Goal: Task Accomplishment & Management: Use online tool/utility

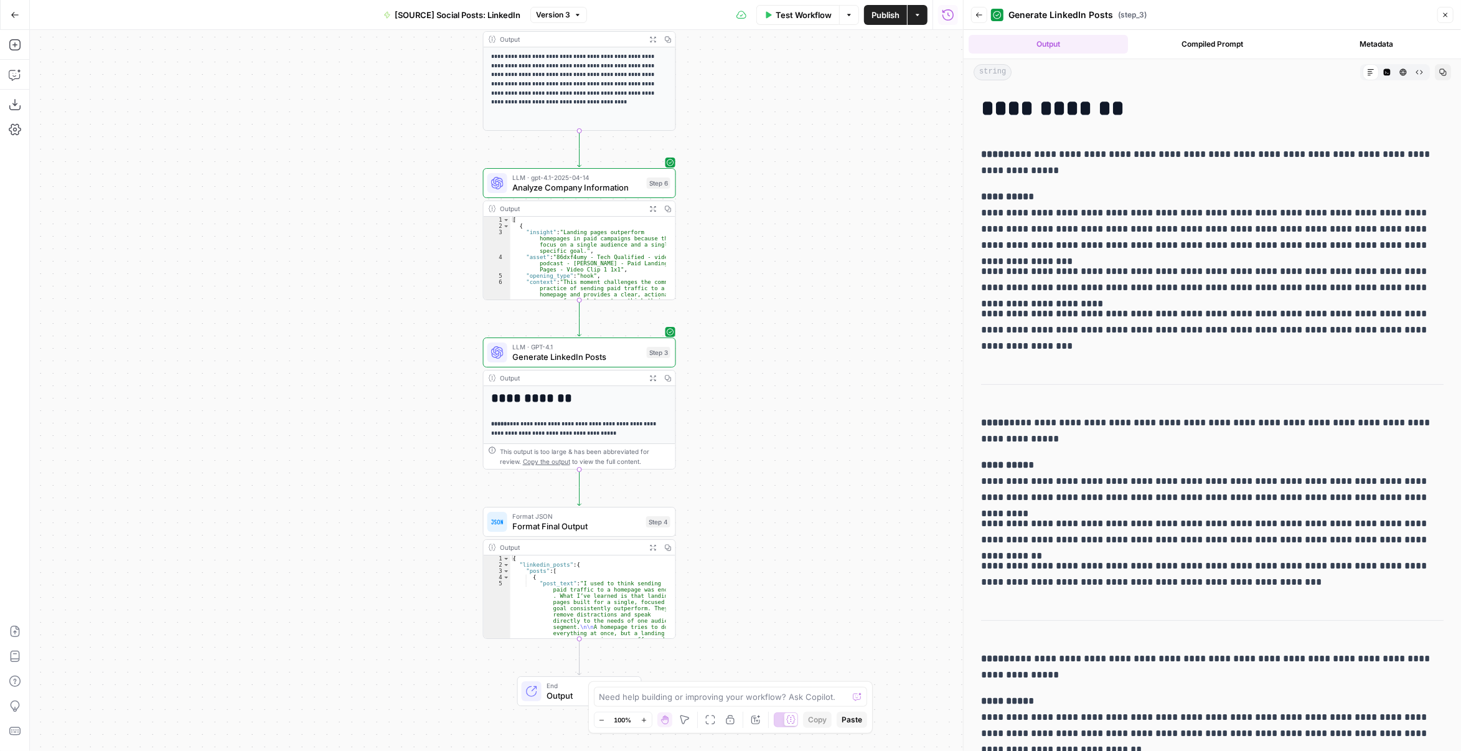
scroll to position [311, 0]
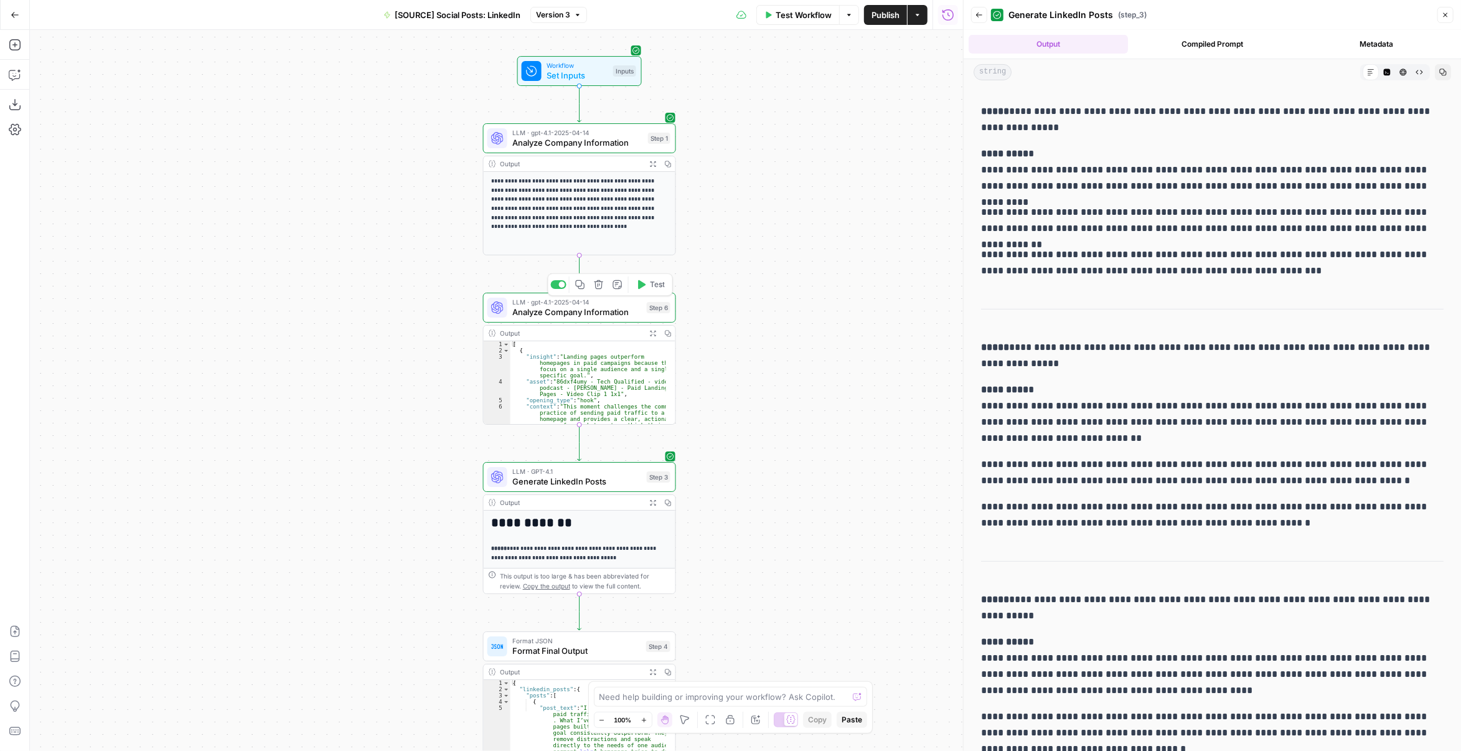
click at [618, 311] on span "Analyze Company Information" at bounding box center [577, 312] width 130 height 12
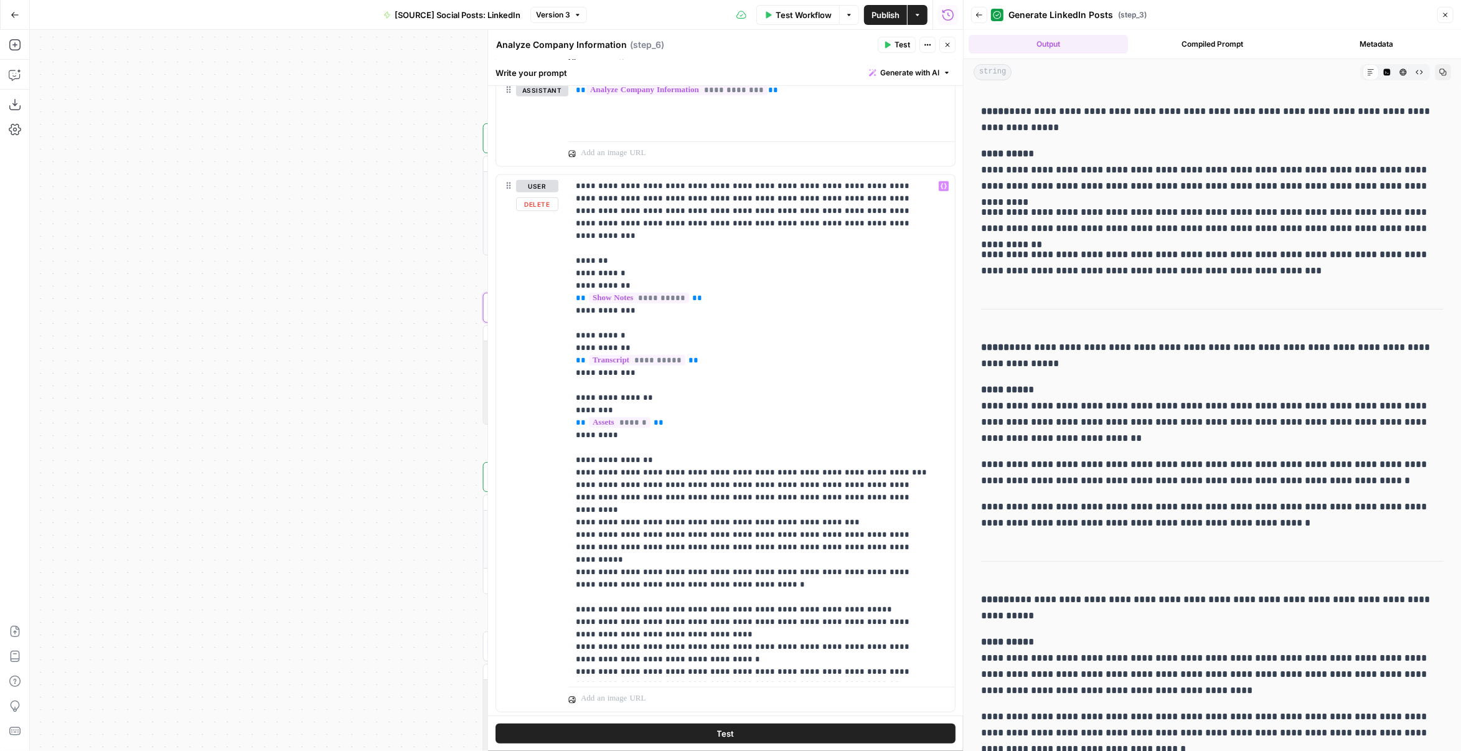
scroll to position [374, 0]
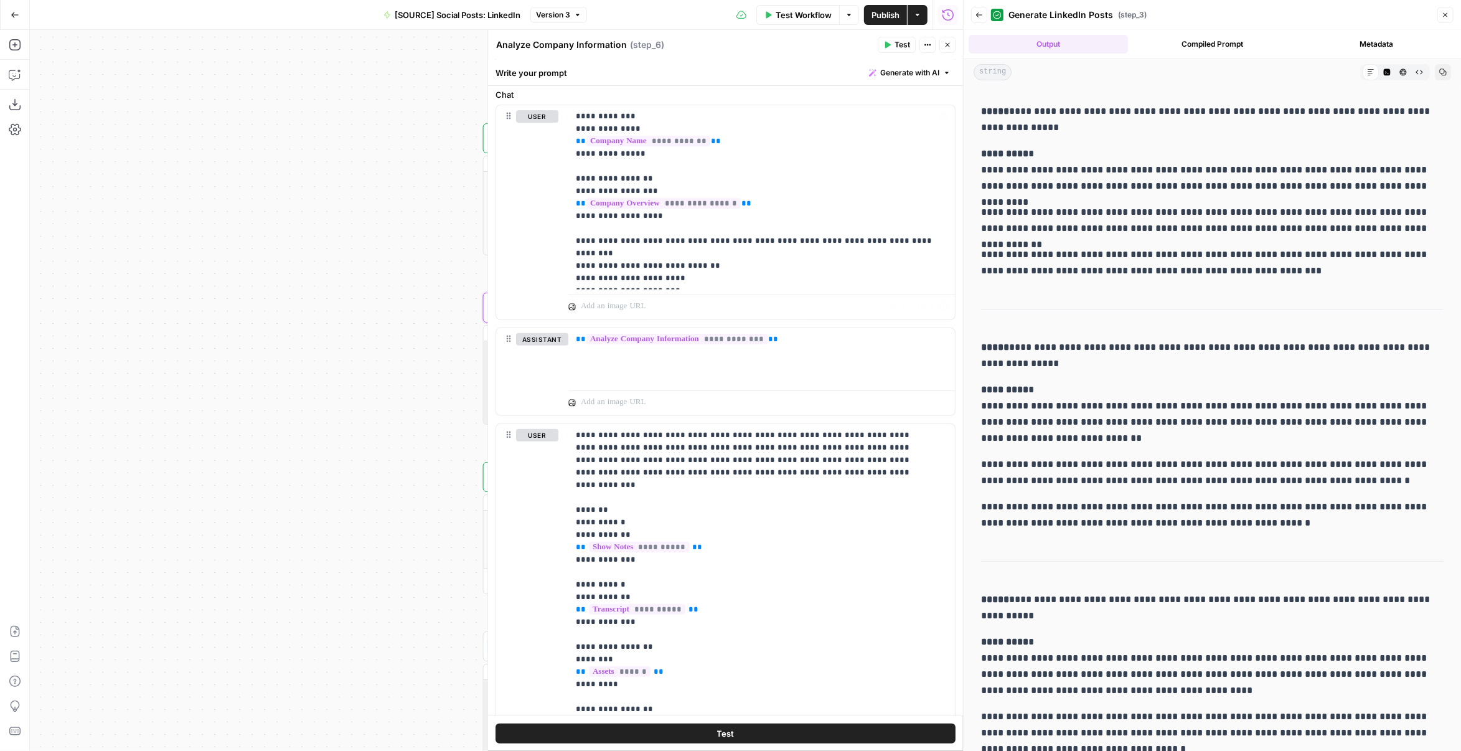
click at [376, 211] on div "**********" at bounding box center [496, 390] width 933 height 721
click at [570, 13] on span "Version 3" at bounding box center [553, 14] width 34 height 11
click at [626, 108] on span "Version 1" at bounding box center [634, 104] width 184 height 12
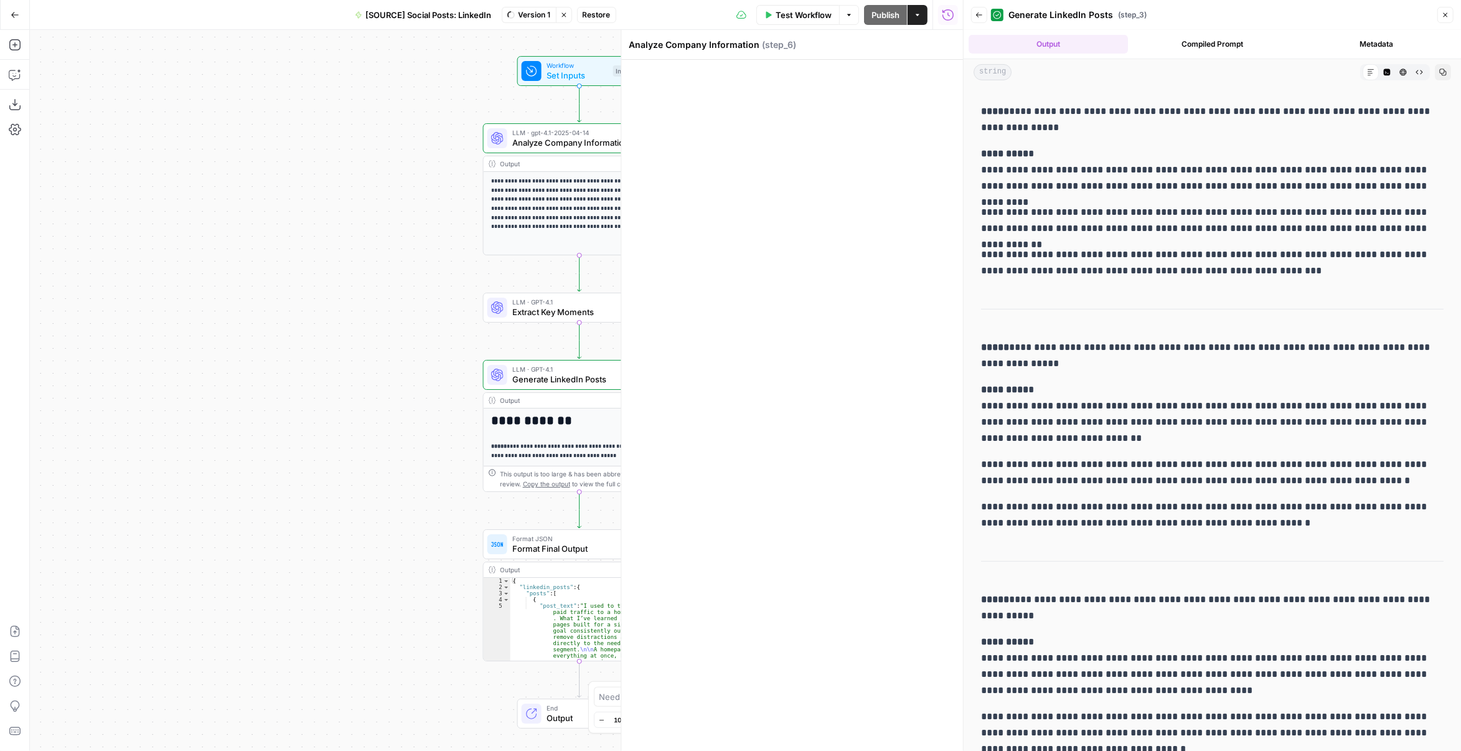
scroll to position [0, 0]
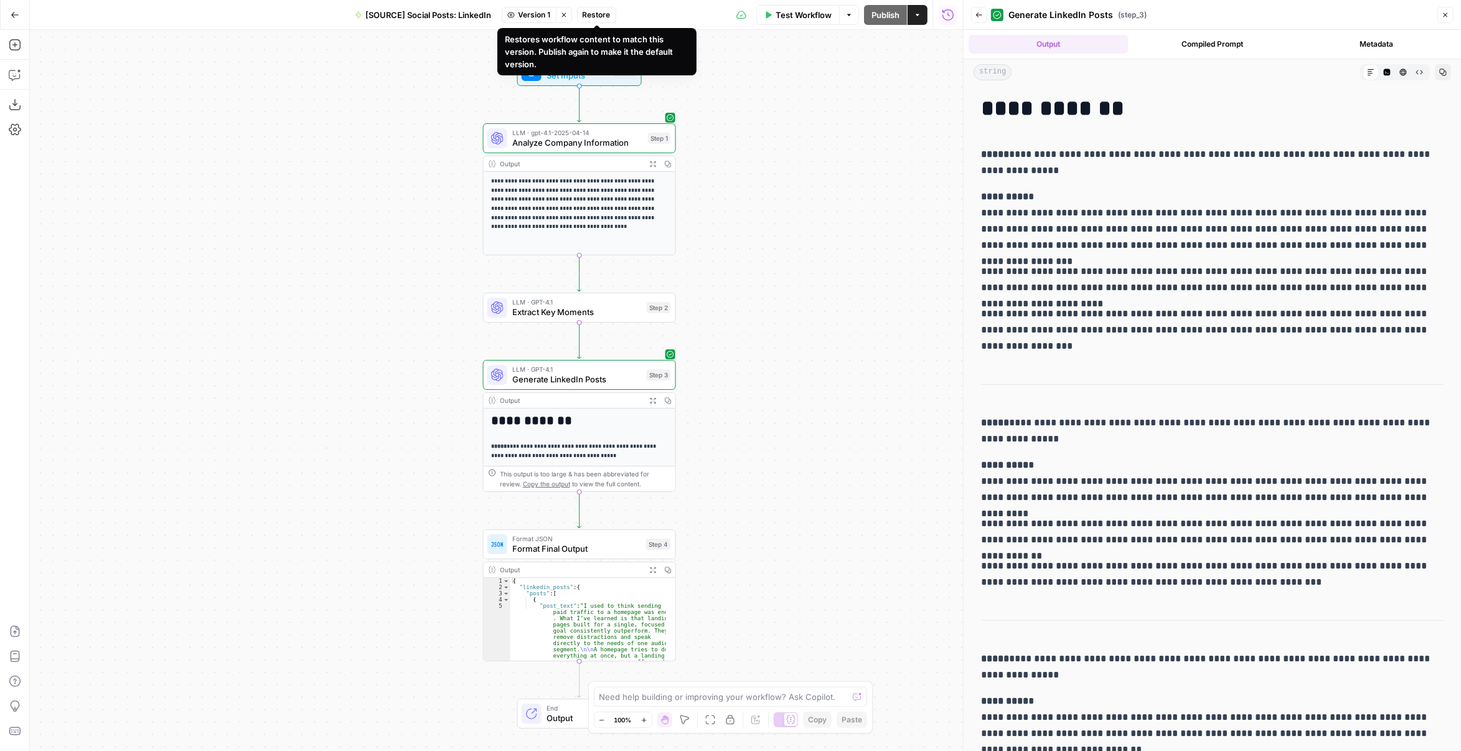
click at [564, 14] on icon "button" at bounding box center [563, 14] width 7 height 7
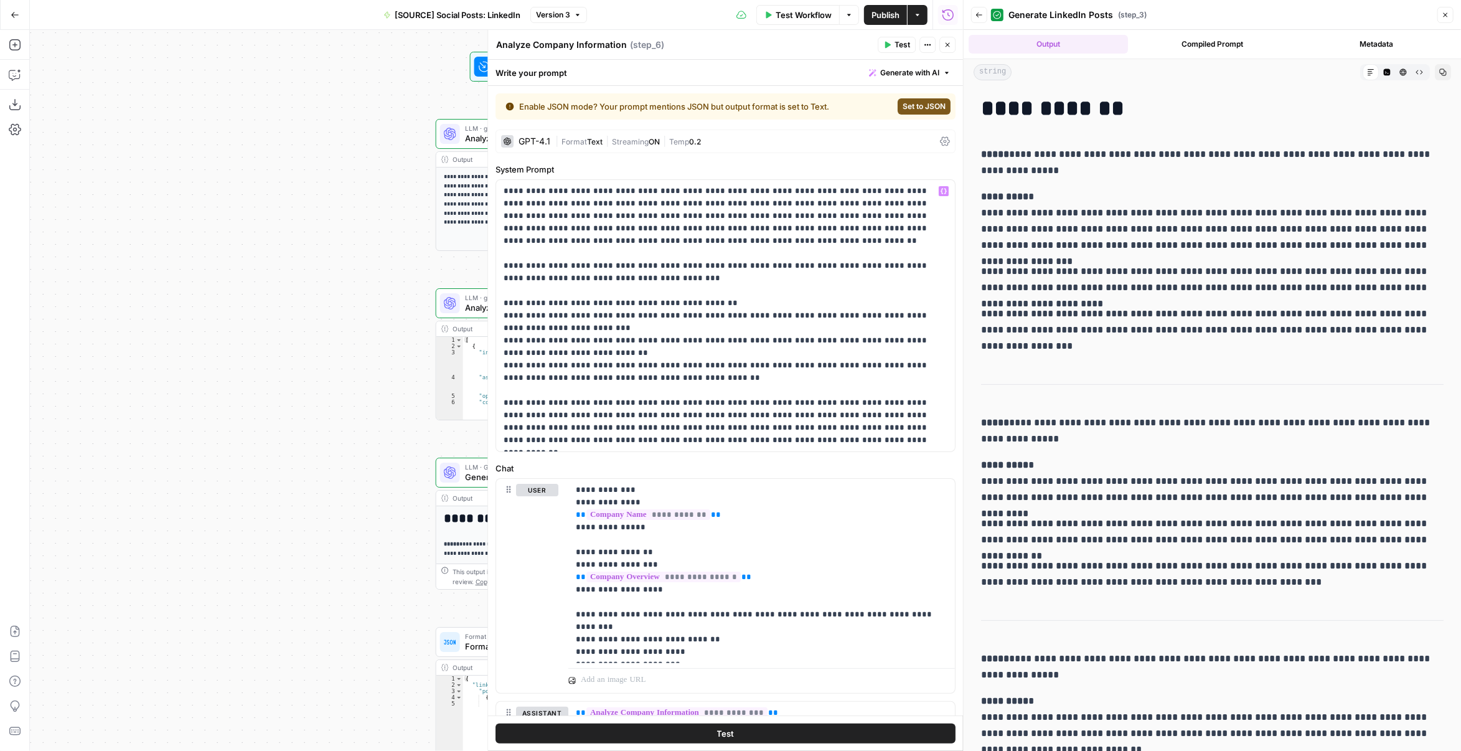
drag, startPoint x: 350, startPoint y: 289, endPoint x: 204, endPoint y: 271, distance: 146.7
click at [204, 271] on div "**********" at bounding box center [496, 390] width 933 height 721
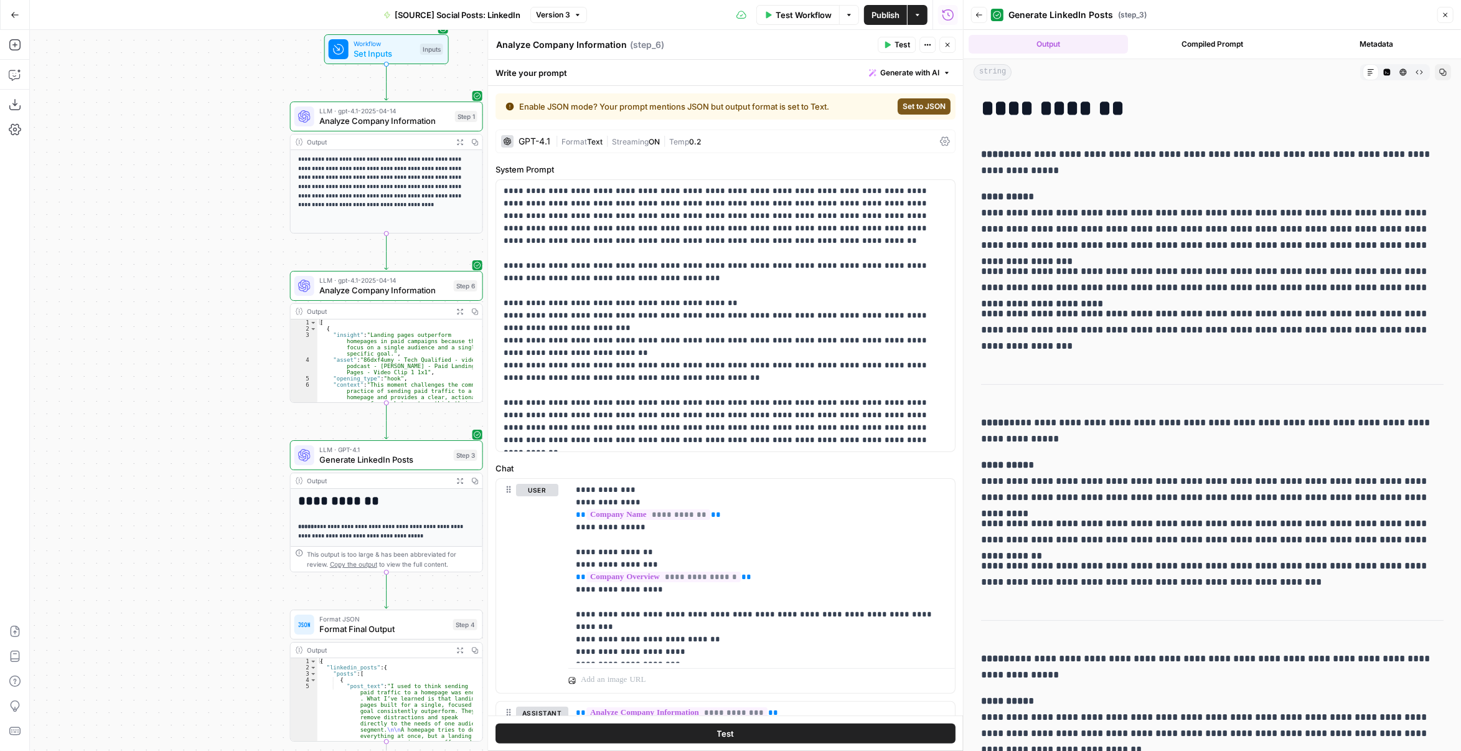
click at [389, 296] on div "LLM · gpt-4.1-2025-04-14 Analyze Company Information Step 6 Copy step Delete st…" at bounding box center [386, 286] width 193 height 30
click at [553, 47] on textarea "Analyze Company Information" at bounding box center [561, 45] width 131 height 12
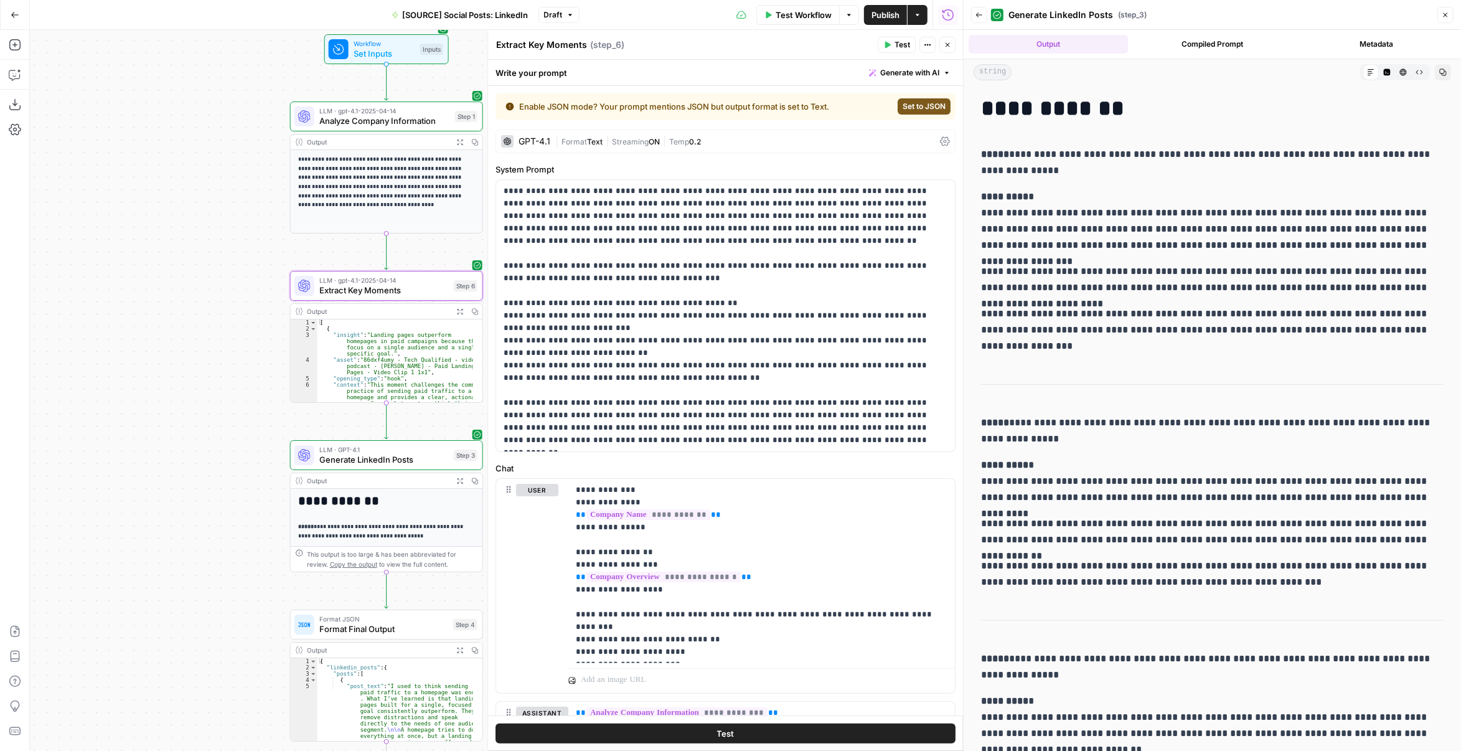
type textarea "Extract Key Moments"
click at [230, 176] on div "**********" at bounding box center [496, 390] width 933 height 721
click at [950, 47] on icon "button" at bounding box center [948, 45] width 4 height 4
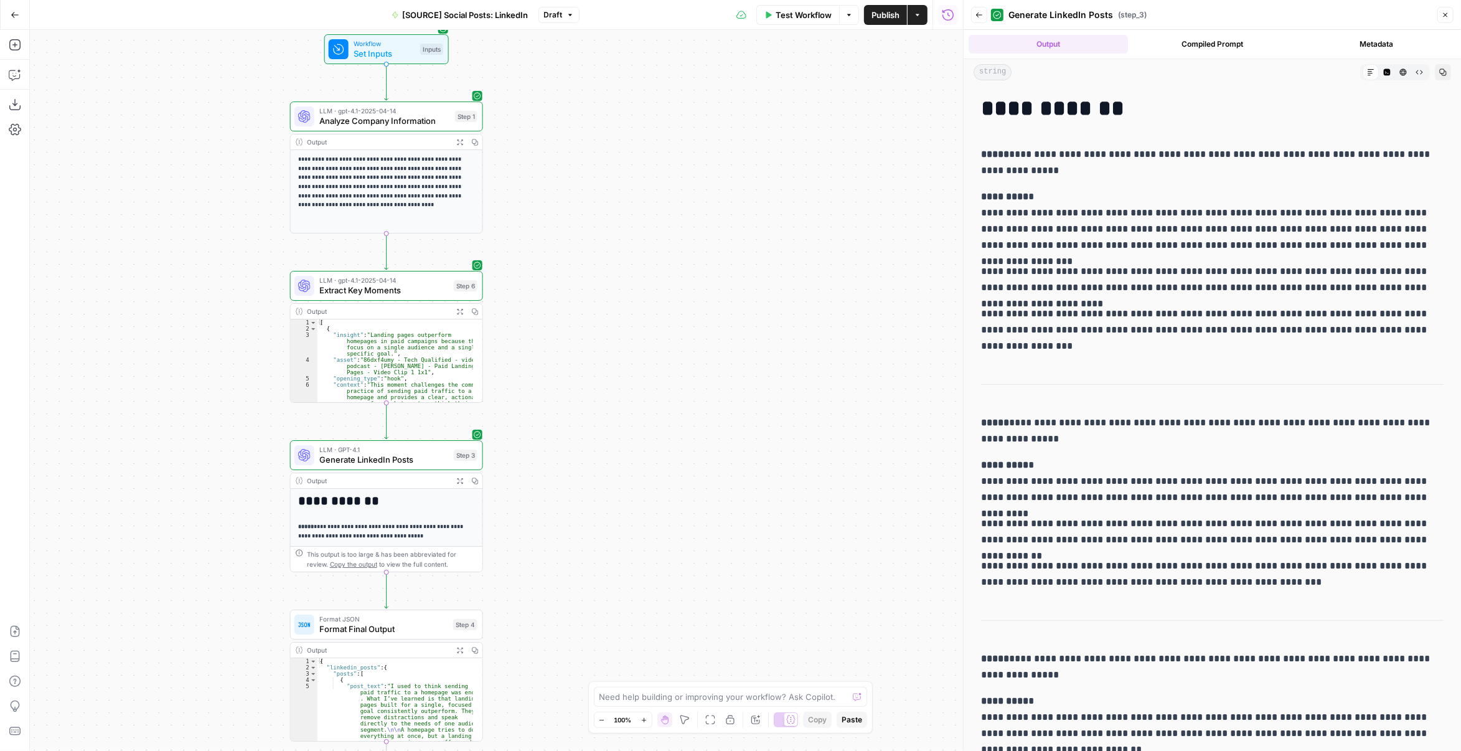
click at [880, 14] on span "Publish" at bounding box center [886, 15] width 28 height 12
click at [393, 13] on button "[SOURCE] Social Posts: LinkedIn" at bounding box center [452, 15] width 152 height 20
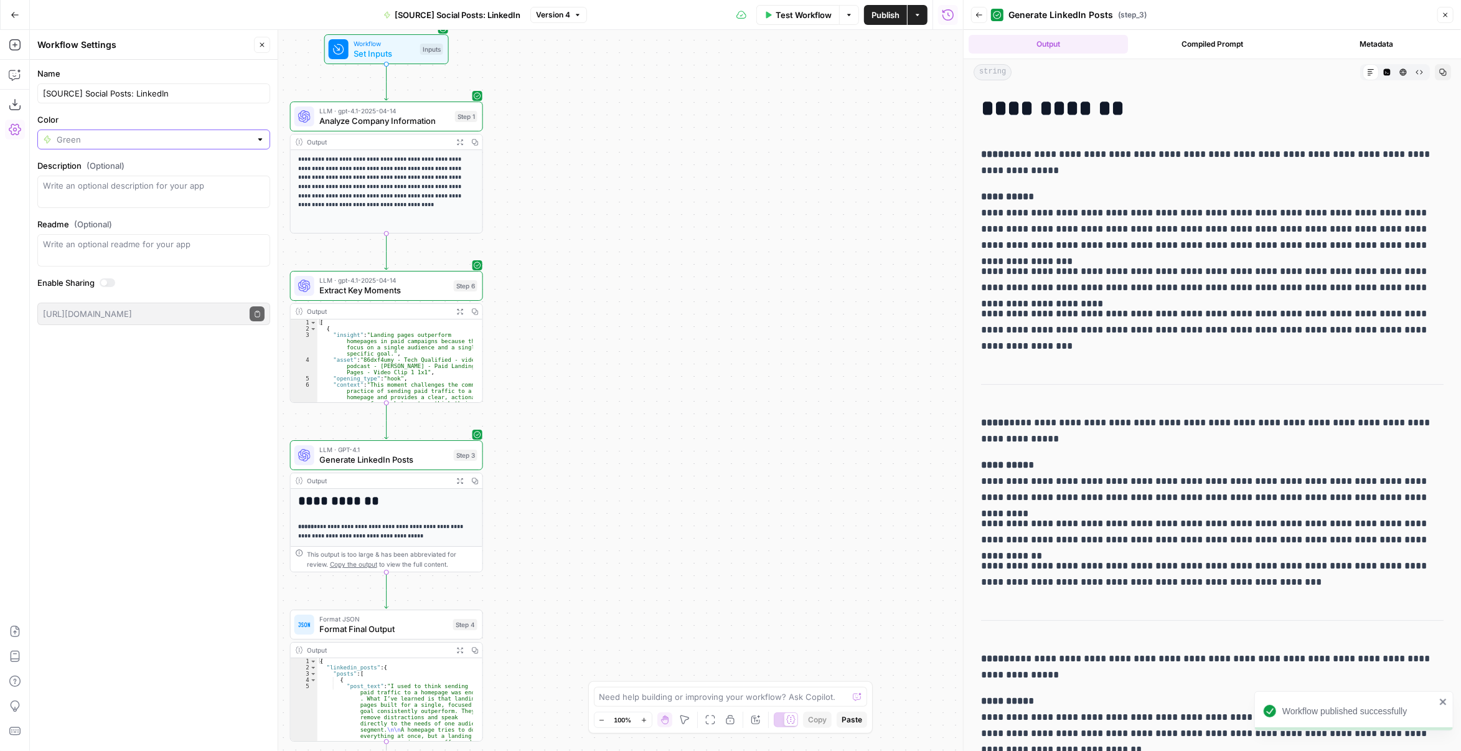
click at [141, 138] on input "Color" at bounding box center [154, 139] width 194 height 12
click at [92, 296] on button "Pink" at bounding box center [154, 289] width 222 height 17
type input "Pink"
click at [103, 184] on textarea "Description (Optional)" at bounding box center [154, 191] width 222 height 25
paste textarea "transforms podcast interviews into six professional LinkedIn posts"
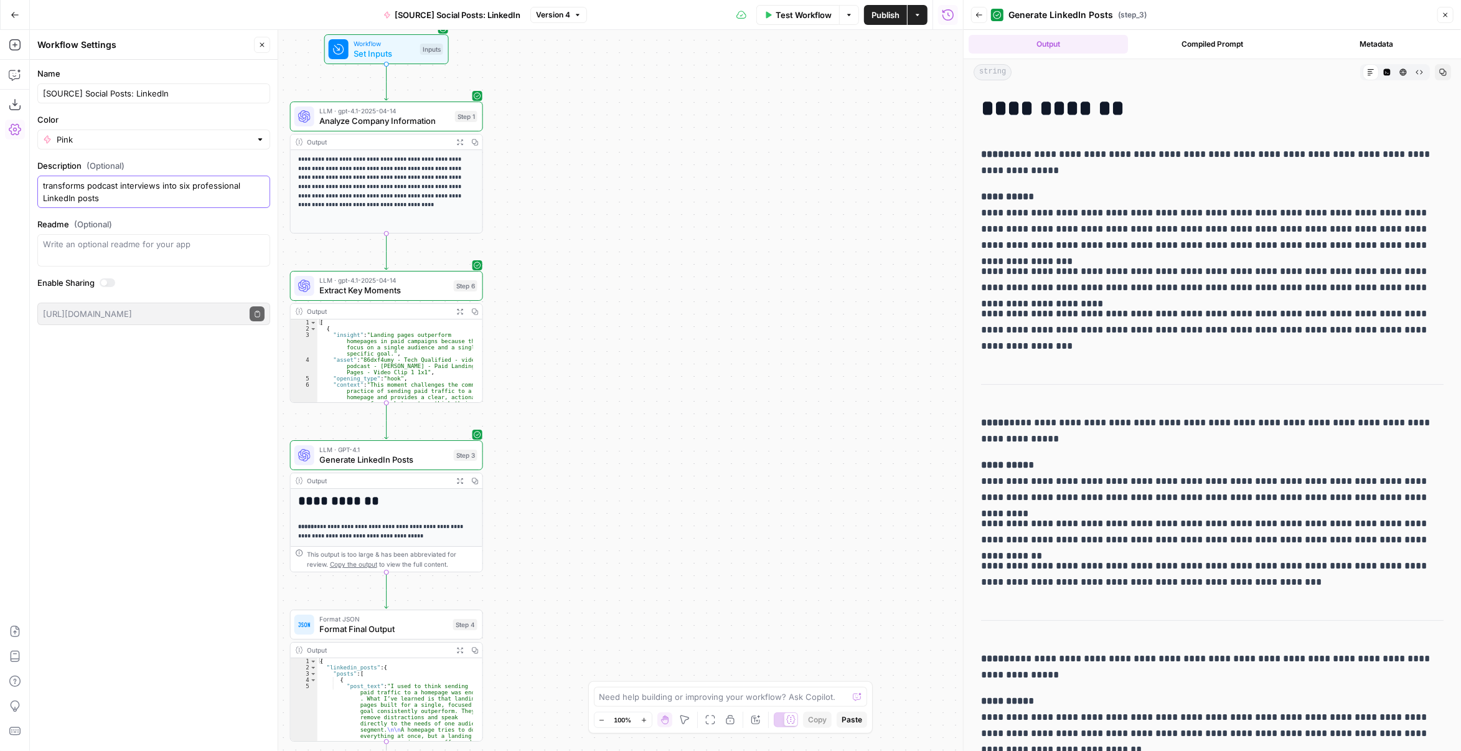
drag, startPoint x: 47, startPoint y: 184, endPoint x: 40, endPoint y: 184, distance: 6.8
click at [40, 184] on div "transforms podcast interviews into six professional LinkedIn posts" at bounding box center [153, 192] width 233 height 32
click at [133, 197] on textarea "Transforms podcast interviews into six professional LinkedIn posts" at bounding box center [154, 191] width 222 height 25
type textarea "Transforms podcast interviews into six professional LinkedIn posts."
click at [865, 16] on button "Publish" at bounding box center [885, 15] width 43 height 20
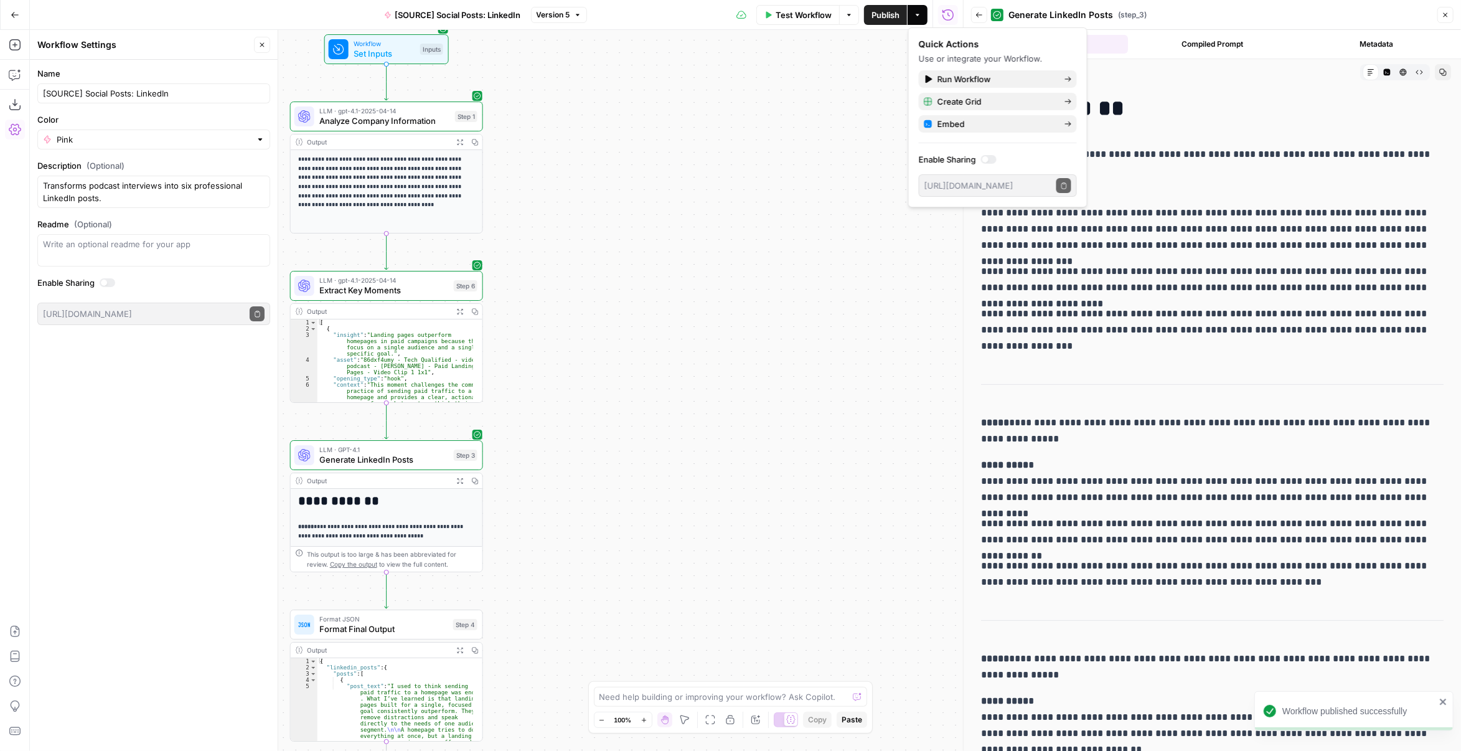
click at [857, 265] on div "**********" at bounding box center [496, 390] width 933 height 721
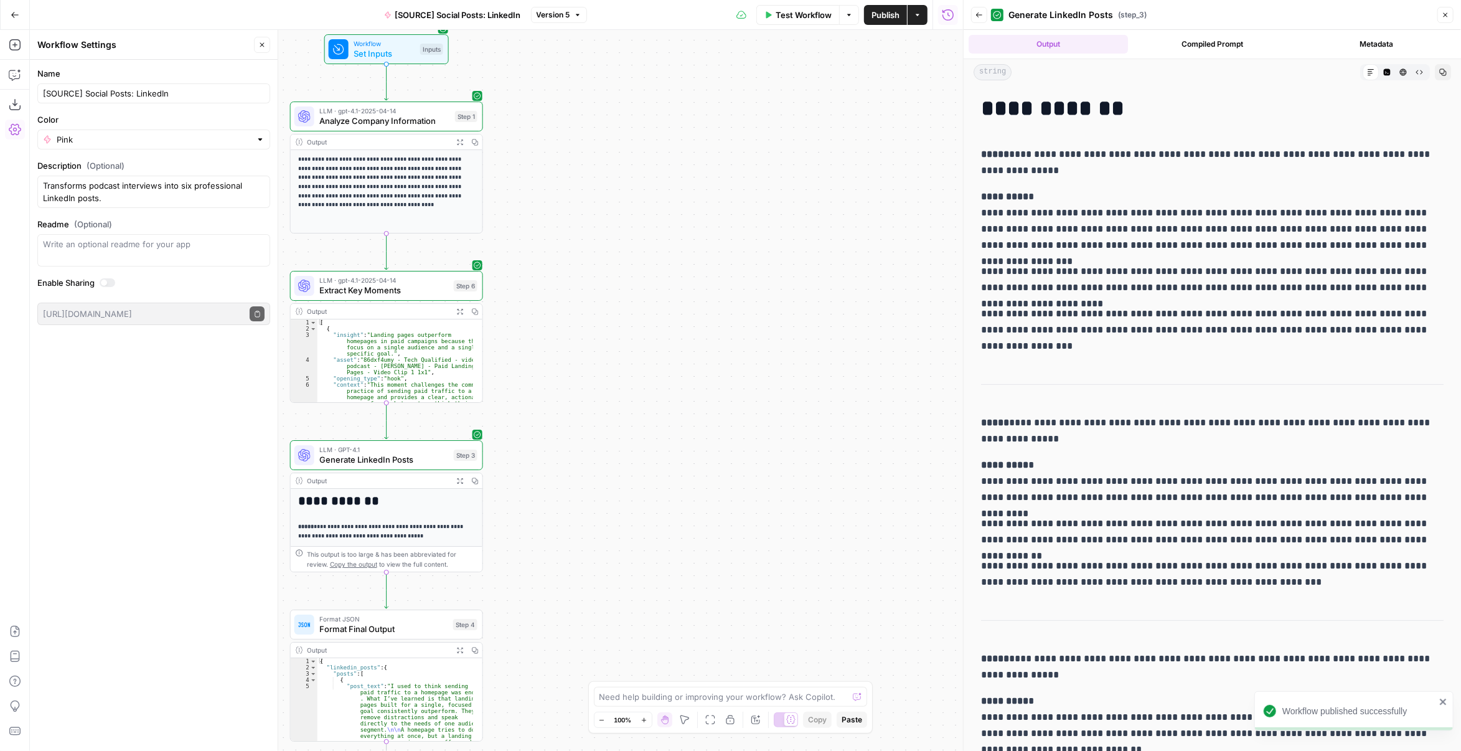
click at [979, 12] on icon "button" at bounding box center [979, 14] width 7 height 7
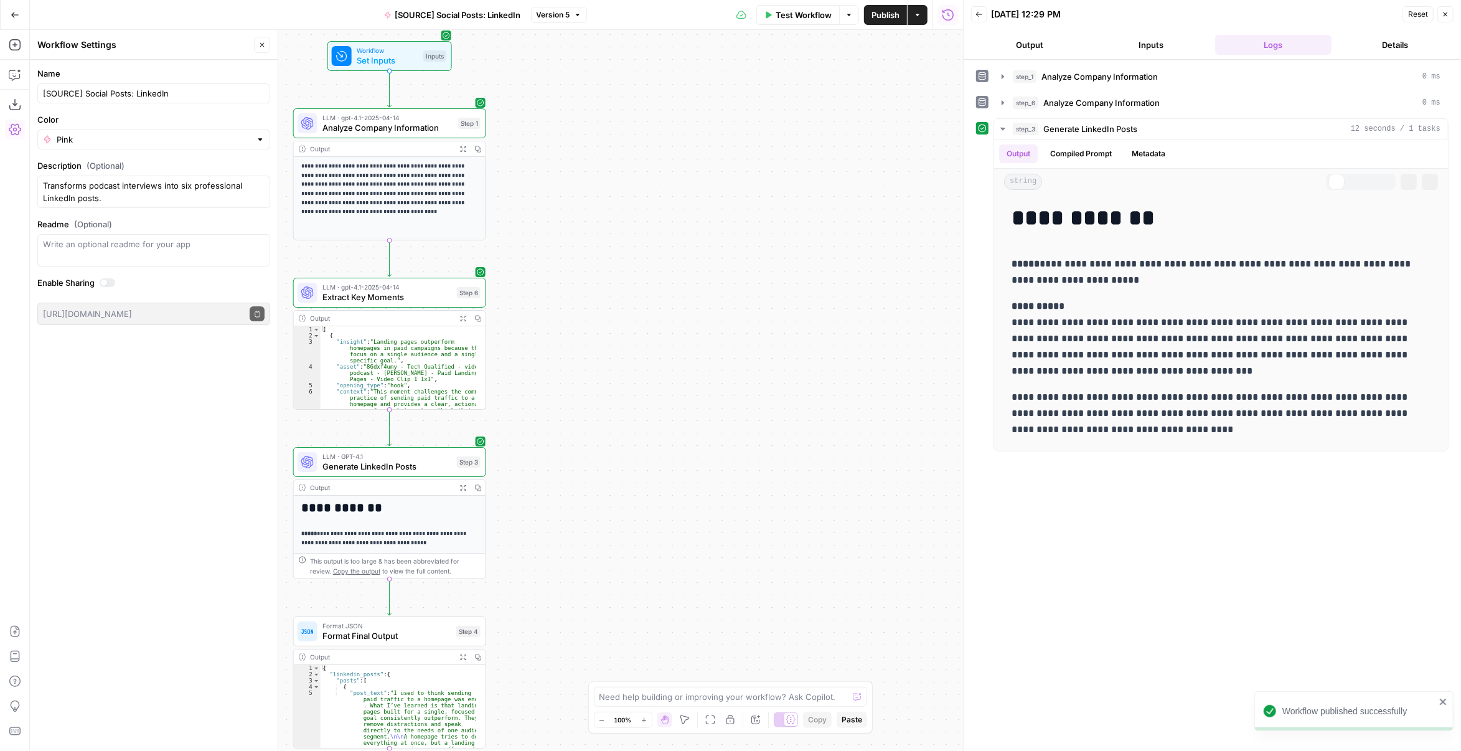
drag, startPoint x: 652, startPoint y: 171, endPoint x: 742, endPoint y: 291, distance: 150.3
click at [760, 305] on div "**********" at bounding box center [496, 390] width 933 height 721
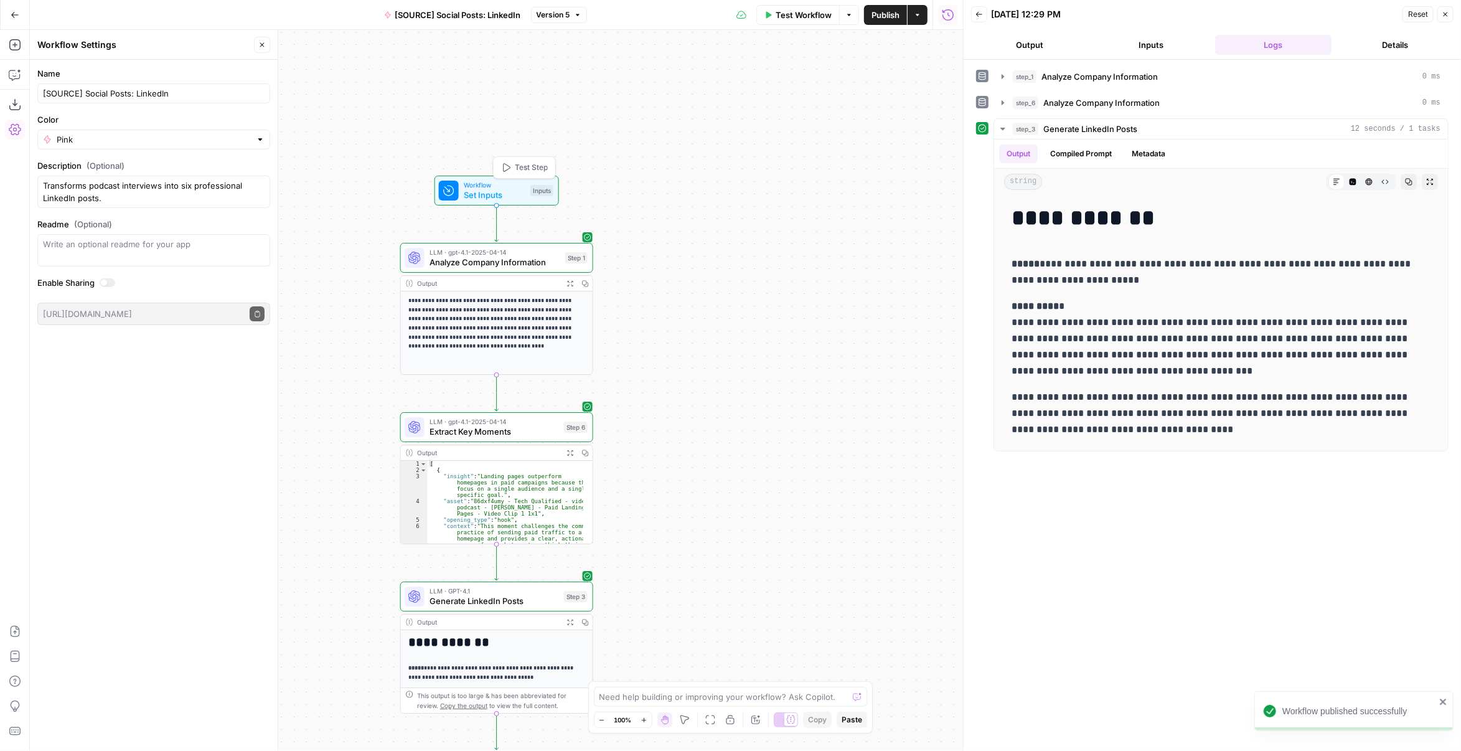
click at [516, 184] on span "Workflow" at bounding box center [495, 185] width 62 height 10
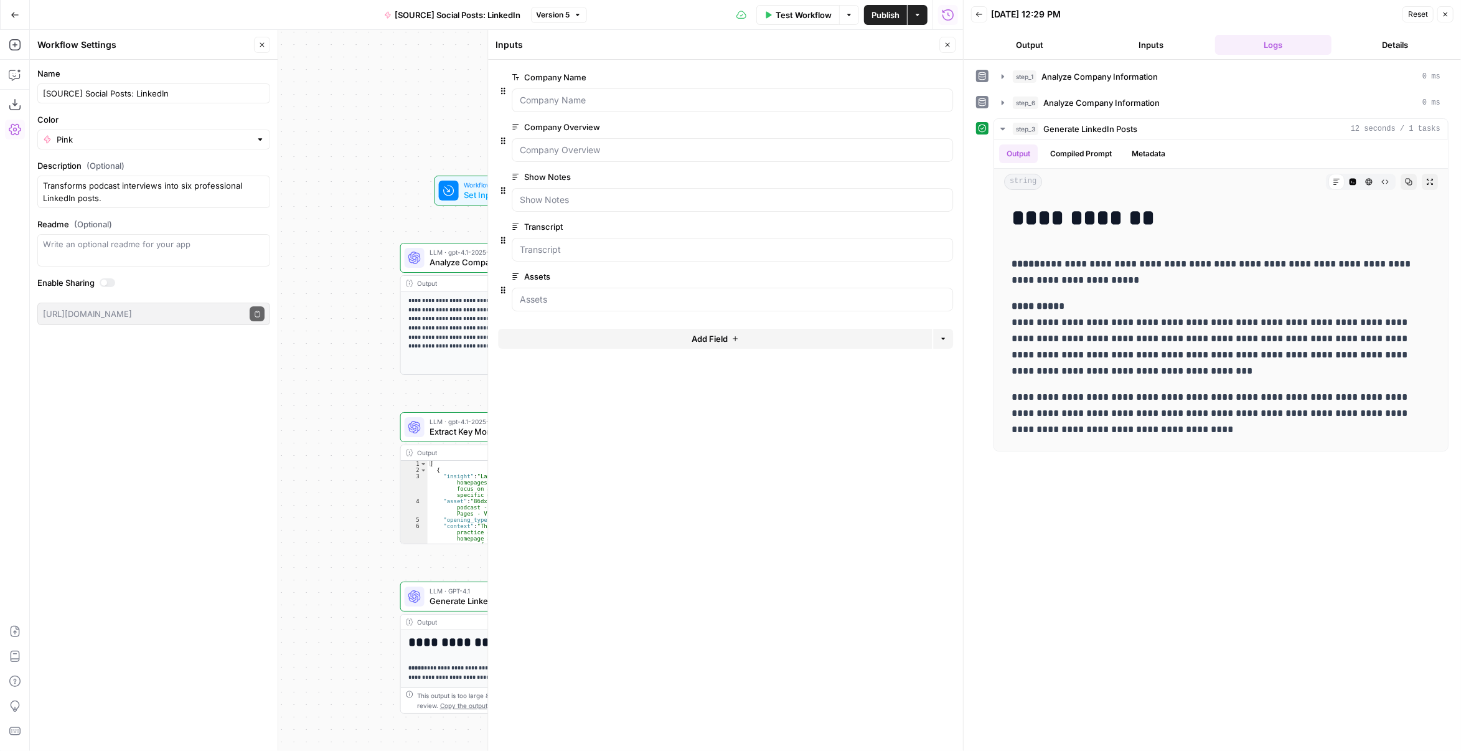
click at [945, 40] on button "Close" at bounding box center [948, 45] width 16 height 16
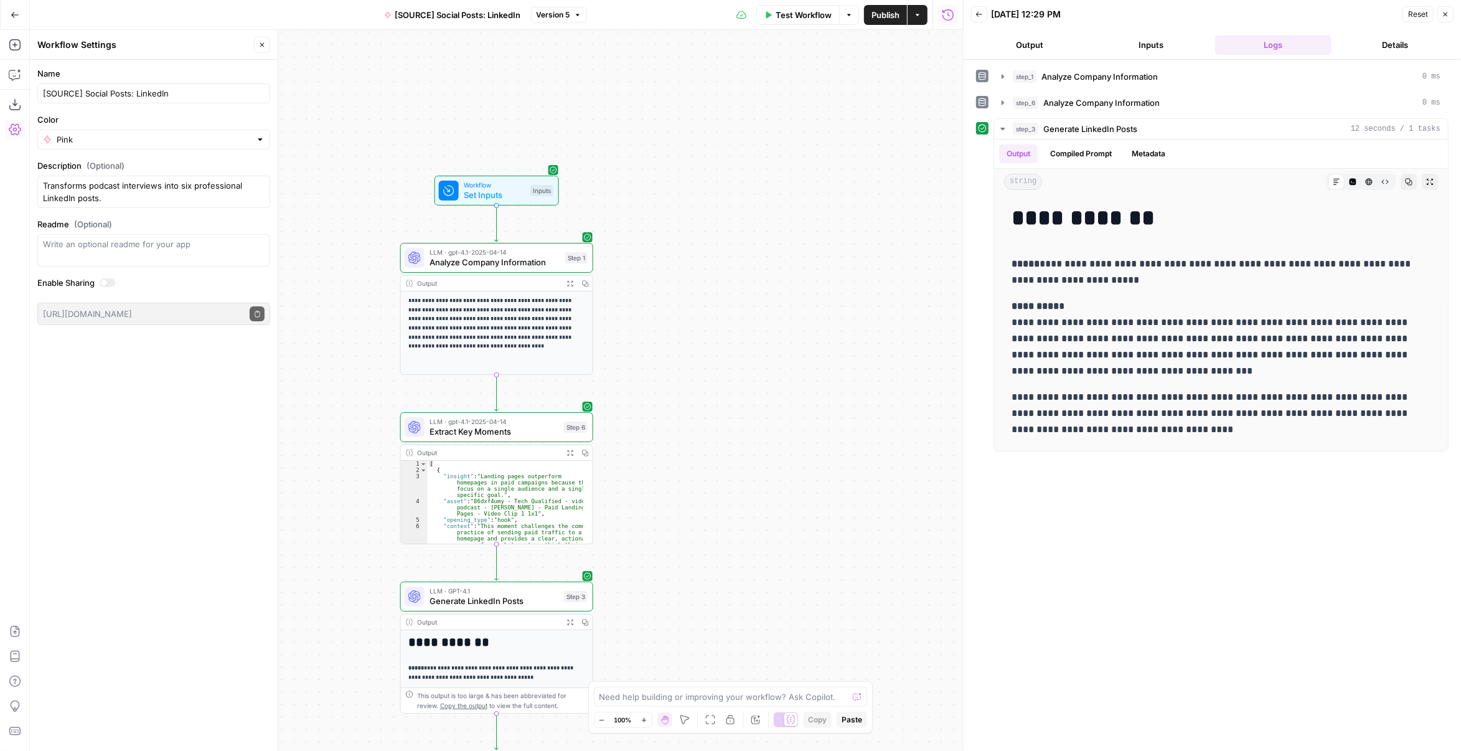
click at [1441, 14] on button "Close" at bounding box center [1446, 14] width 16 height 16
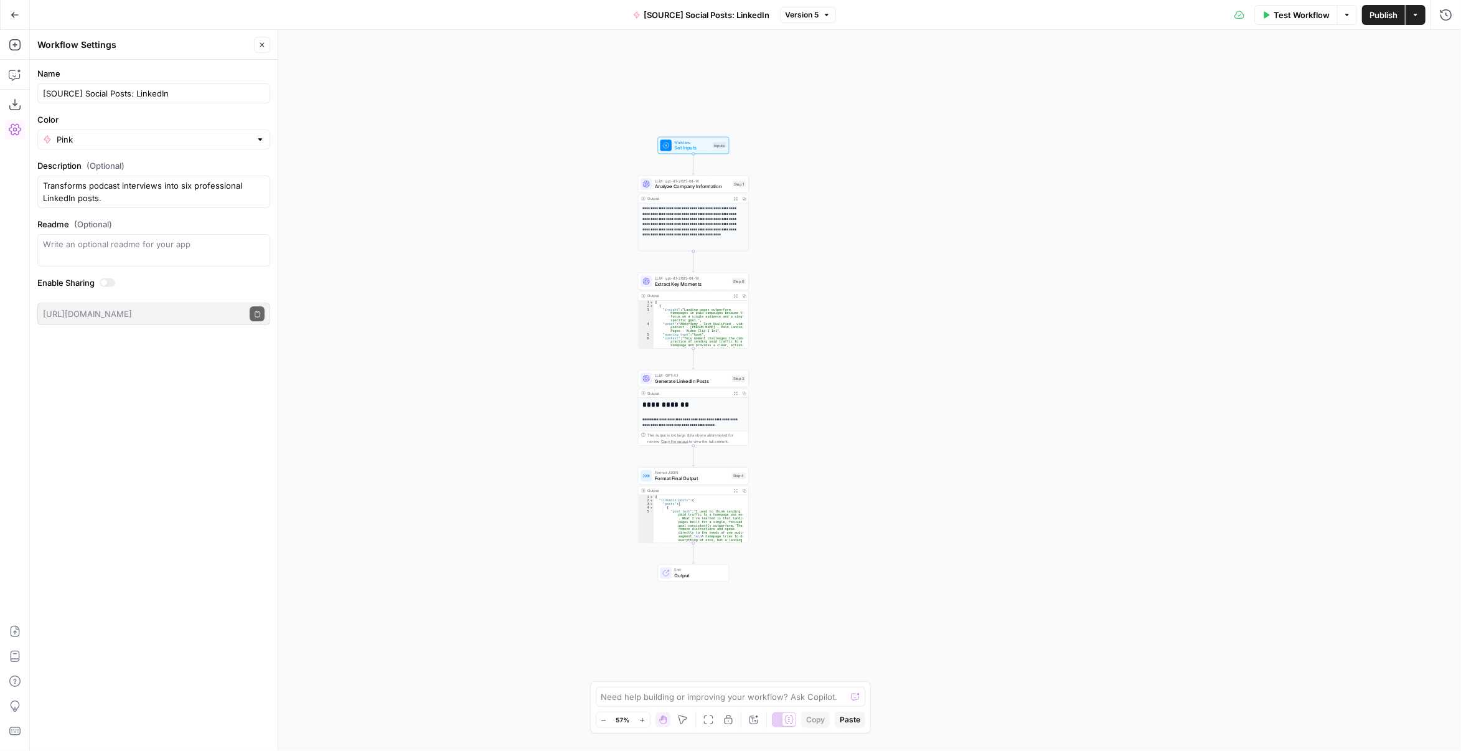
drag, startPoint x: 849, startPoint y: 369, endPoint x: 906, endPoint y: 285, distance: 101.9
click at [906, 285] on div "**********" at bounding box center [745, 390] width 1431 height 721
click at [17, 13] on icon "button" at bounding box center [15, 15] width 9 height 9
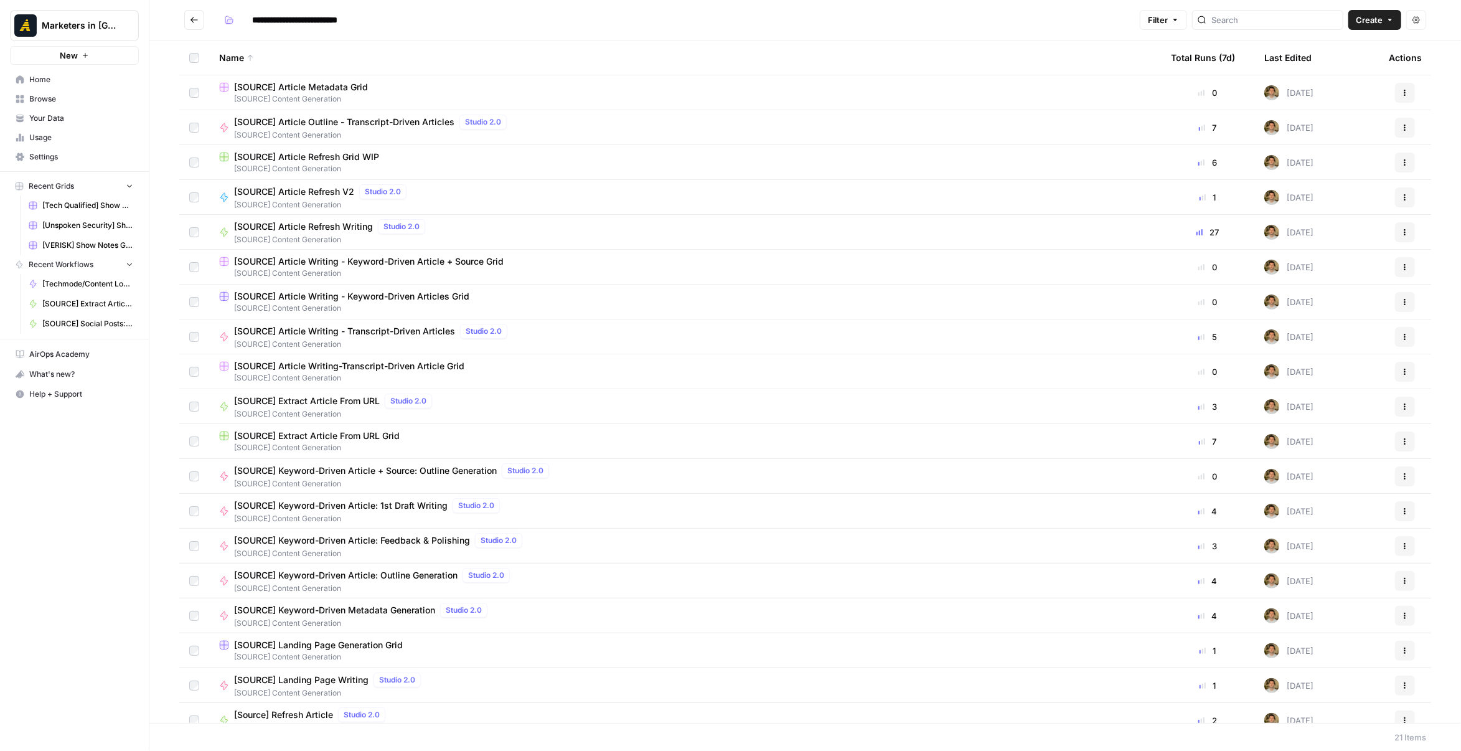
click at [103, 97] on span "Browse" at bounding box center [81, 98] width 104 height 11
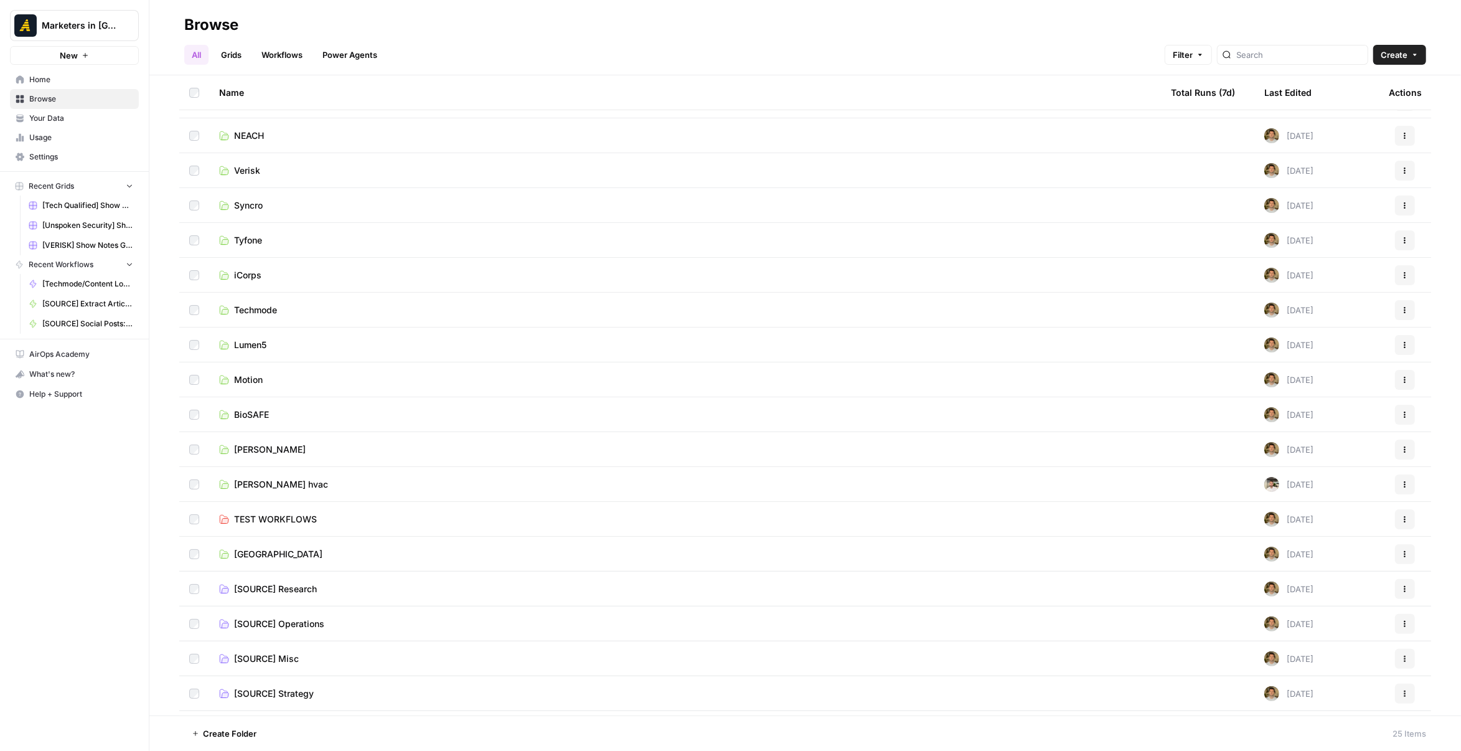
scroll to position [266, 0]
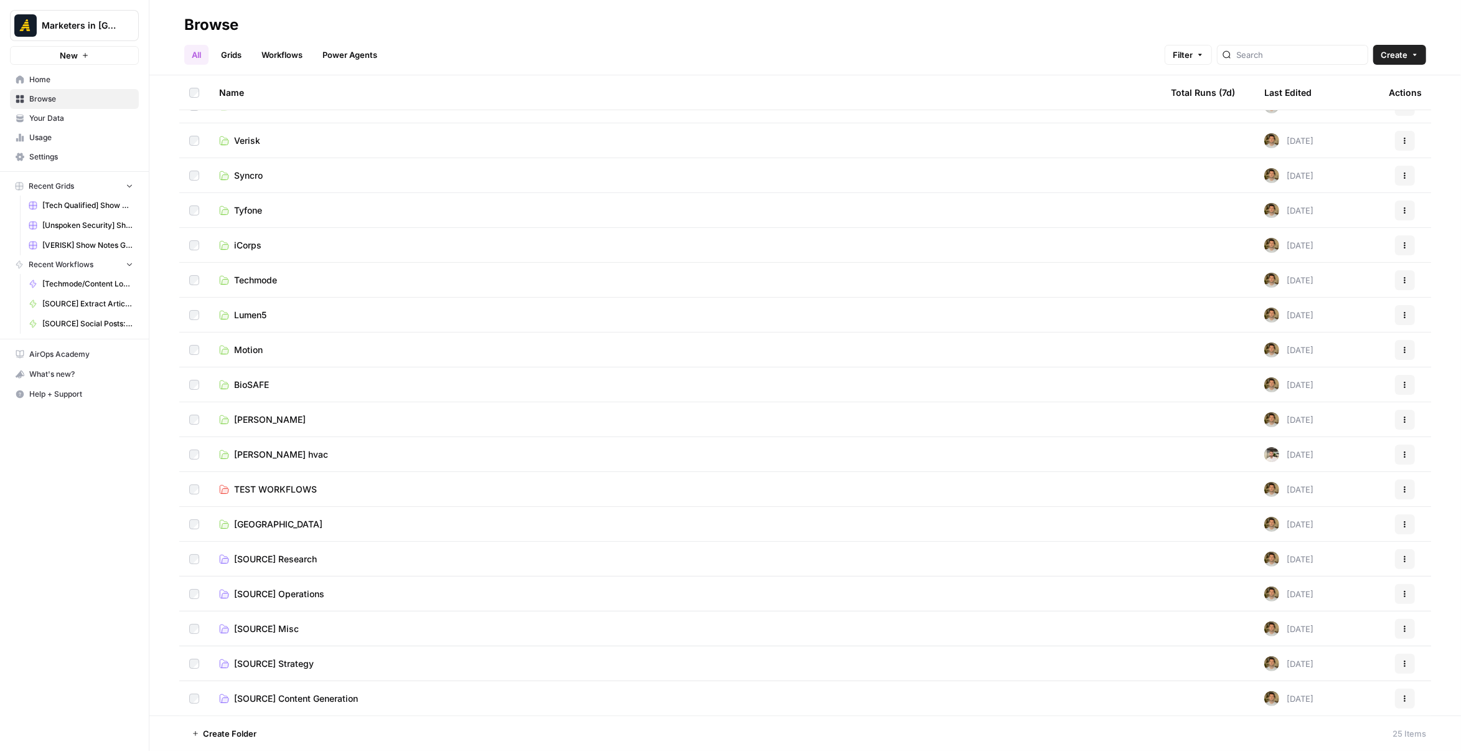
click at [319, 596] on span "[SOURCE] Operations" at bounding box center [279, 594] width 90 height 12
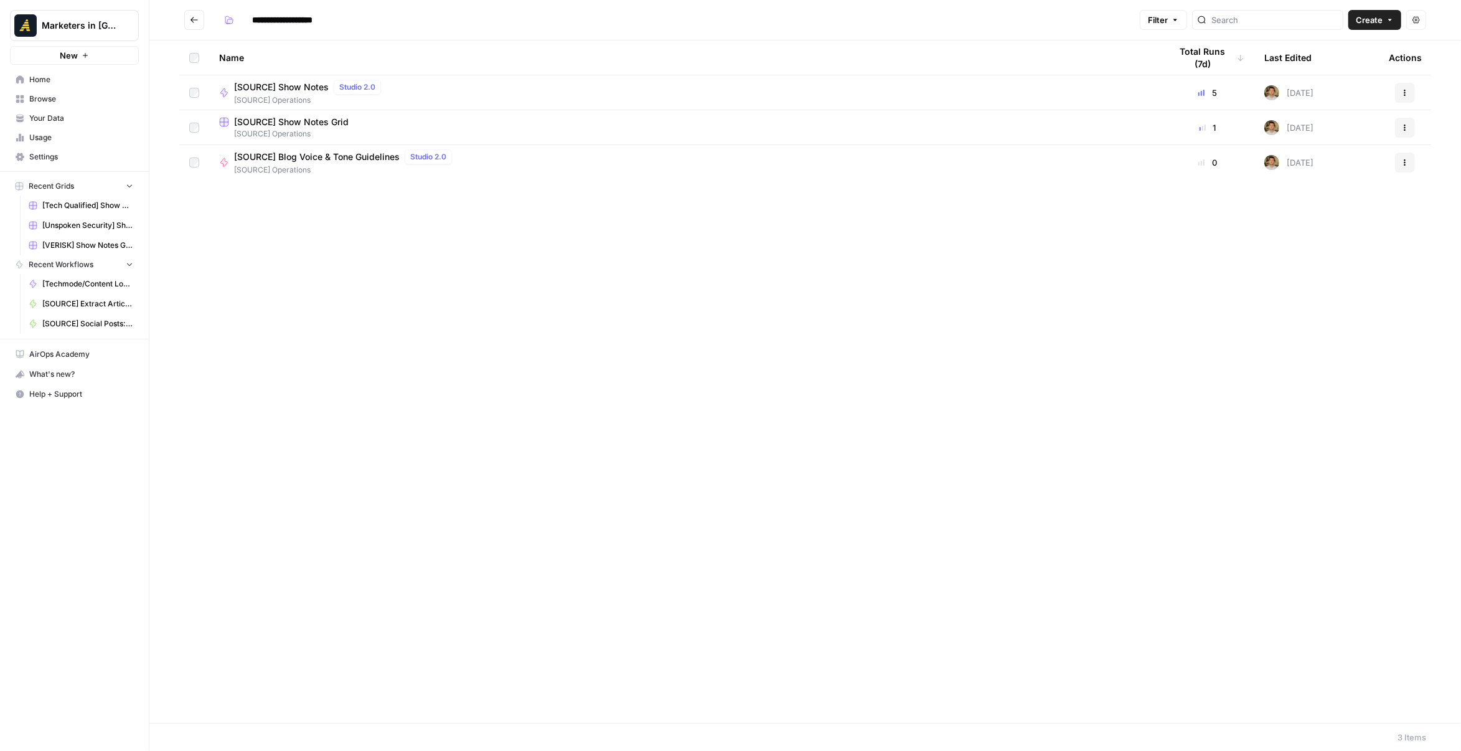
click at [319, 128] on span "[SOURCE] Operations" at bounding box center [685, 133] width 932 height 11
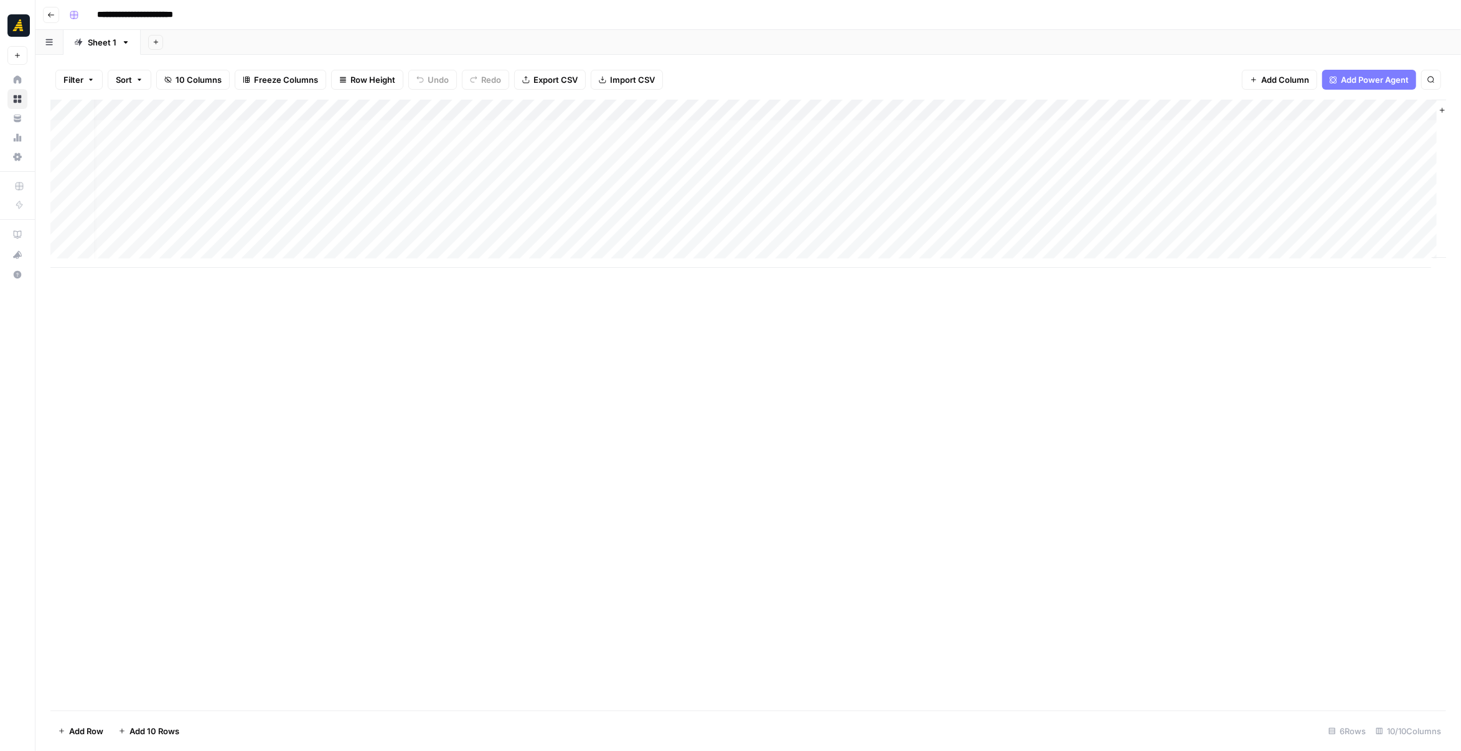
scroll to position [0, 64]
click at [1397, 105] on span "Add Column" at bounding box center [1418, 110] width 44 height 11
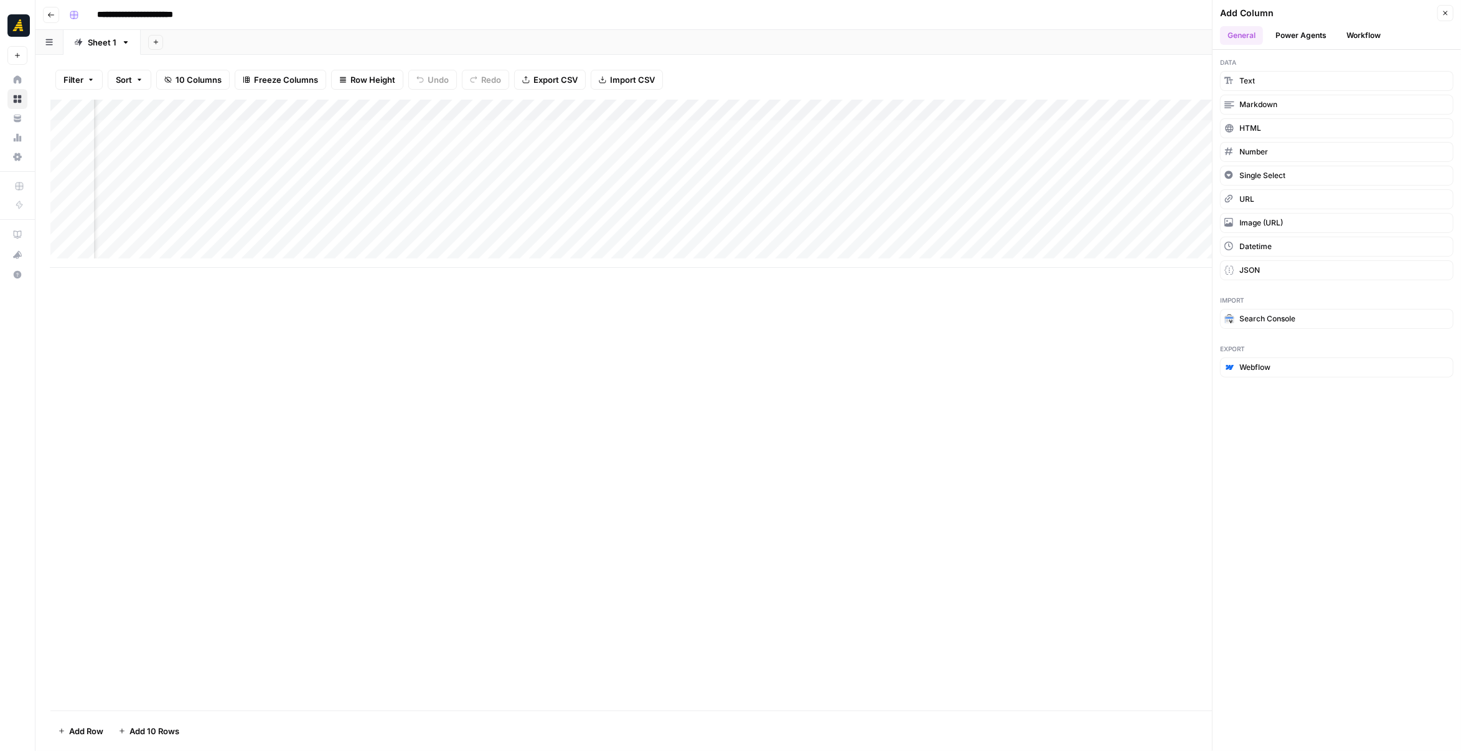
click at [1371, 37] on button "Workflow" at bounding box center [1363, 35] width 49 height 19
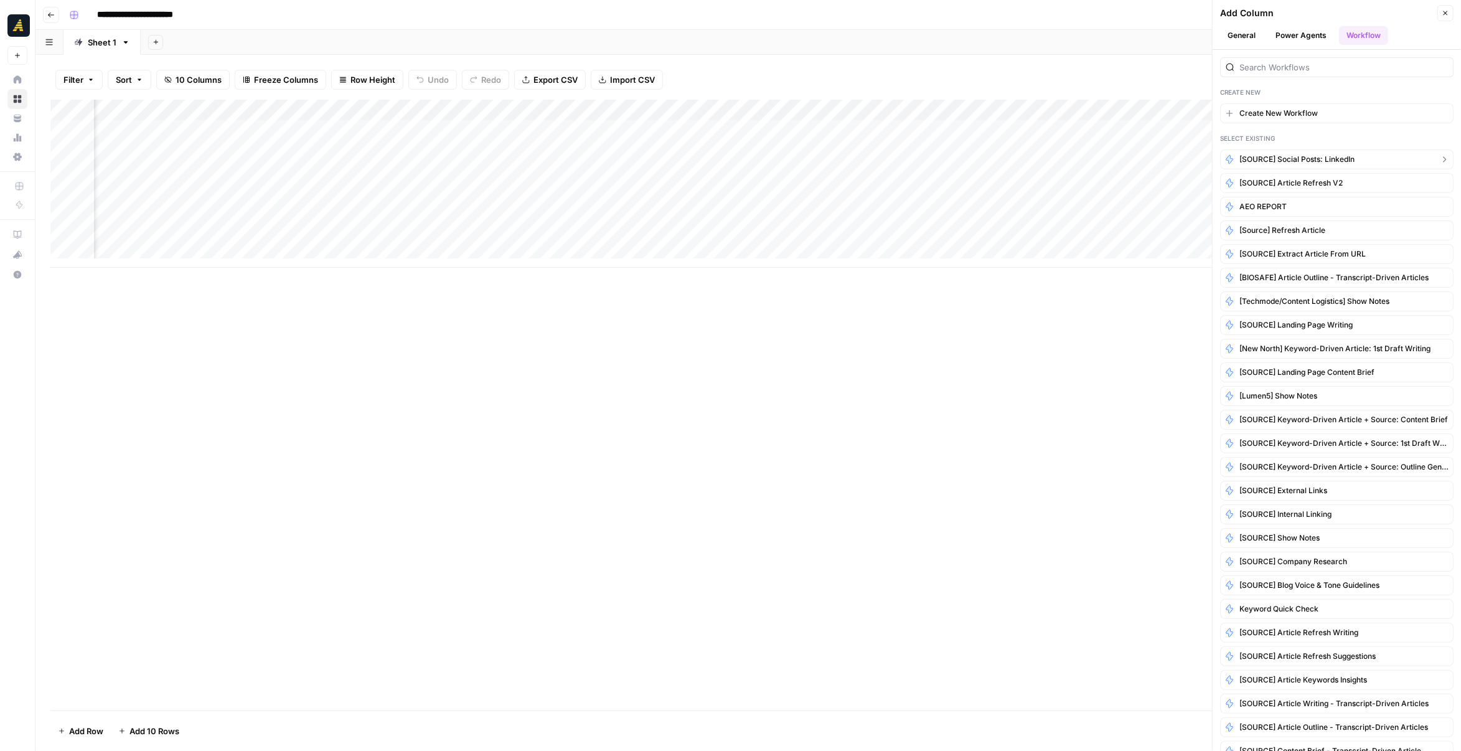
click at [1347, 161] on span "[SOURCE] Social Posts: LinkedIn" at bounding box center [1297, 159] width 115 height 11
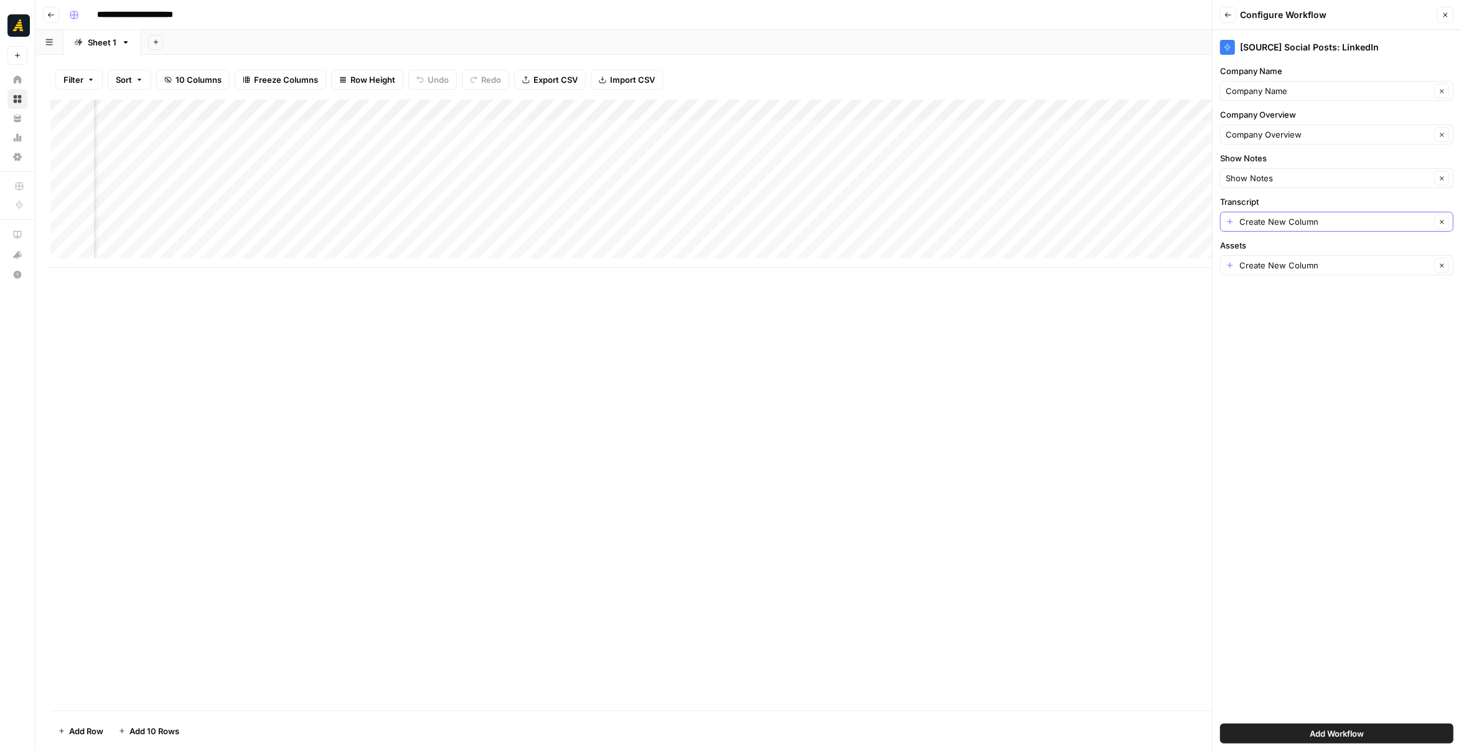
click at [1441, 221] on icon "button" at bounding box center [1442, 222] width 4 height 4
click at [1443, 262] on icon "button" at bounding box center [1442, 265] width 7 height 7
click at [1407, 225] on input "Transcript" at bounding box center [1330, 221] width 209 height 12
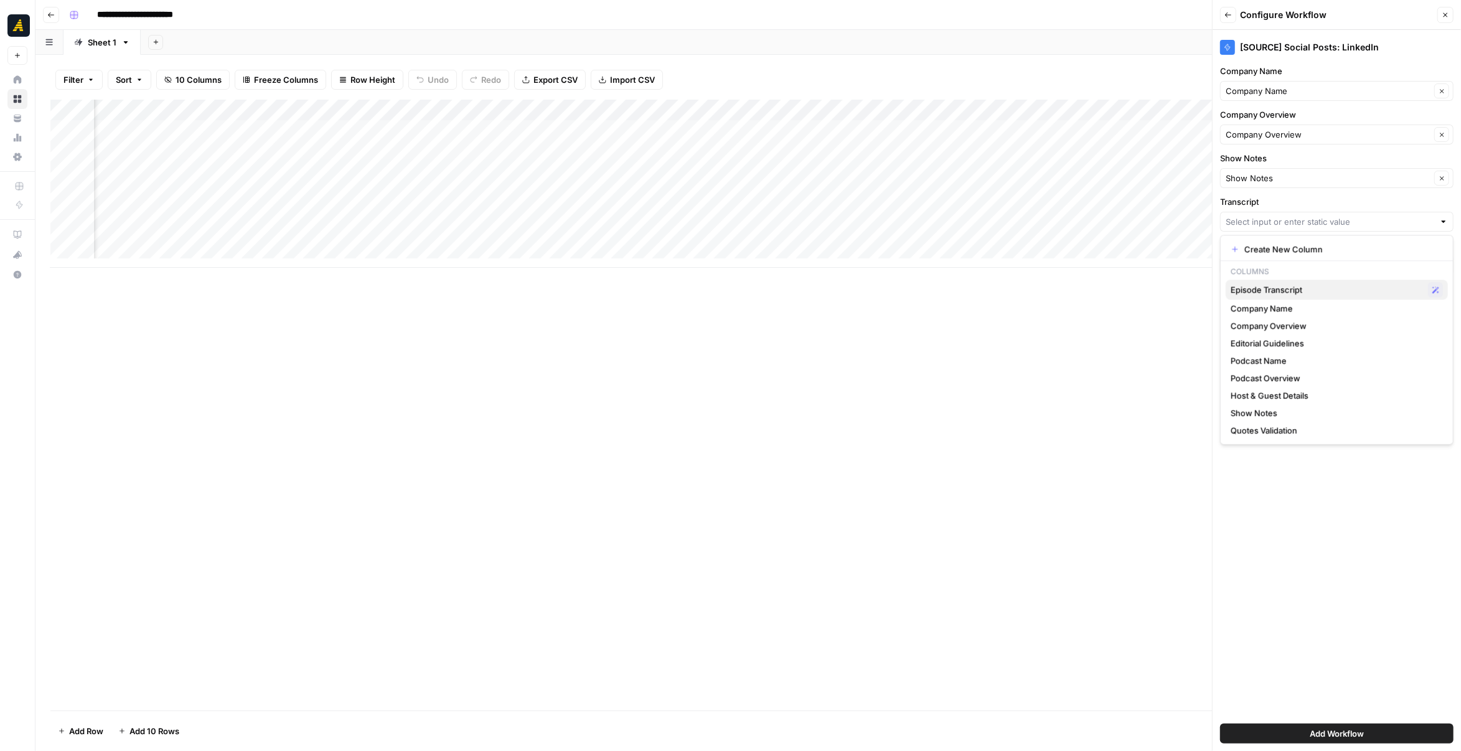
click at [1321, 288] on span "Episode Transcript" at bounding box center [1327, 289] width 192 height 12
type input "Episode Transcript"
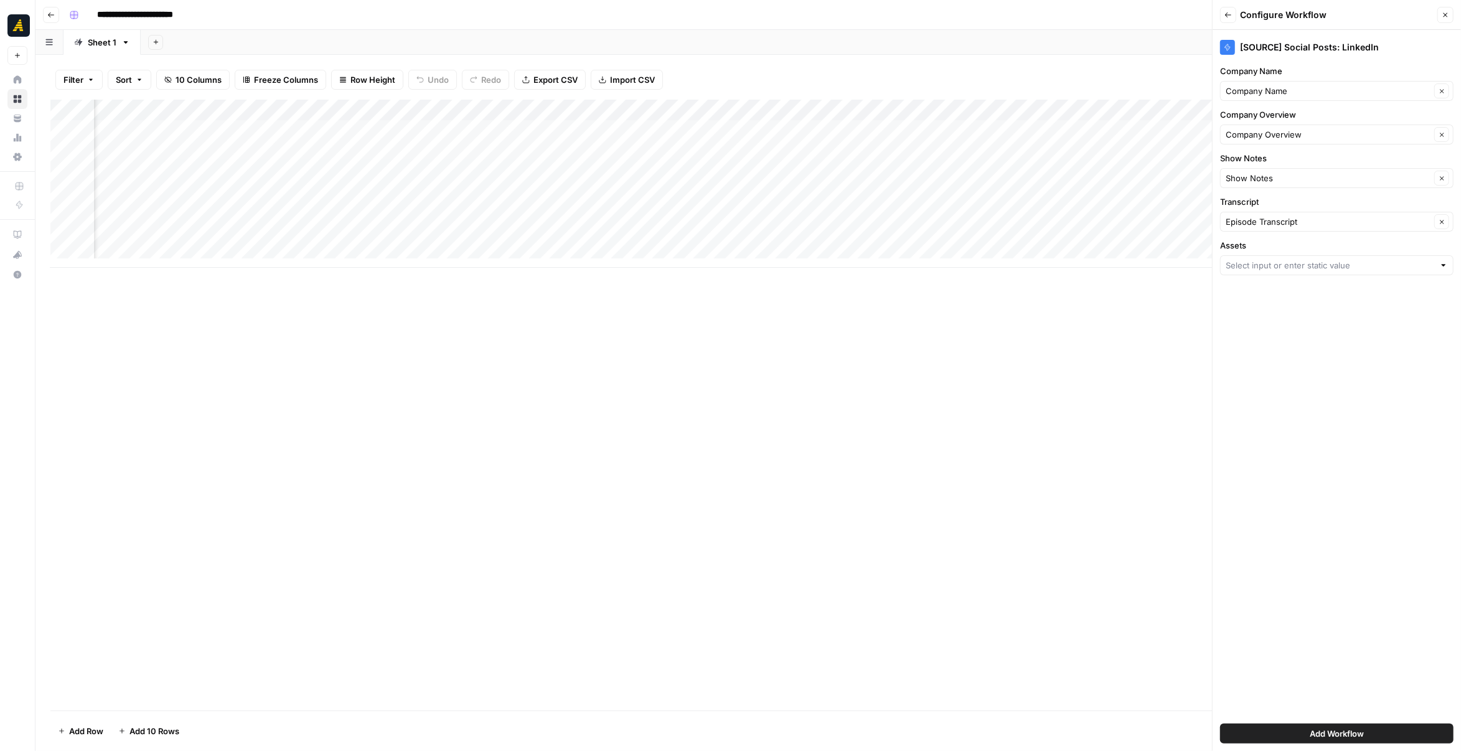
click at [1442, 265] on div at bounding box center [1444, 265] width 9 height 12
click at [1284, 633] on div "[SOURCE] Social Posts: LinkedIn Company Name Company Name Clear Company Overvie…" at bounding box center [1337, 390] width 248 height 721
click at [1300, 742] on button "Add Workflow" at bounding box center [1336, 734] width 233 height 20
click at [1300, 739] on button "Add Workflow" at bounding box center [1336, 734] width 233 height 20
click at [1300, 734] on button "Add Workflow" at bounding box center [1336, 734] width 233 height 20
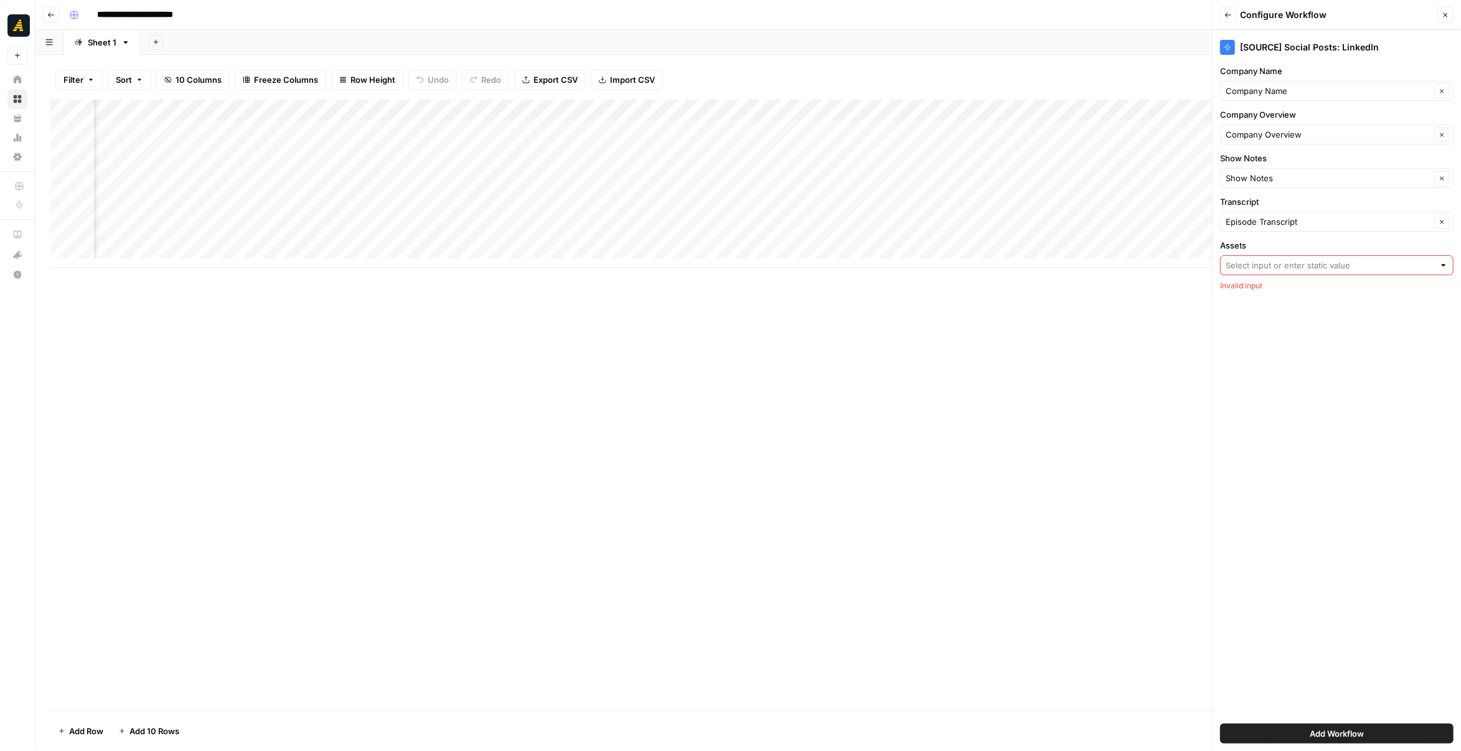
click at [1450, 14] on icon "button" at bounding box center [1445, 14] width 7 height 7
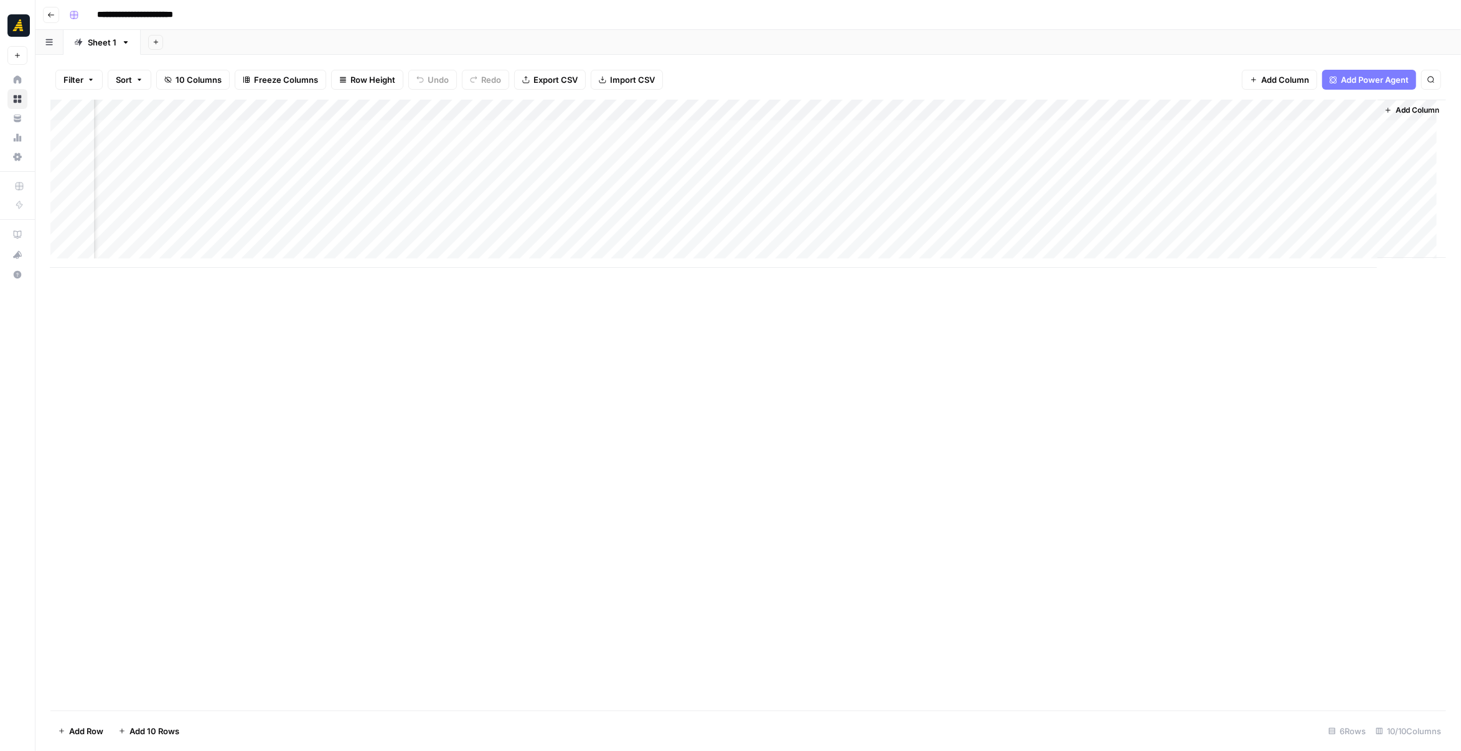
click at [1396, 113] on span "Add Column" at bounding box center [1418, 110] width 44 height 11
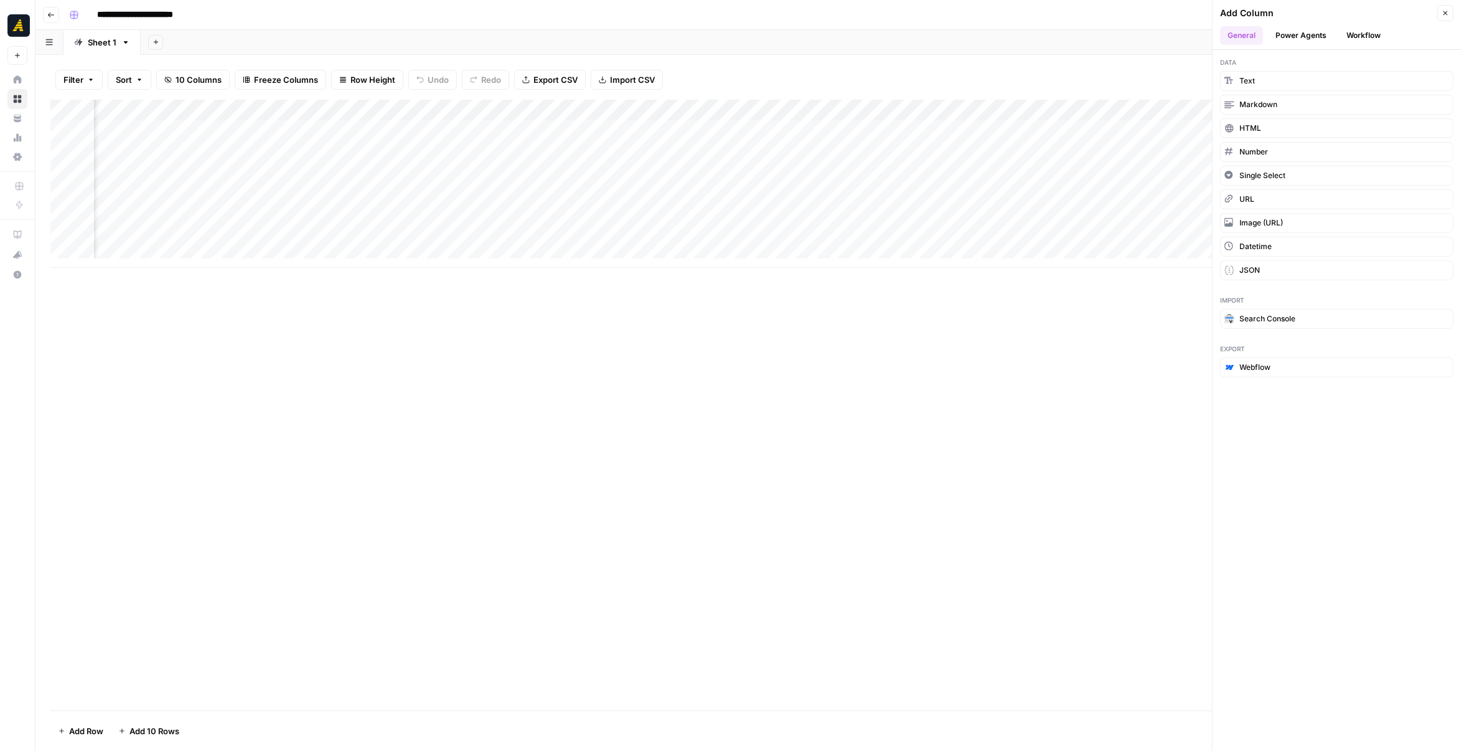
click at [1296, 34] on button "Power Agents" at bounding box center [1301, 35] width 66 height 19
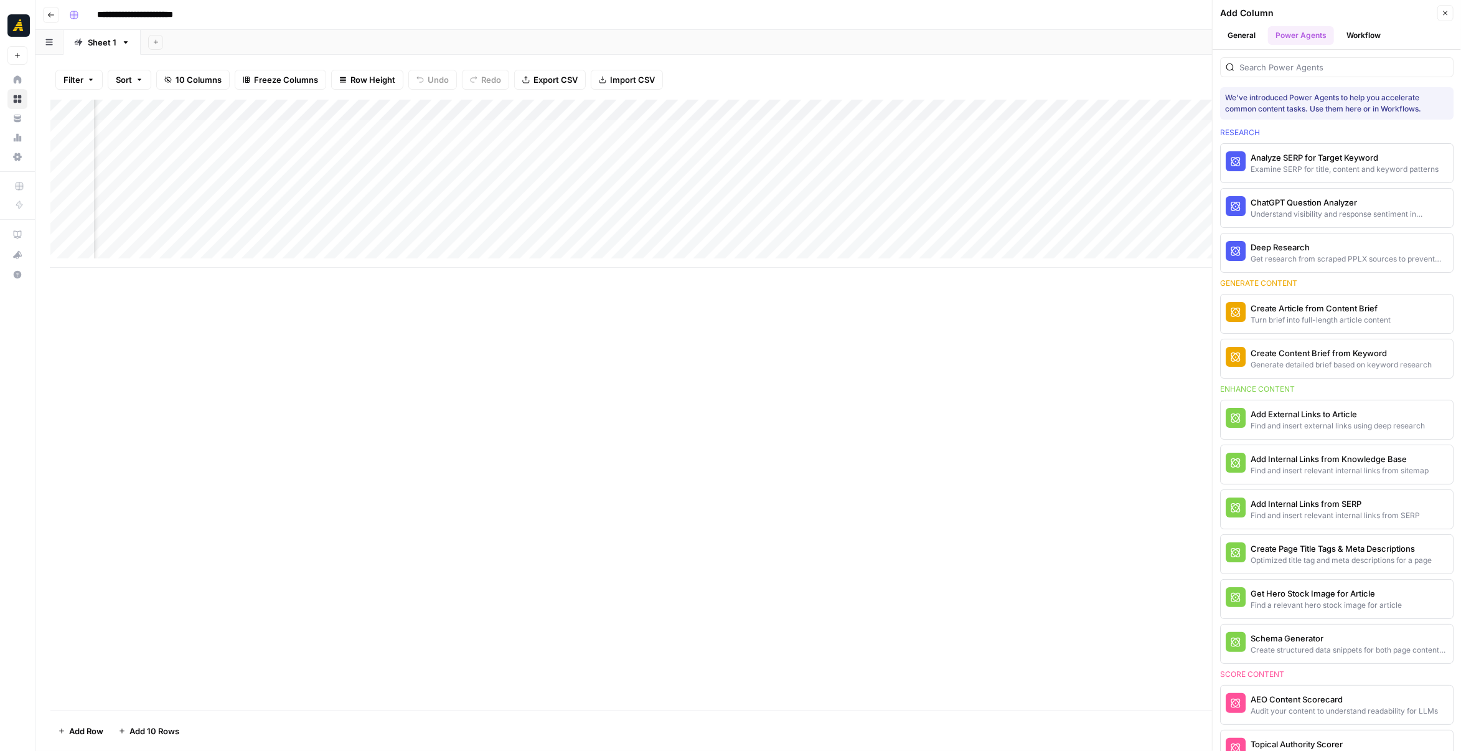
click at [1243, 37] on button "General" at bounding box center [1241, 35] width 43 height 19
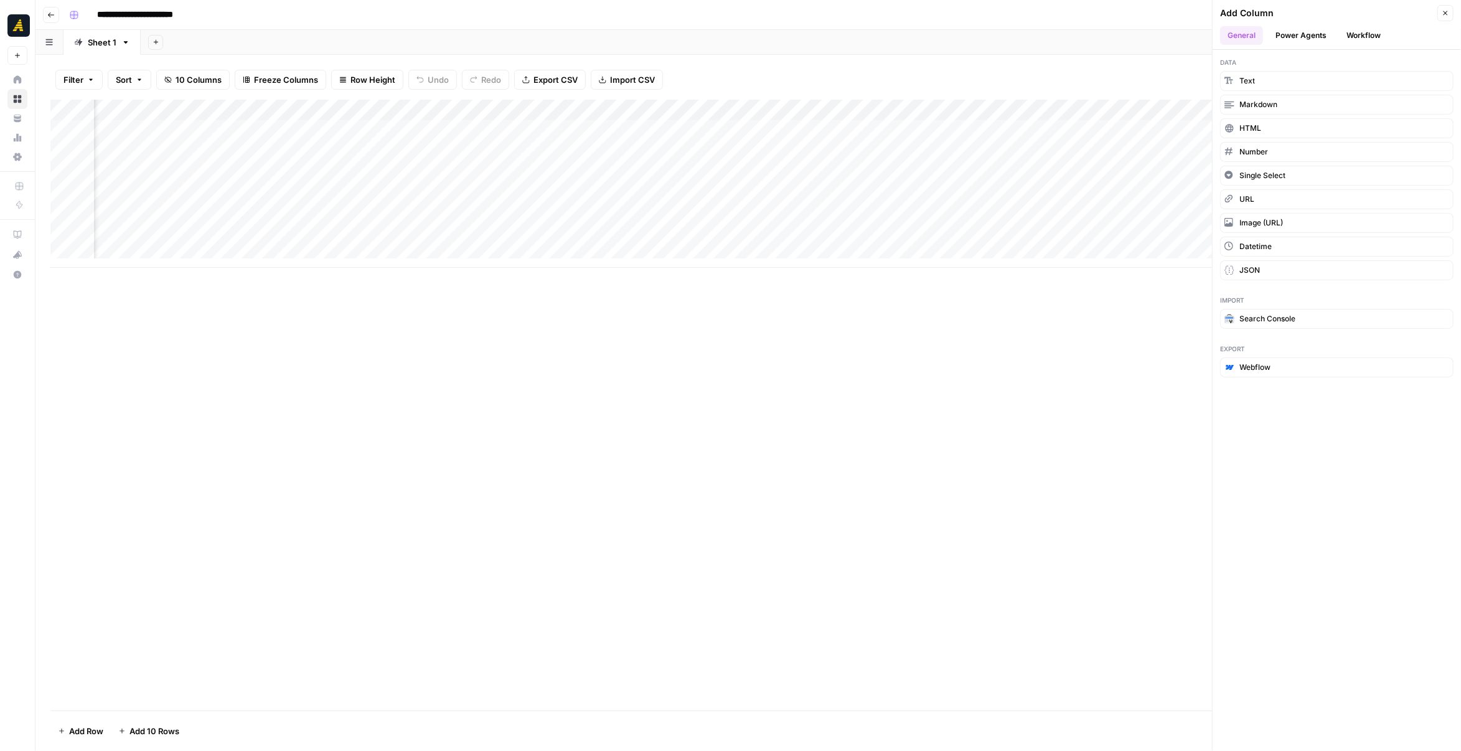
click at [1310, 32] on button "Power Agents" at bounding box center [1301, 35] width 66 height 19
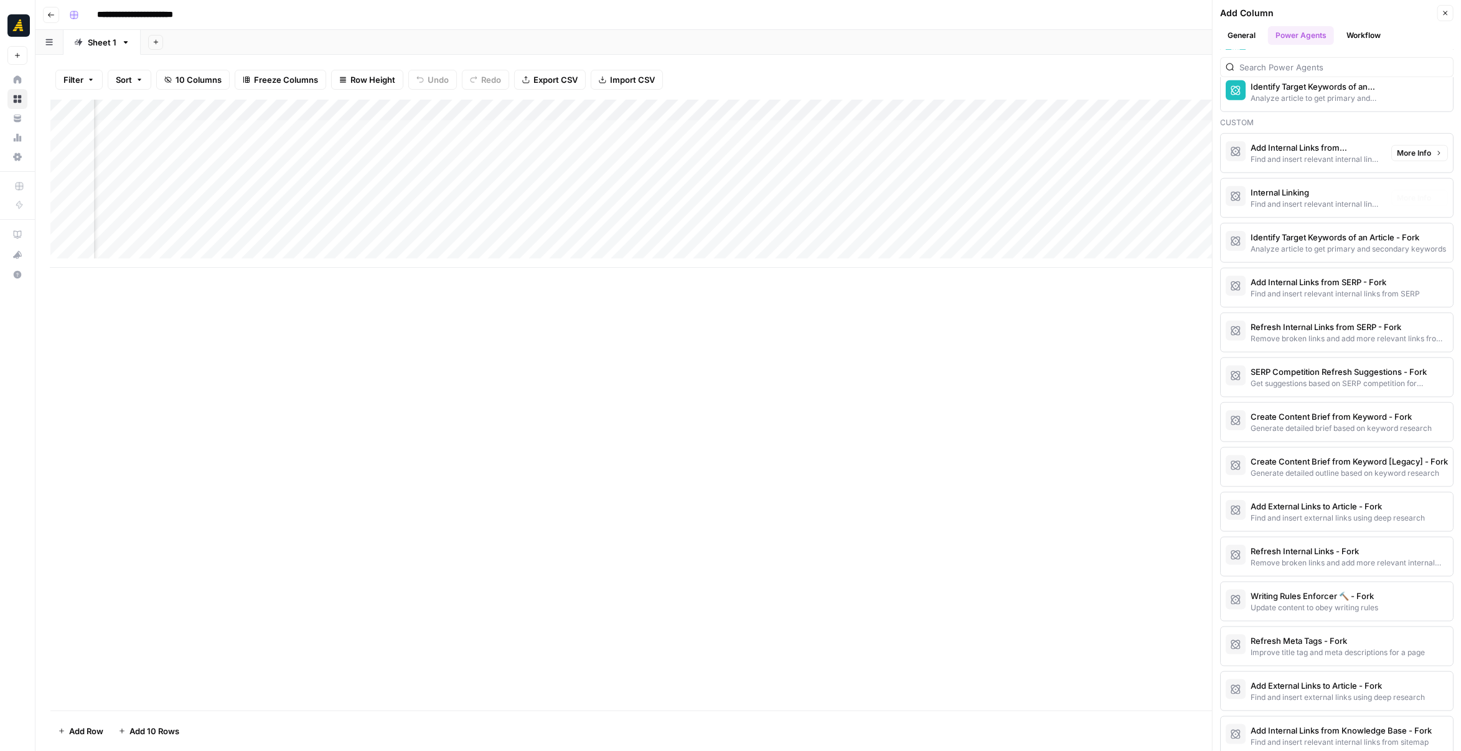
scroll to position [1194, 0]
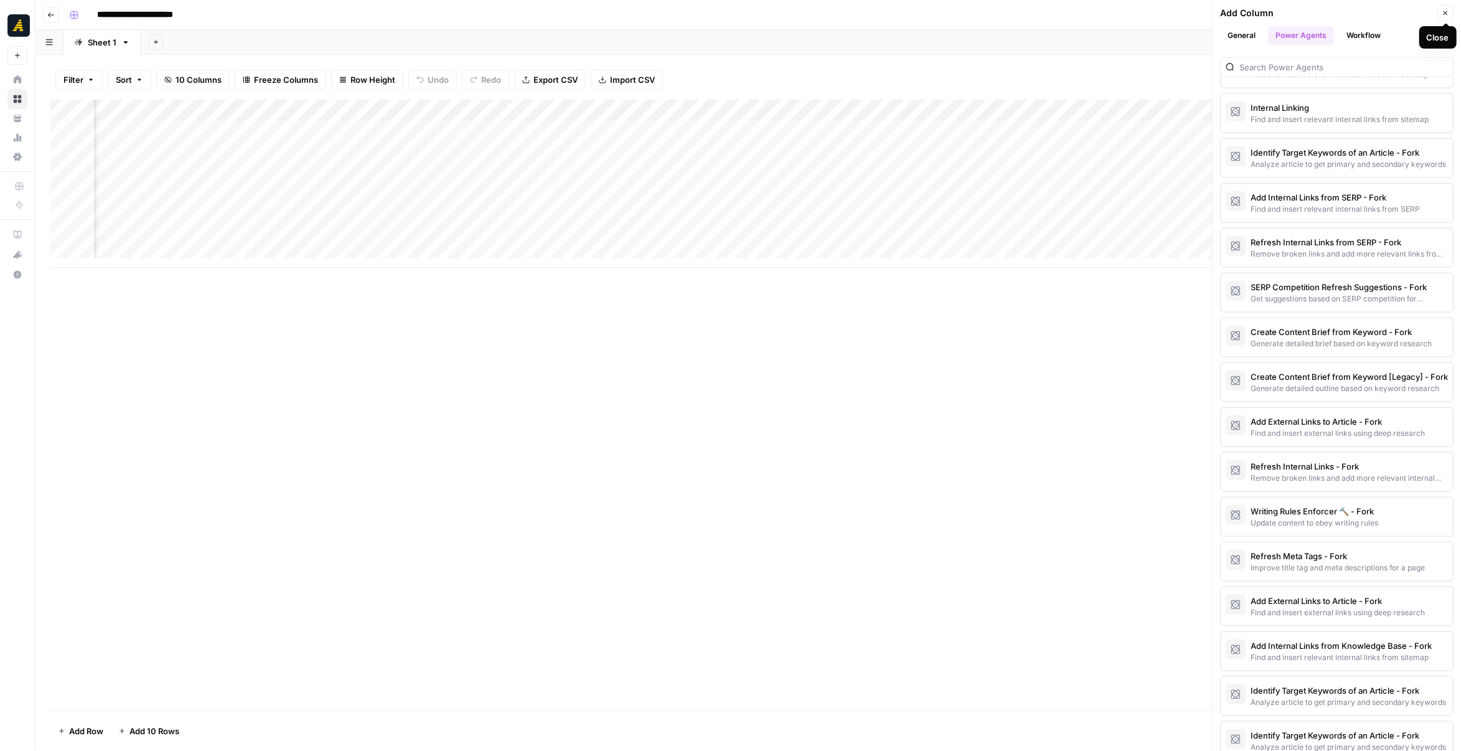
click at [1447, 14] on icon "button" at bounding box center [1445, 12] width 7 height 7
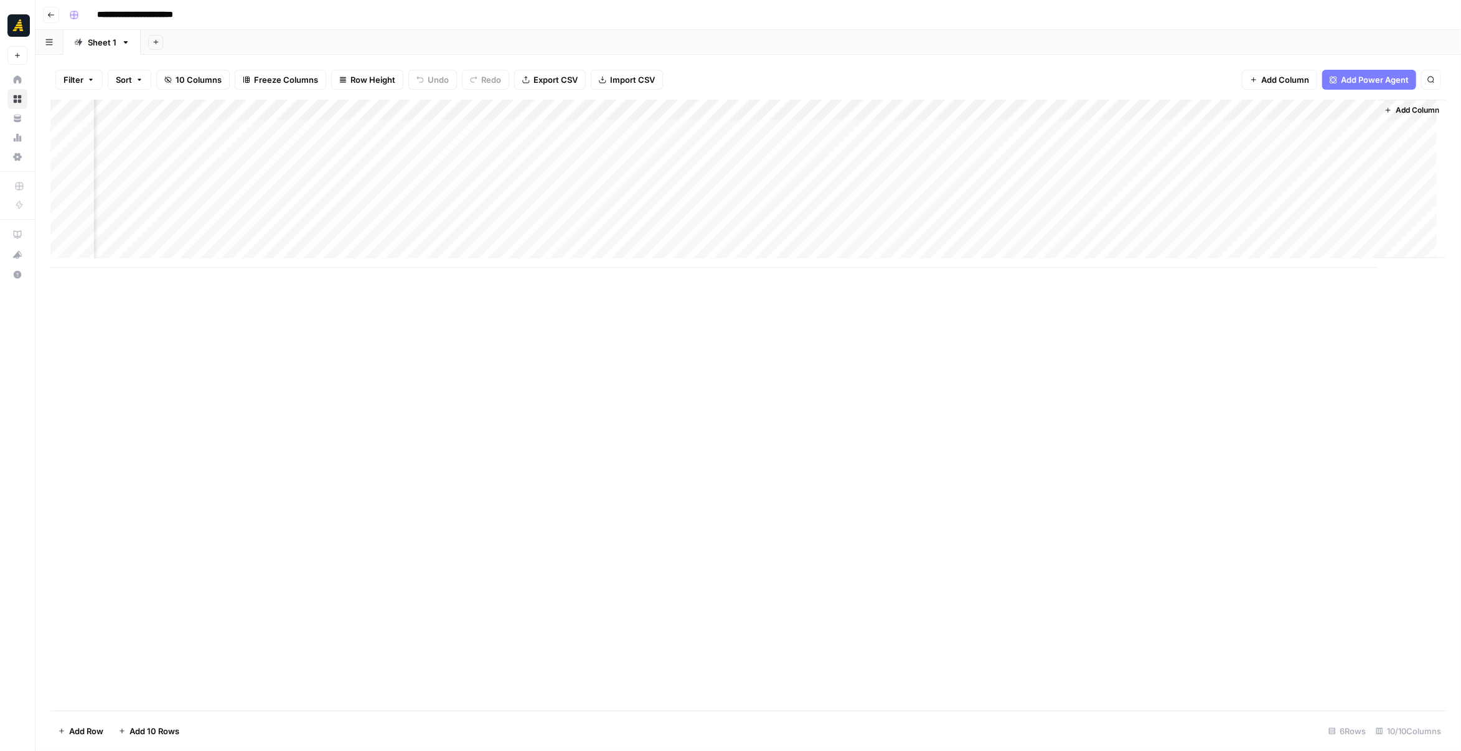
scroll to position [0, 64]
click at [1408, 111] on span "Add Column" at bounding box center [1418, 110] width 44 height 11
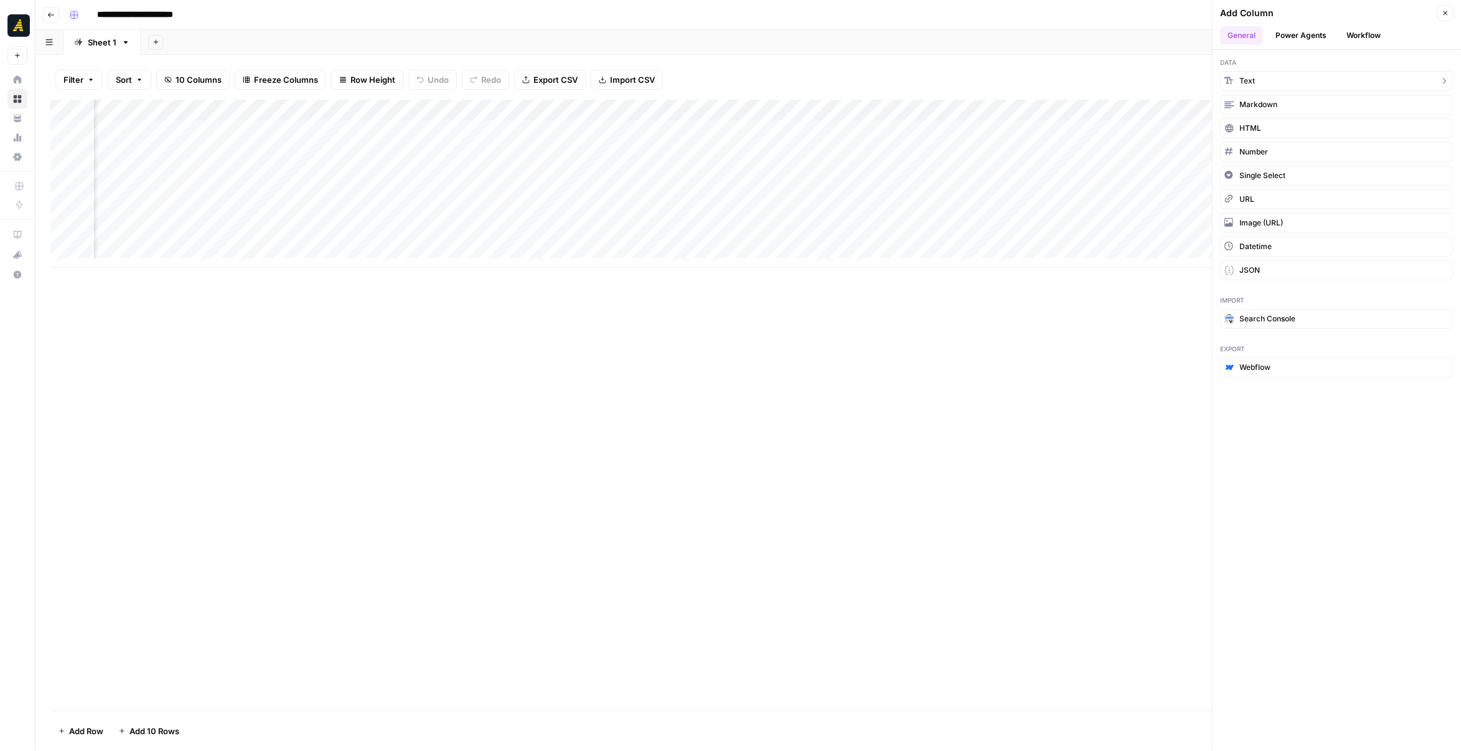
click at [1276, 83] on button "Text" at bounding box center [1336, 81] width 233 height 20
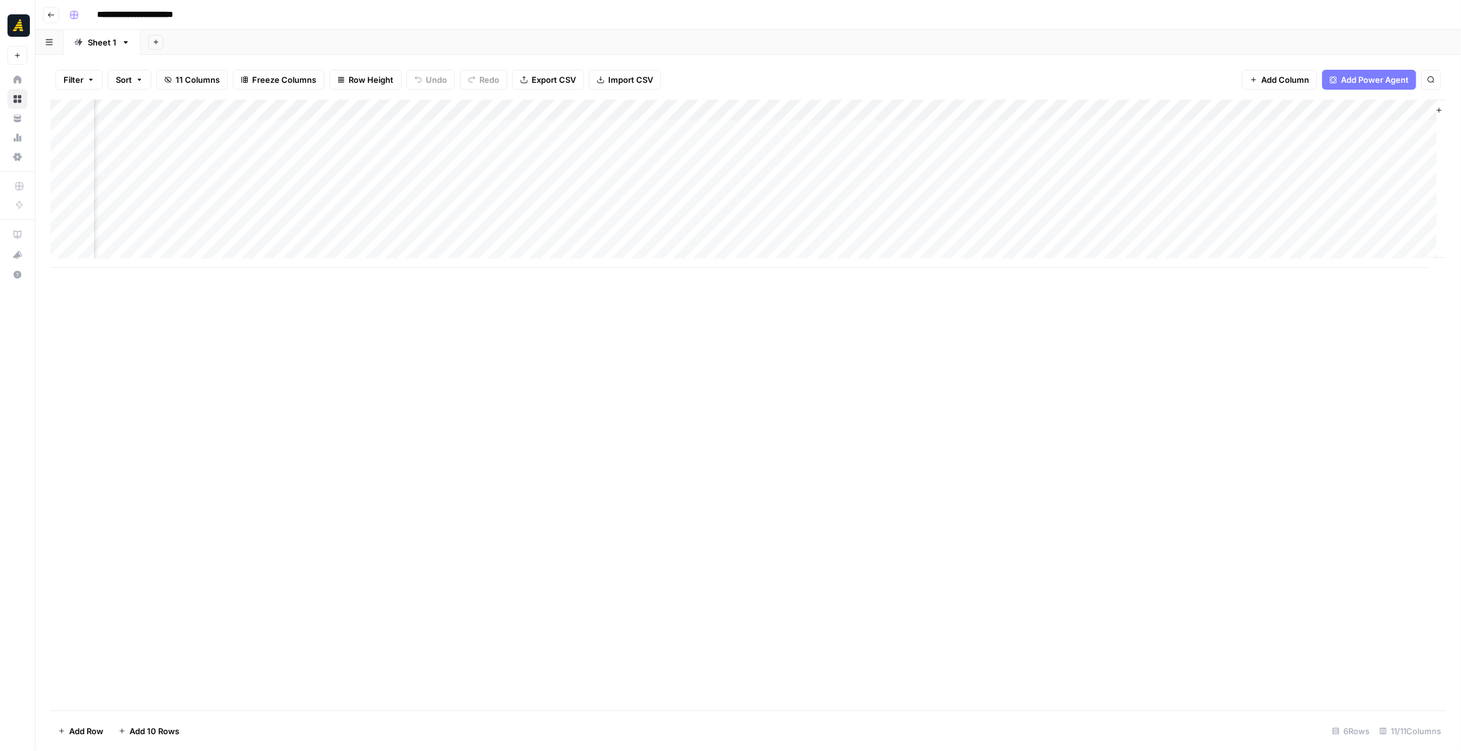
scroll to position [0, 243]
click at [1243, 111] on div "Add Column" at bounding box center [748, 184] width 1396 height 168
click at [1243, 111] on div at bounding box center [1278, 112] width 180 height 25
click at [1240, 136] on input "New Column" at bounding box center [1262, 140] width 126 height 12
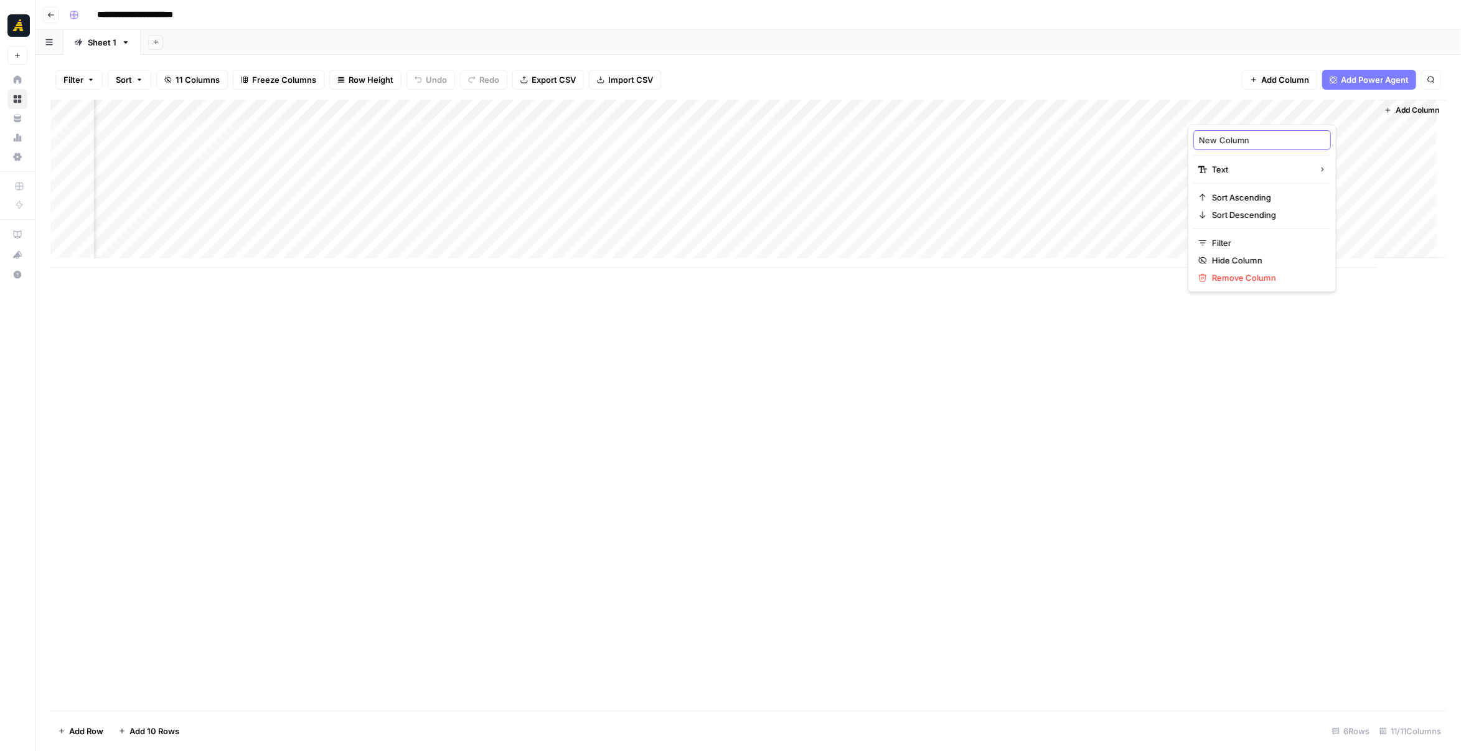
click at [1240, 136] on input "New Column" at bounding box center [1262, 140] width 126 height 12
type input "Assets"
click at [1283, 337] on div "Add Column" at bounding box center [748, 405] width 1396 height 611
click at [1306, 110] on div "Add Column" at bounding box center [748, 184] width 1396 height 168
click at [1356, 185] on span "Markdown" at bounding box center [1373, 189] width 59 height 12
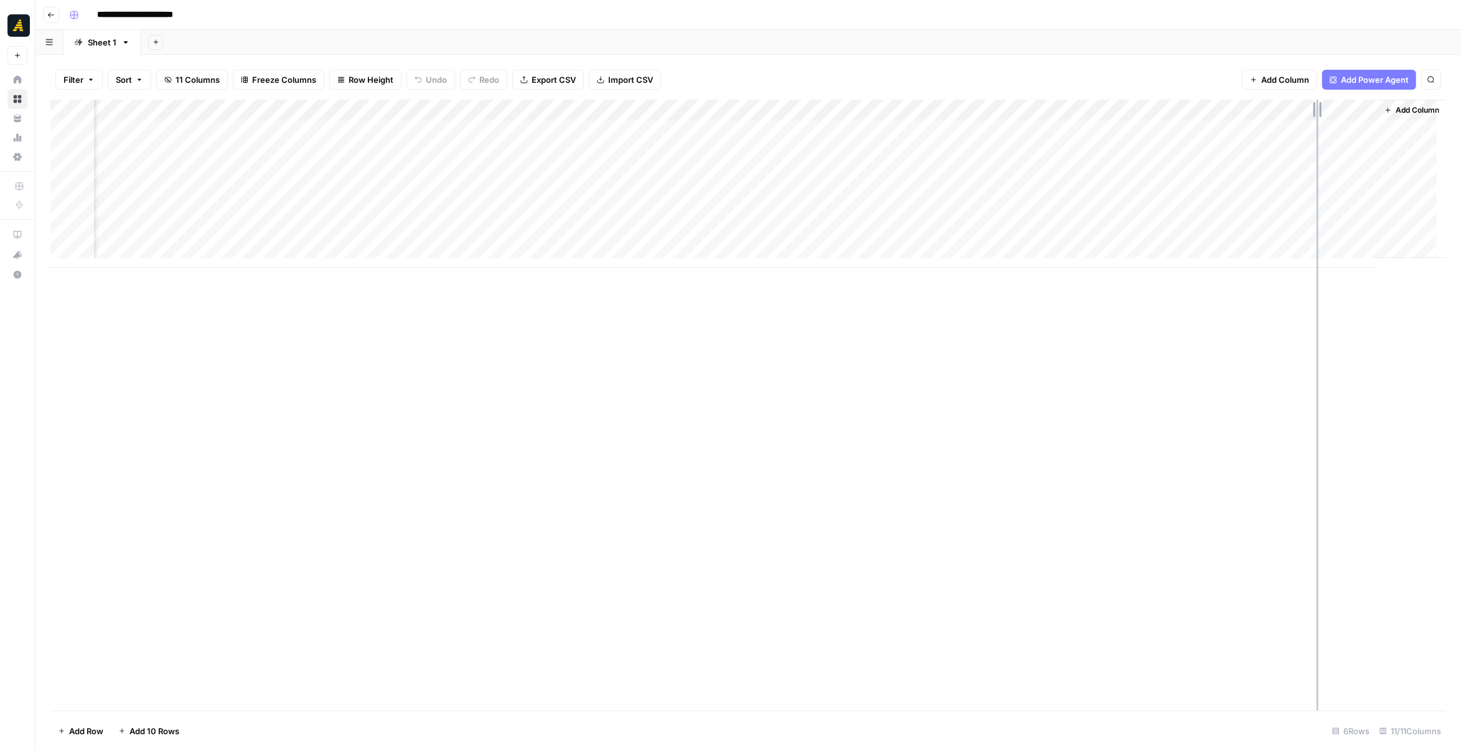
drag, startPoint x: 1365, startPoint y: 107, endPoint x: 1317, endPoint y: 110, distance: 48.6
click at [1317, 110] on div "Add Column" at bounding box center [748, 184] width 1396 height 168
click at [1385, 109] on button "Add Column" at bounding box center [1412, 110] width 65 height 16
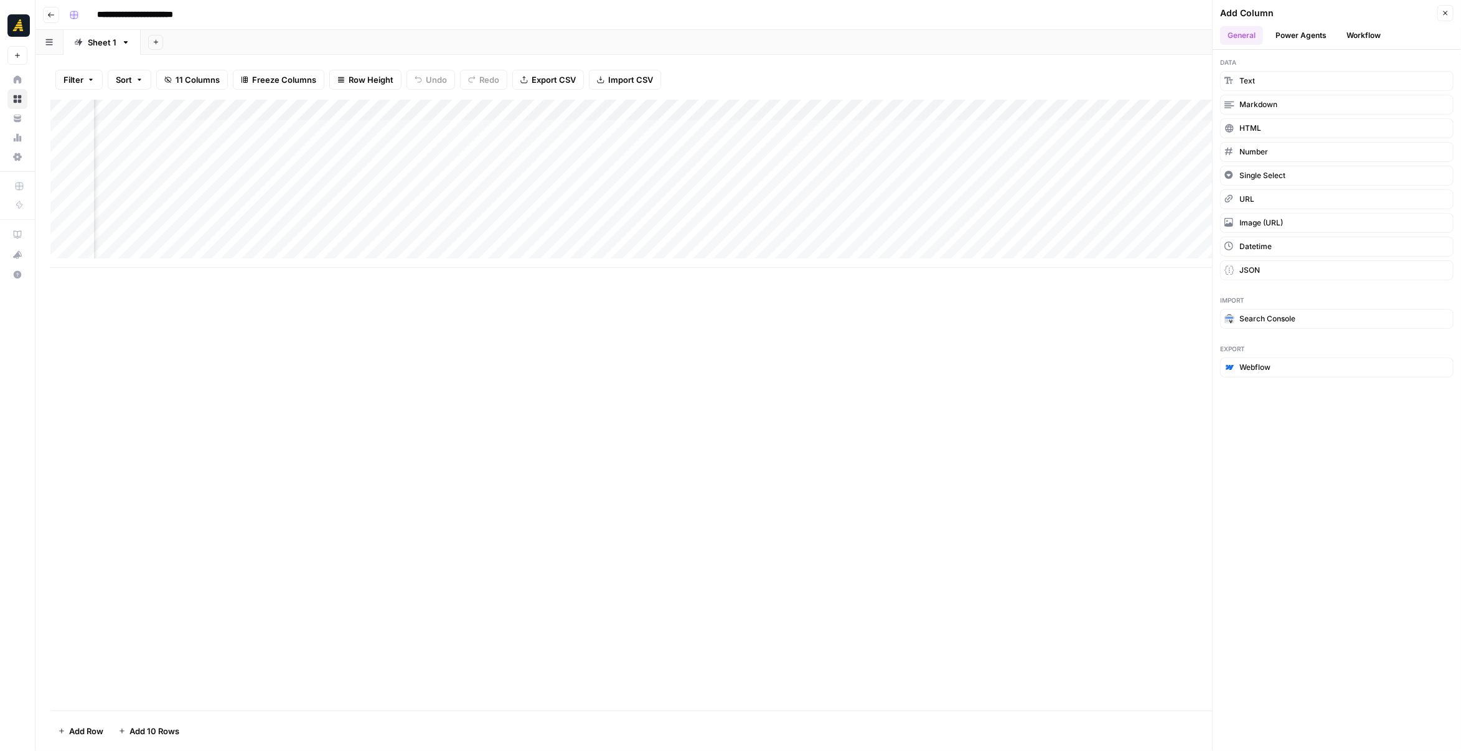
click at [1309, 40] on button "Power Agents" at bounding box center [1301, 35] width 66 height 19
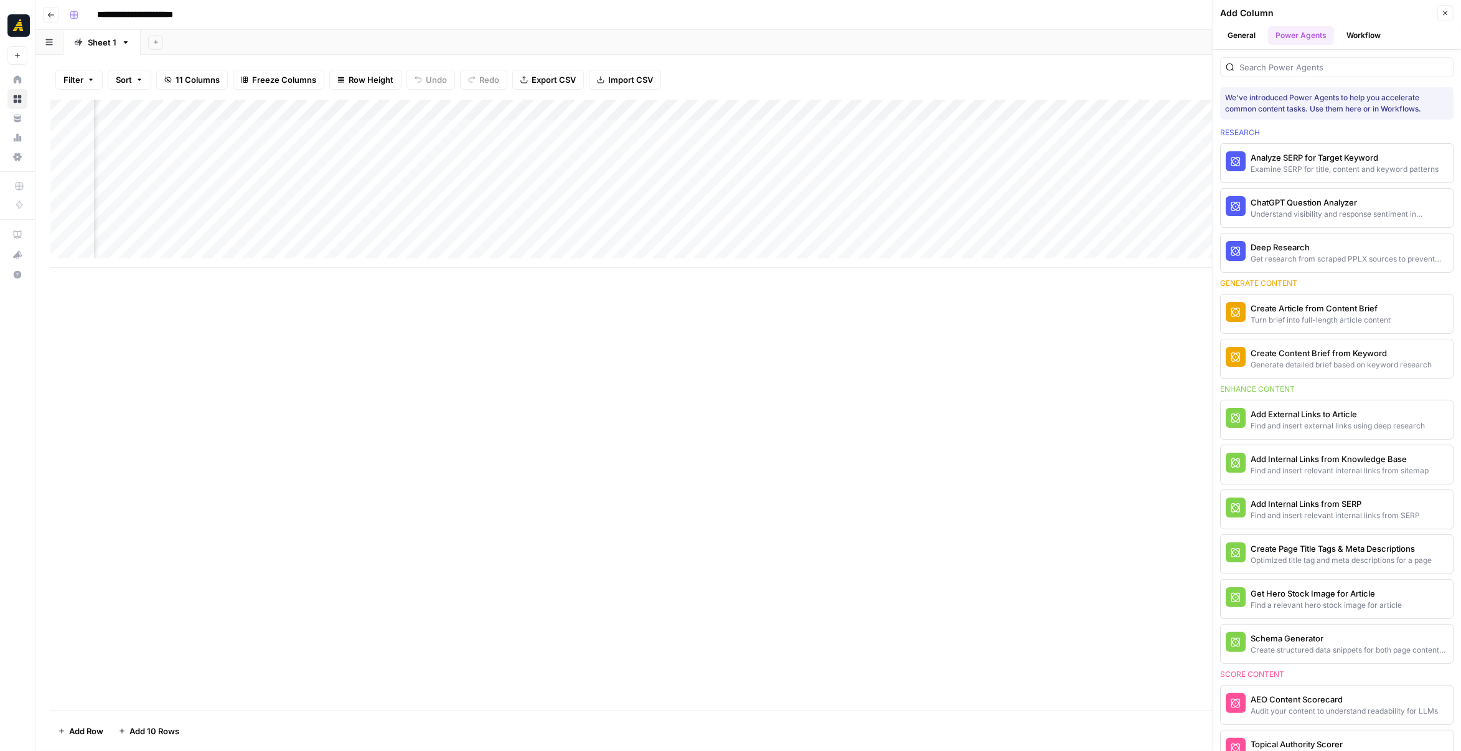
click at [1354, 37] on button "Workflow" at bounding box center [1363, 35] width 49 height 19
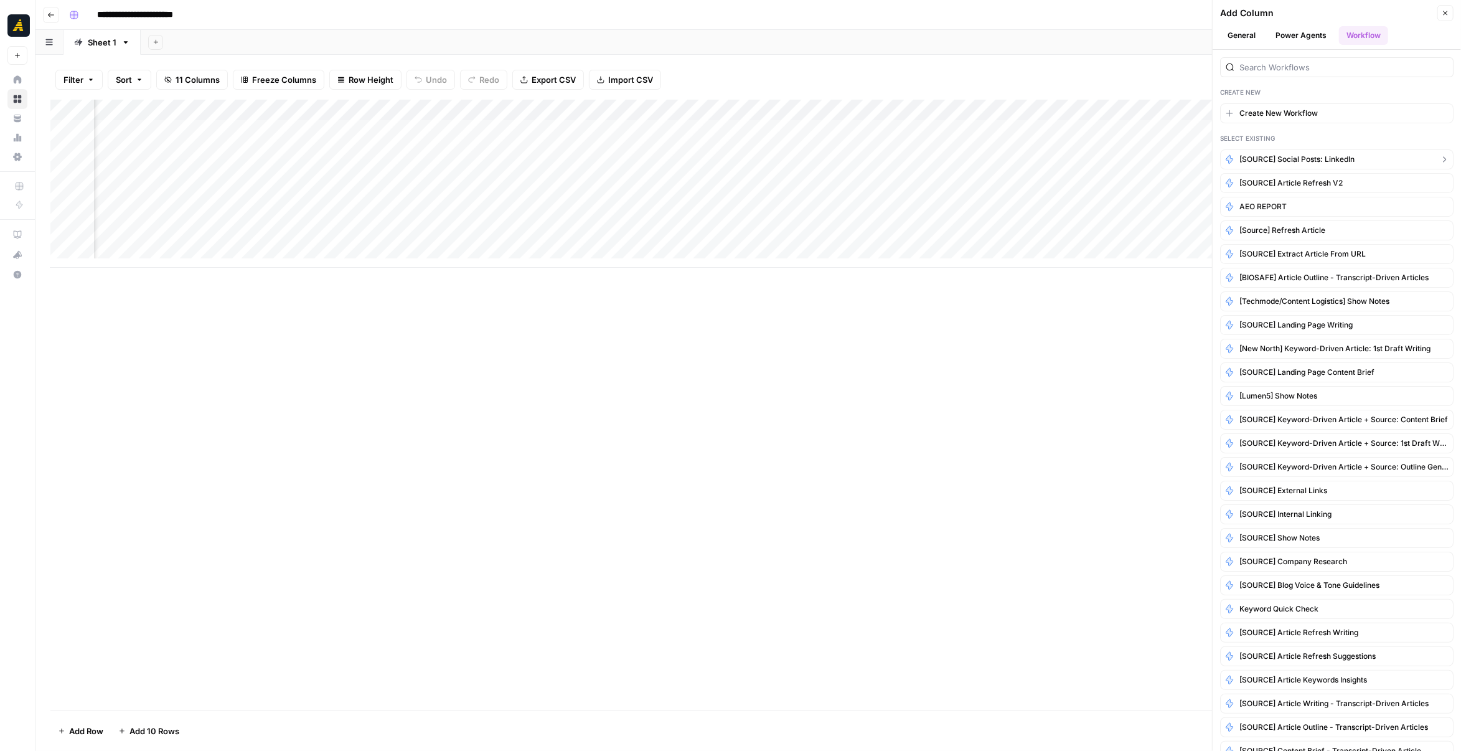
click at [1314, 158] on span "[SOURCE] Social Posts: LinkedIn" at bounding box center [1297, 159] width 115 height 11
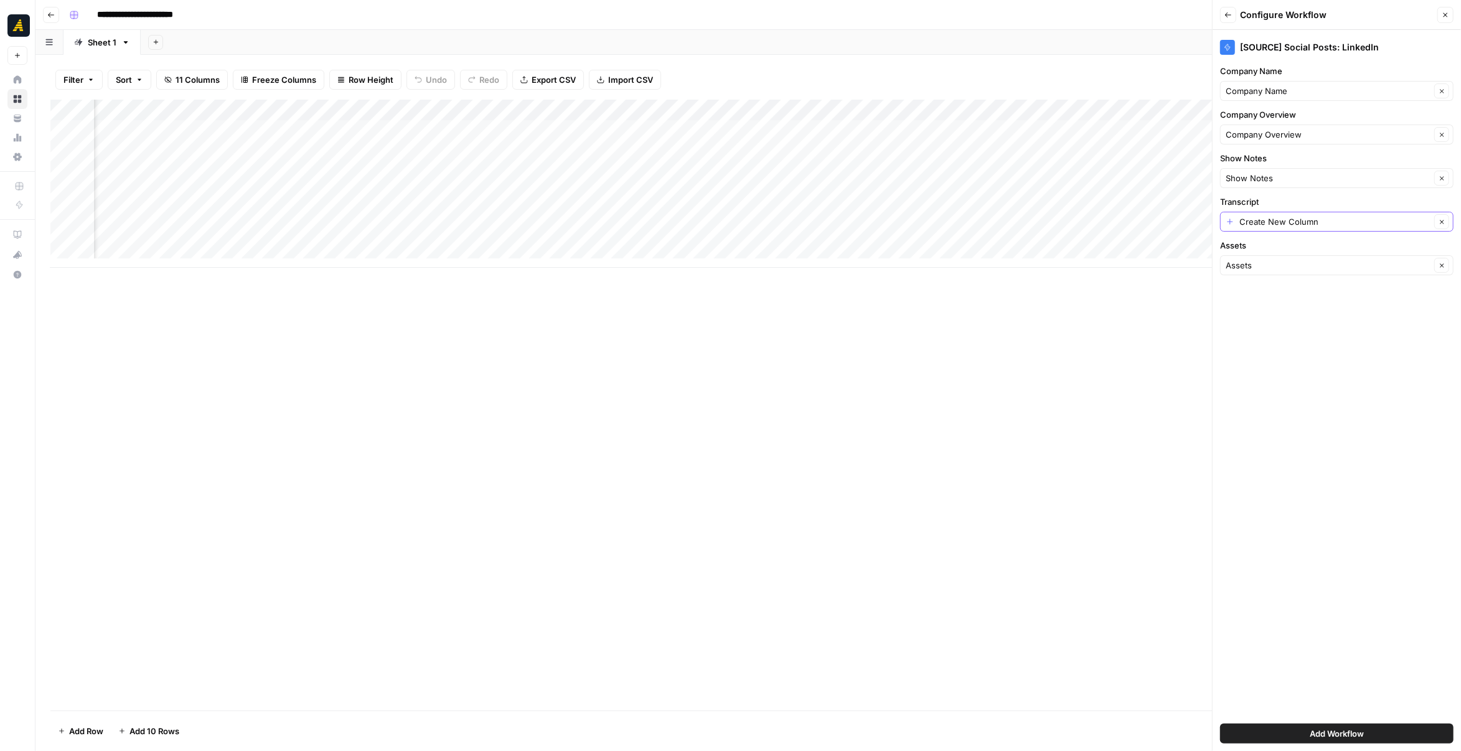
click at [1441, 220] on icon "button" at bounding box center [1442, 222] width 7 height 7
click at [1415, 227] on div at bounding box center [1336, 222] width 233 height 20
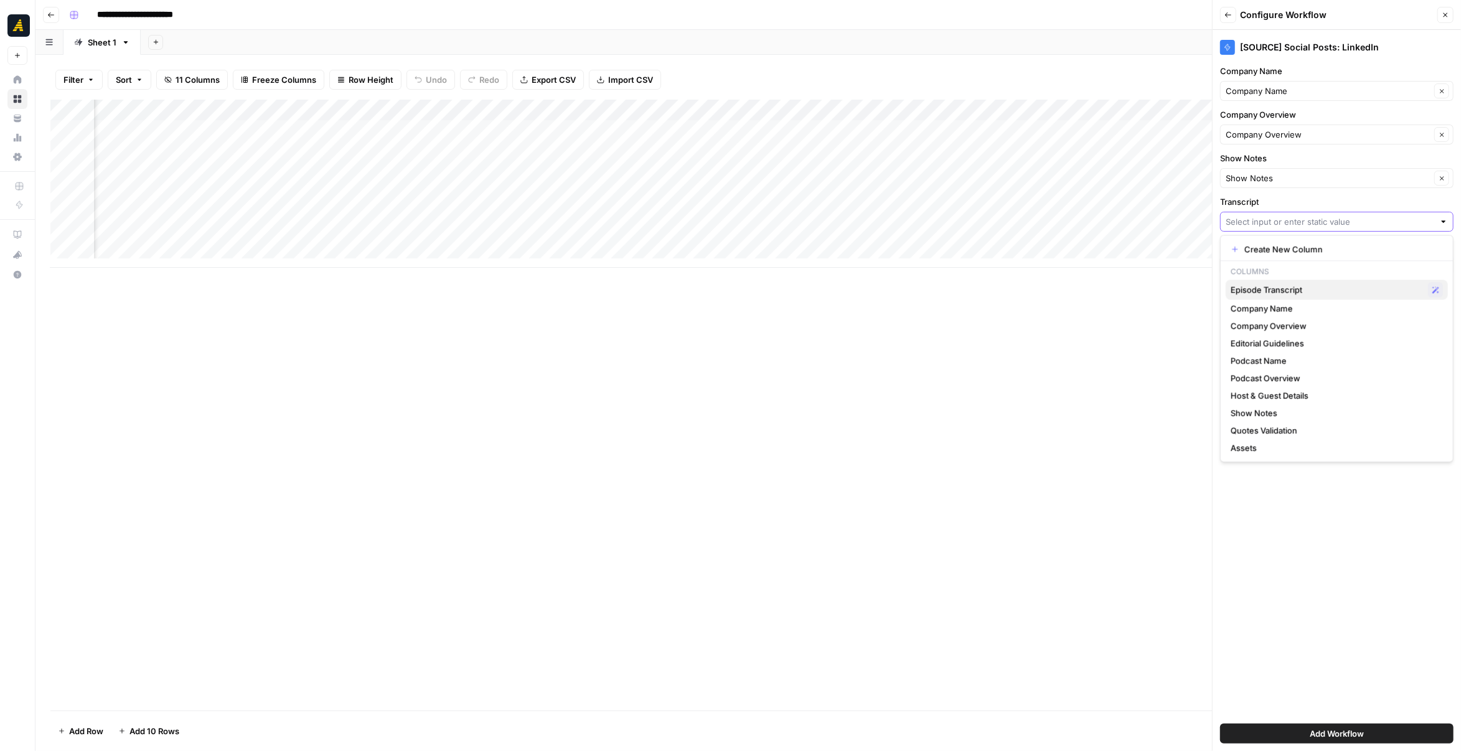
click at [1311, 287] on span "Episode Transcript" at bounding box center [1327, 289] width 192 height 12
type input "Episode Transcript"
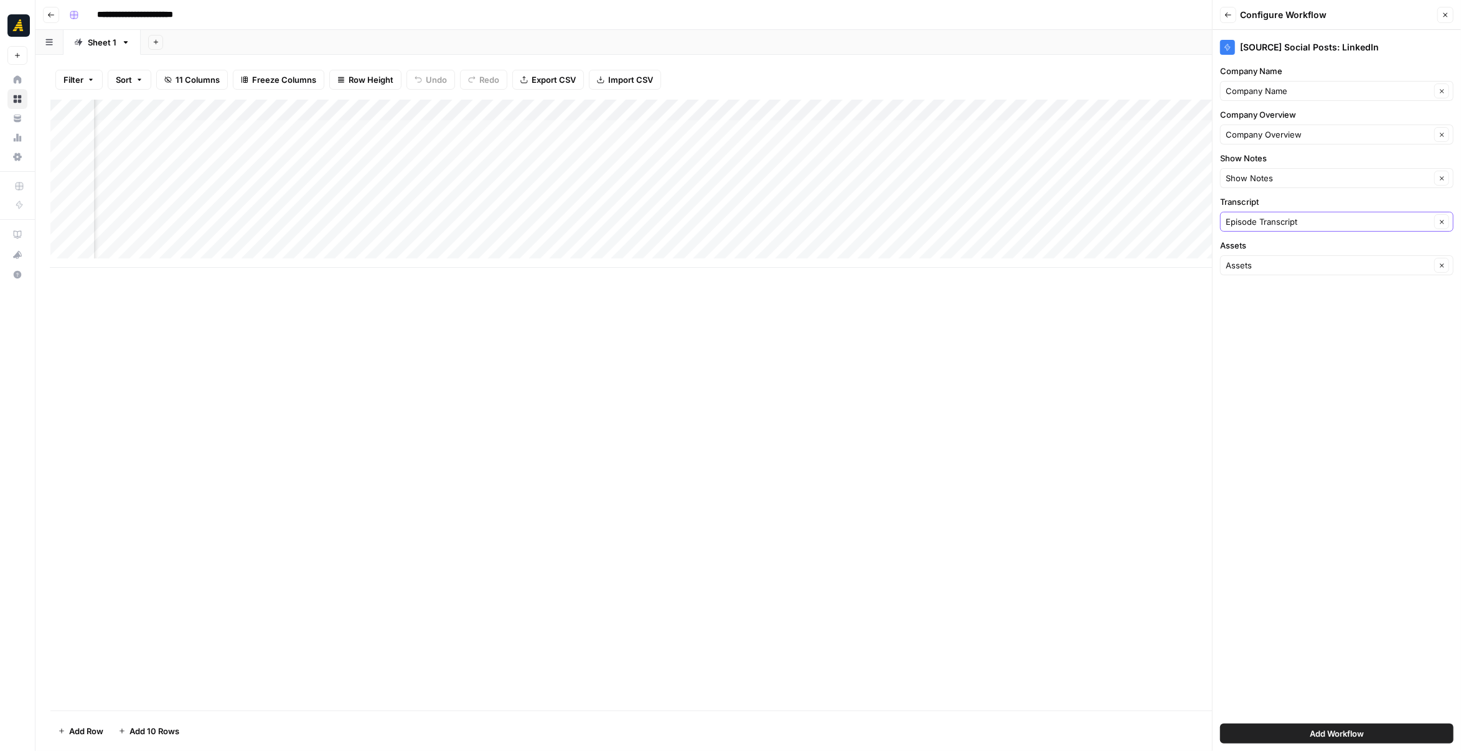
click at [1303, 727] on button "Add Workflow" at bounding box center [1336, 734] width 233 height 20
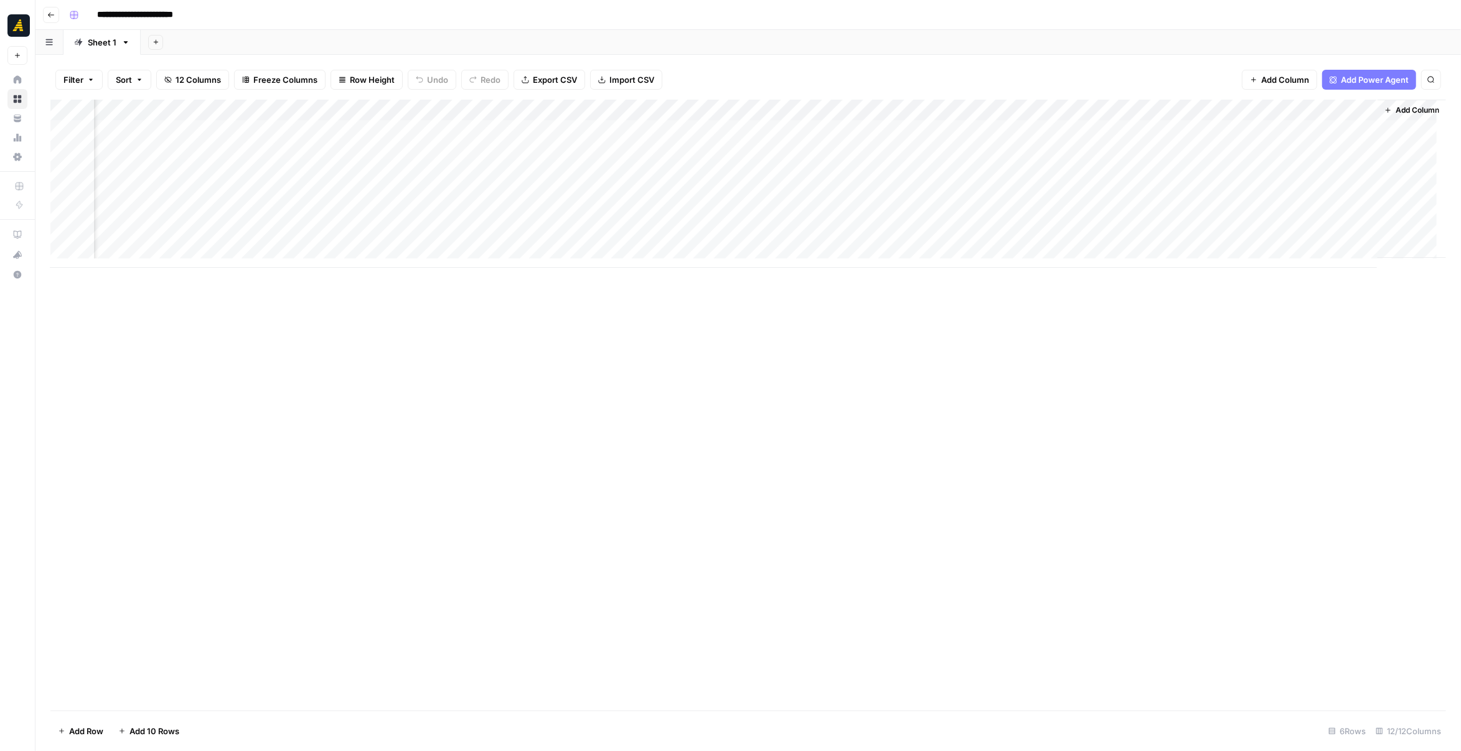
scroll to position [0, 377]
click at [1095, 311] on div "Add Column" at bounding box center [748, 405] width 1396 height 611
click at [1010, 197] on div "Add Column" at bounding box center [748, 184] width 1396 height 168
click at [435, 124] on div "Add Column" at bounding box center [748, 184] width 1396 height 168
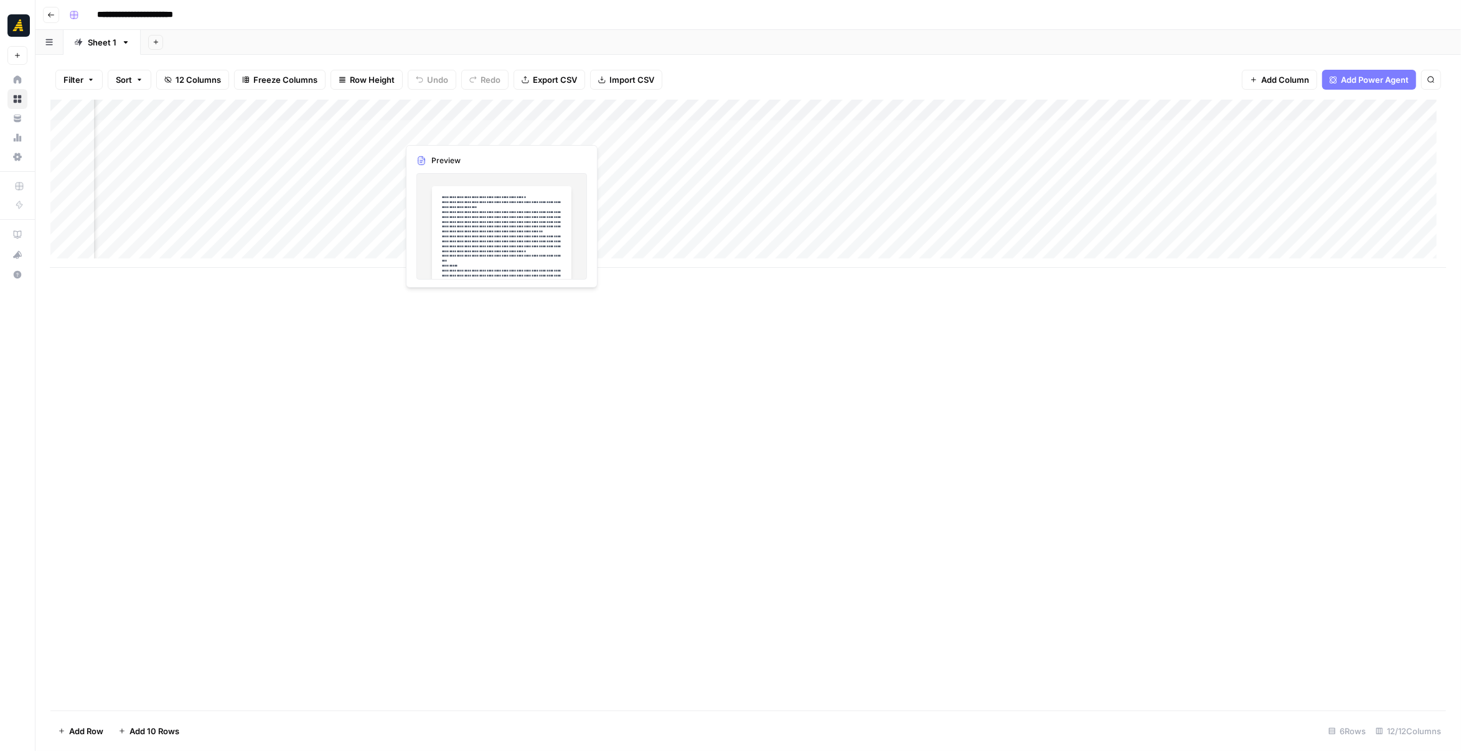
click at [435, 124] on div "Add Column" at bounding box center [748, 184] width 1396 height 168
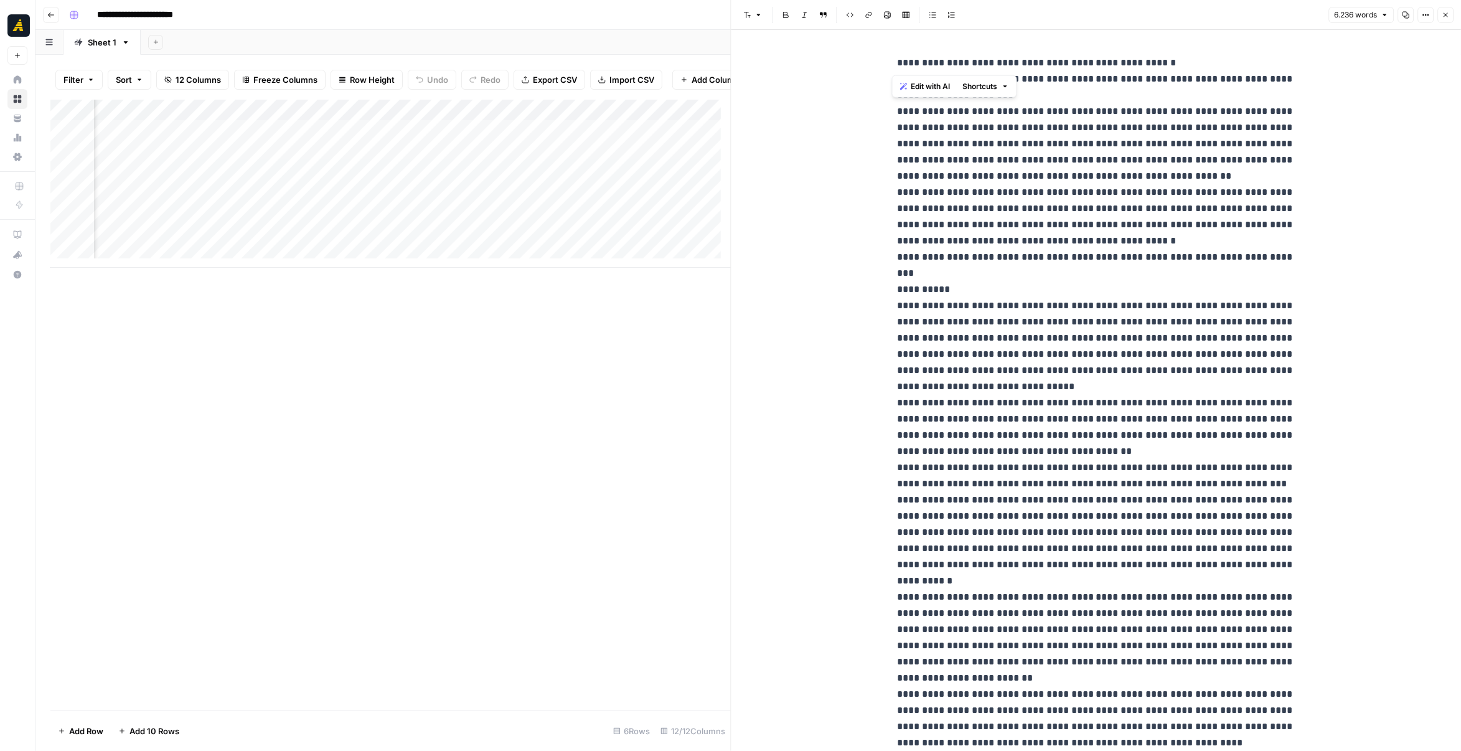
drag, startPoint x: 940, startPoint y: 64, endPoint x: 893, endPoint y: 62, distance: 47.4
drag, startPoint x: 943, startPoint y: 64, endPoint x: 889, endPoint y: 64, distance: 54.8
copy p "*********"
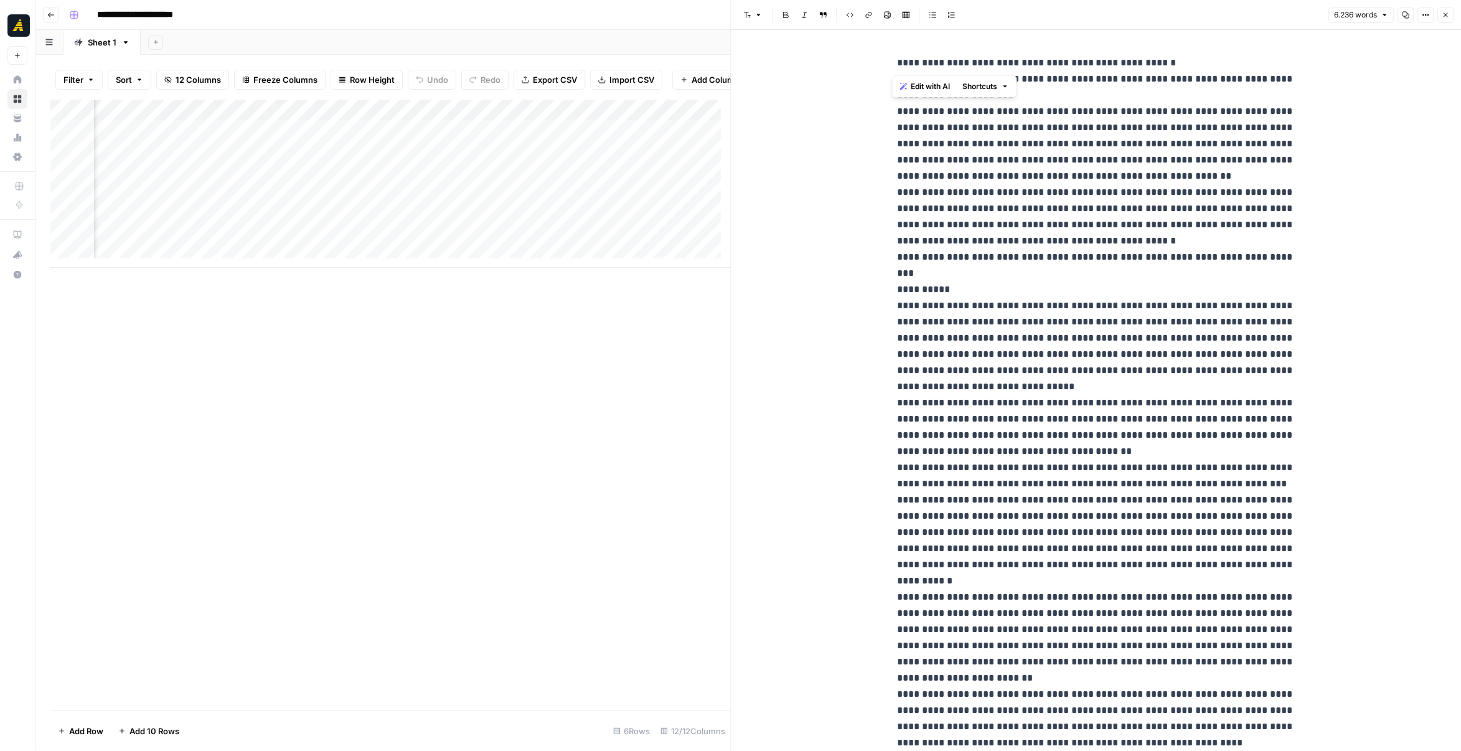
click at [1447, 12] on icon "button" at bounding box center [1445, 14] width 7 height 7
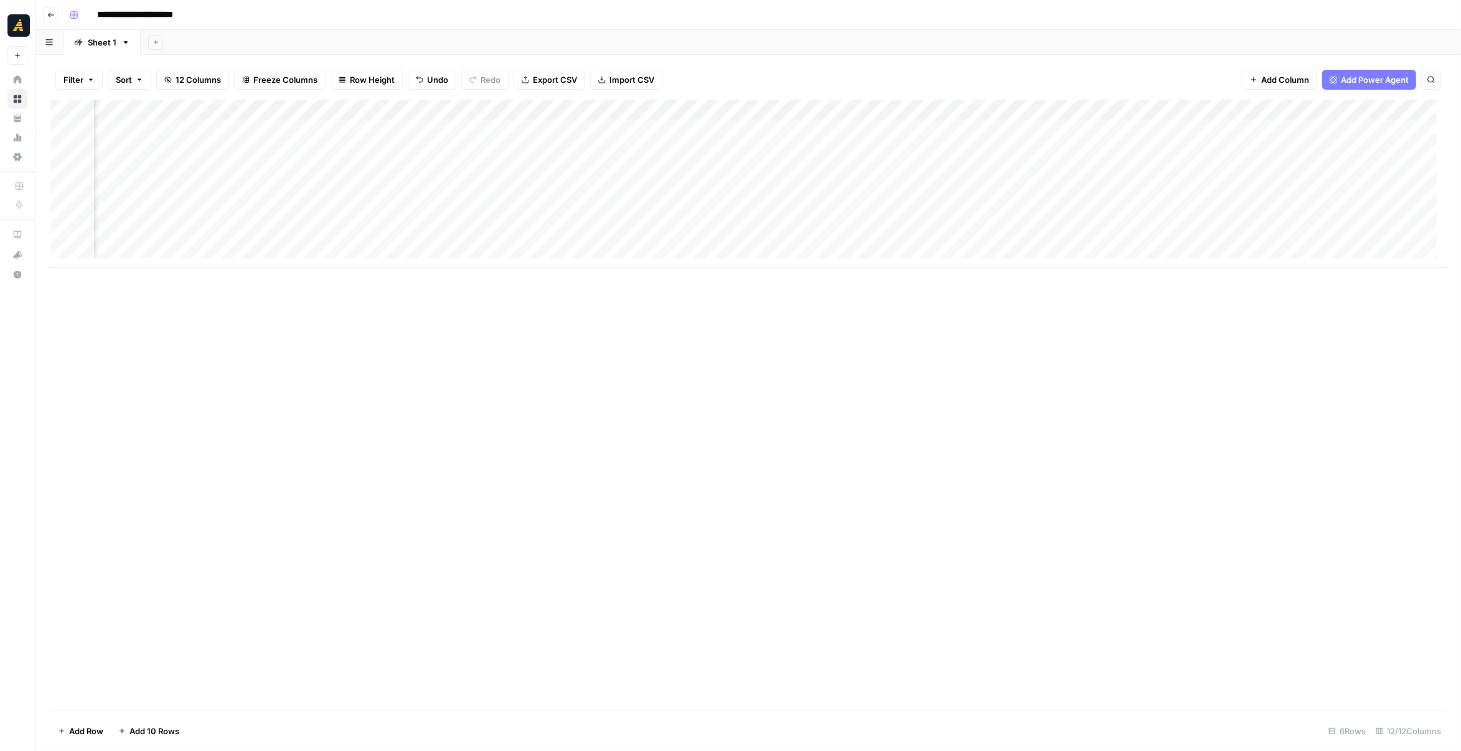
click at [1215, 131] on div "Add Column" at bounding box center [748, 184] width 1396 height 168
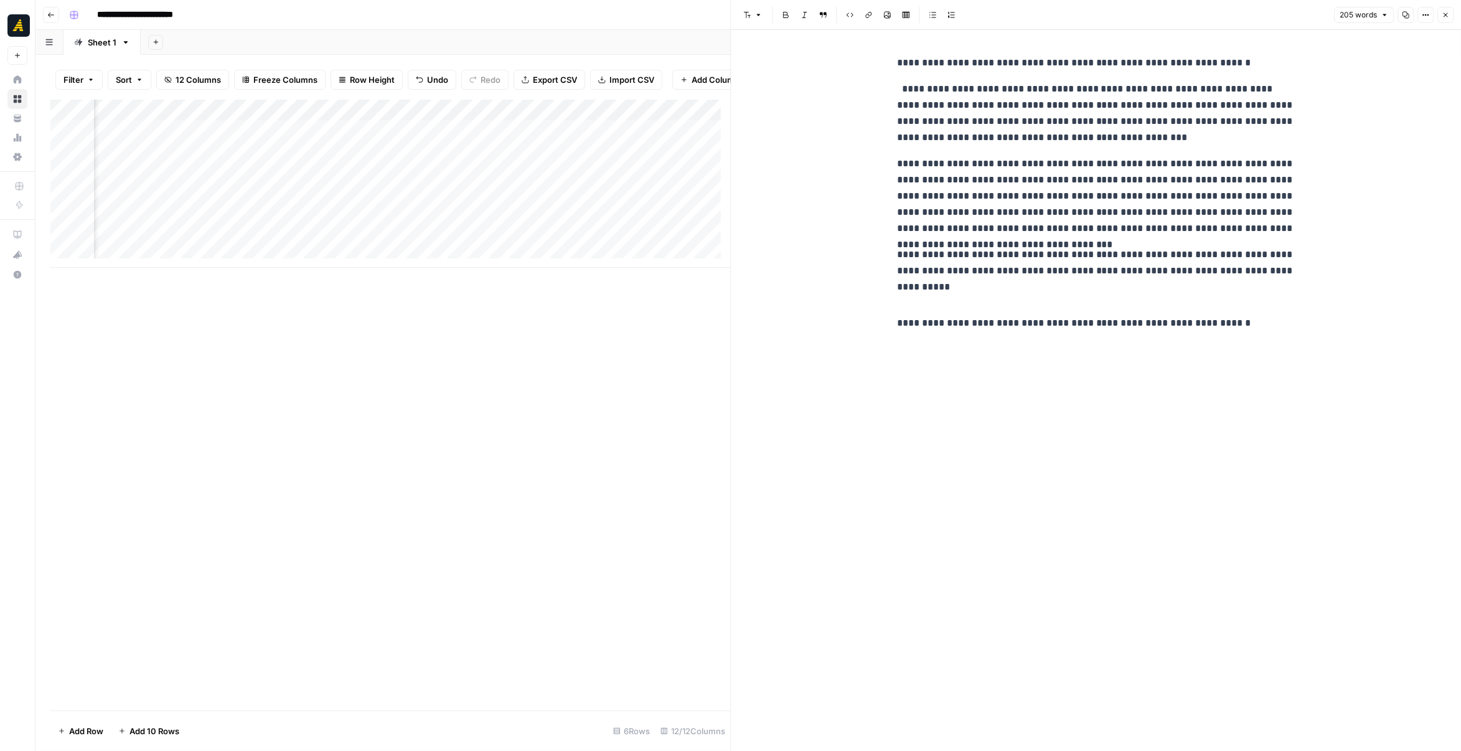
click at [1266, 319] on p "**********" at bounding box center [1096, 323] width 398 height 16
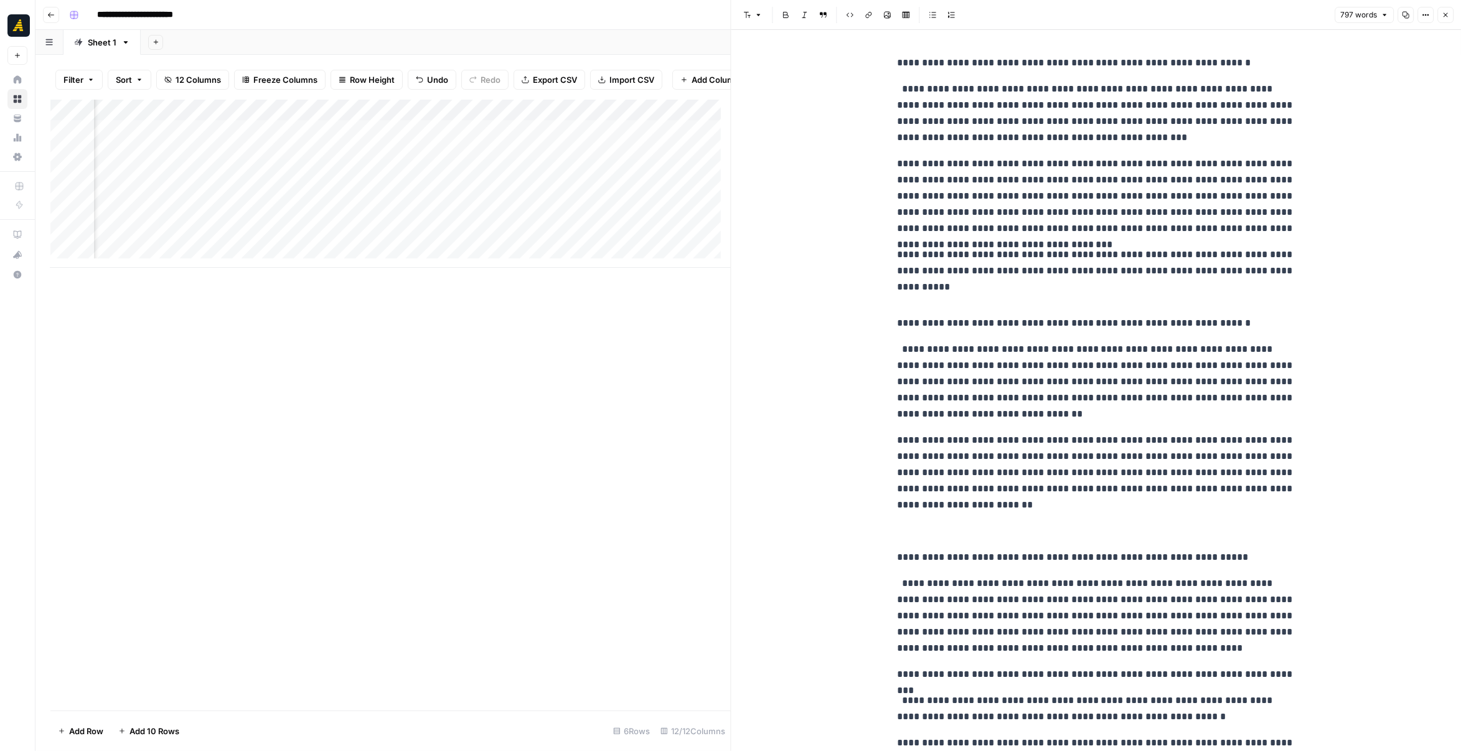
scroll to position [0, 1093]
click at [526, 138] on div "Add Column" at bounding box center [390, 184] width 681 height 168
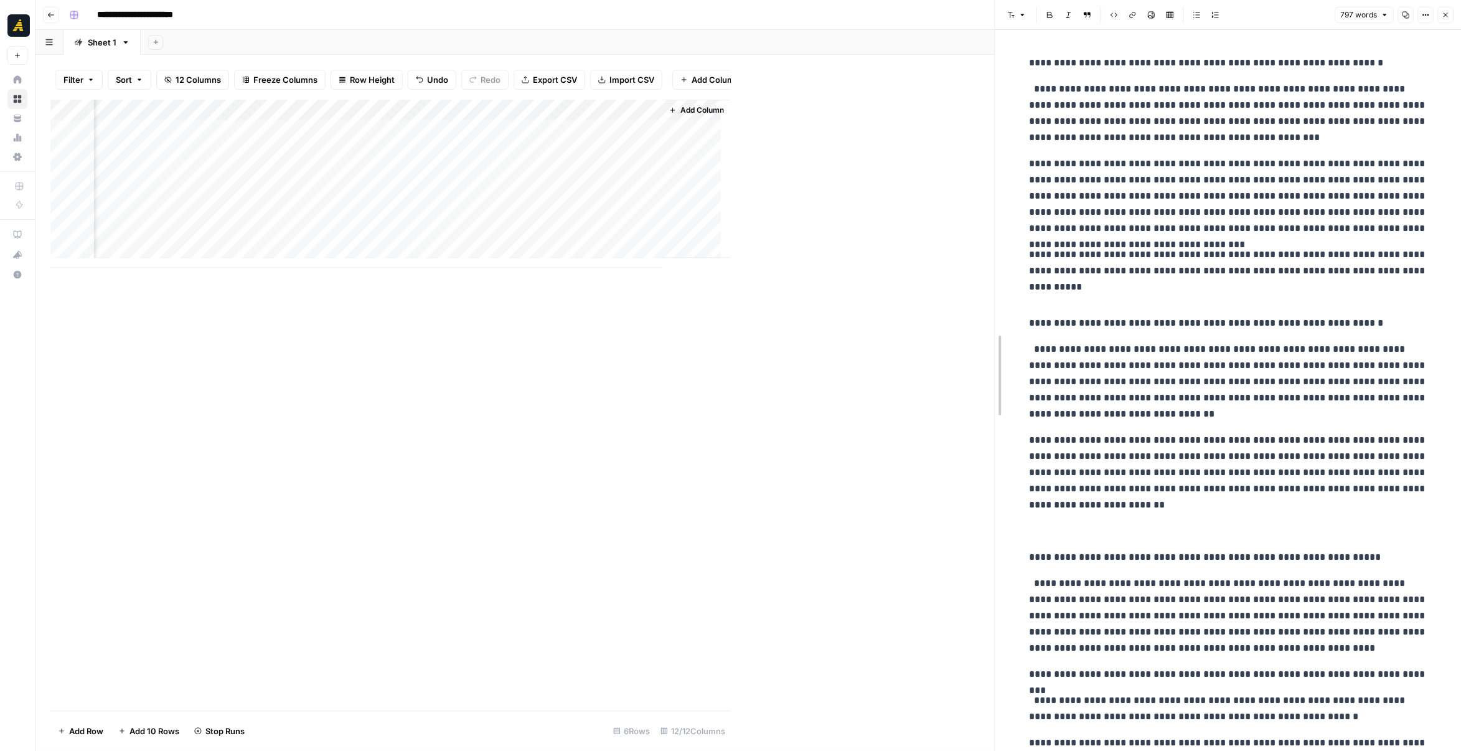
drag, startPoint x: 733, startPoint y: 361, endPoint x: 1052, endPoint y: 360, distance: 318.8
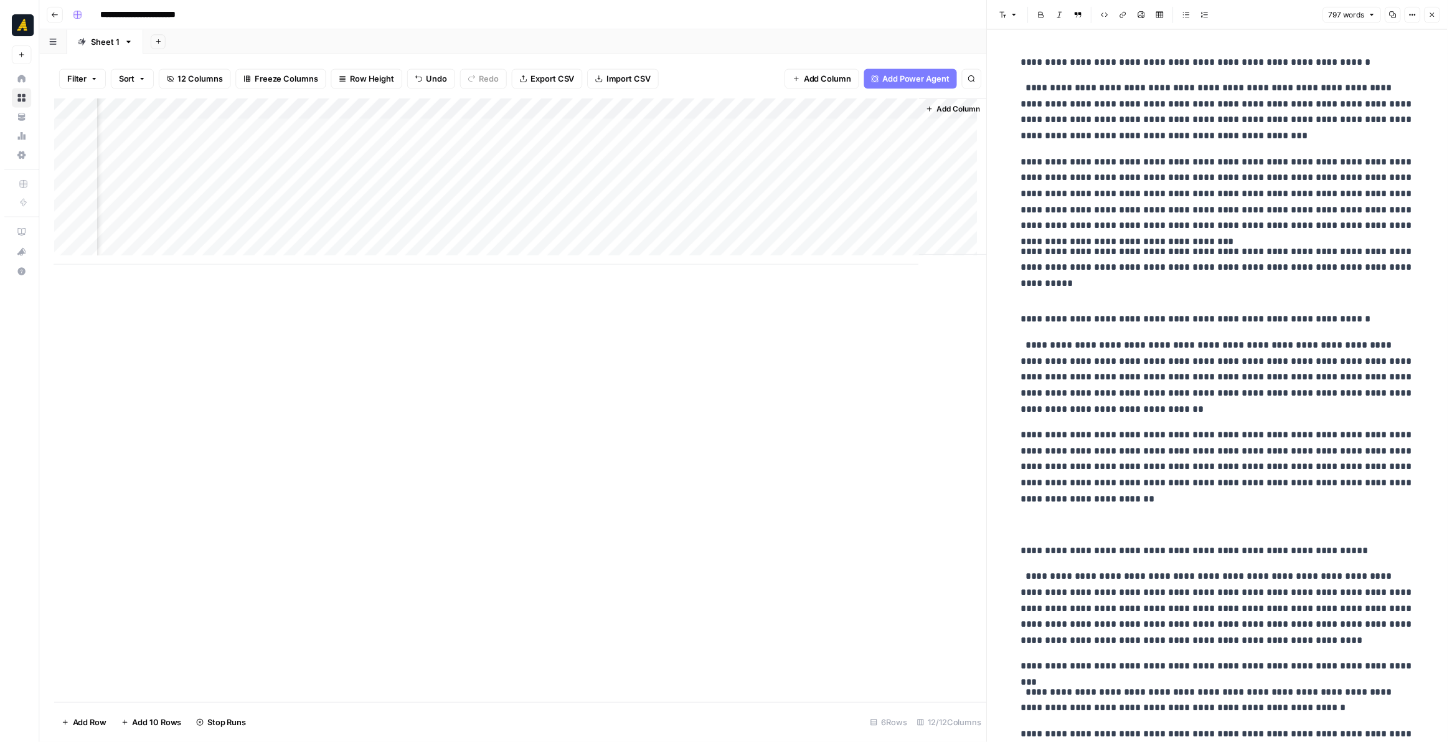
scroll to position [0, 829]
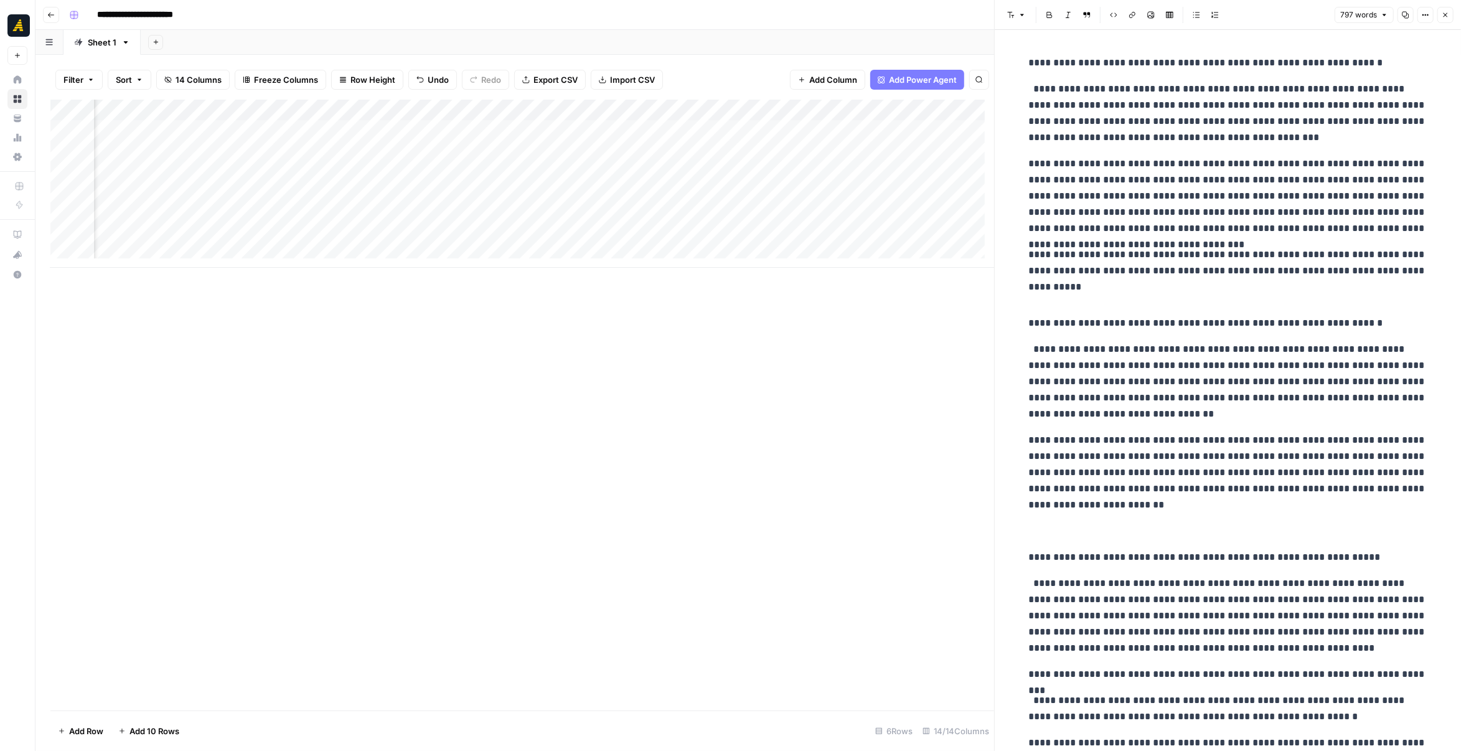
click at [940, 133] on div "Add Column" at bounding box center [522, 184] width 944 height 168
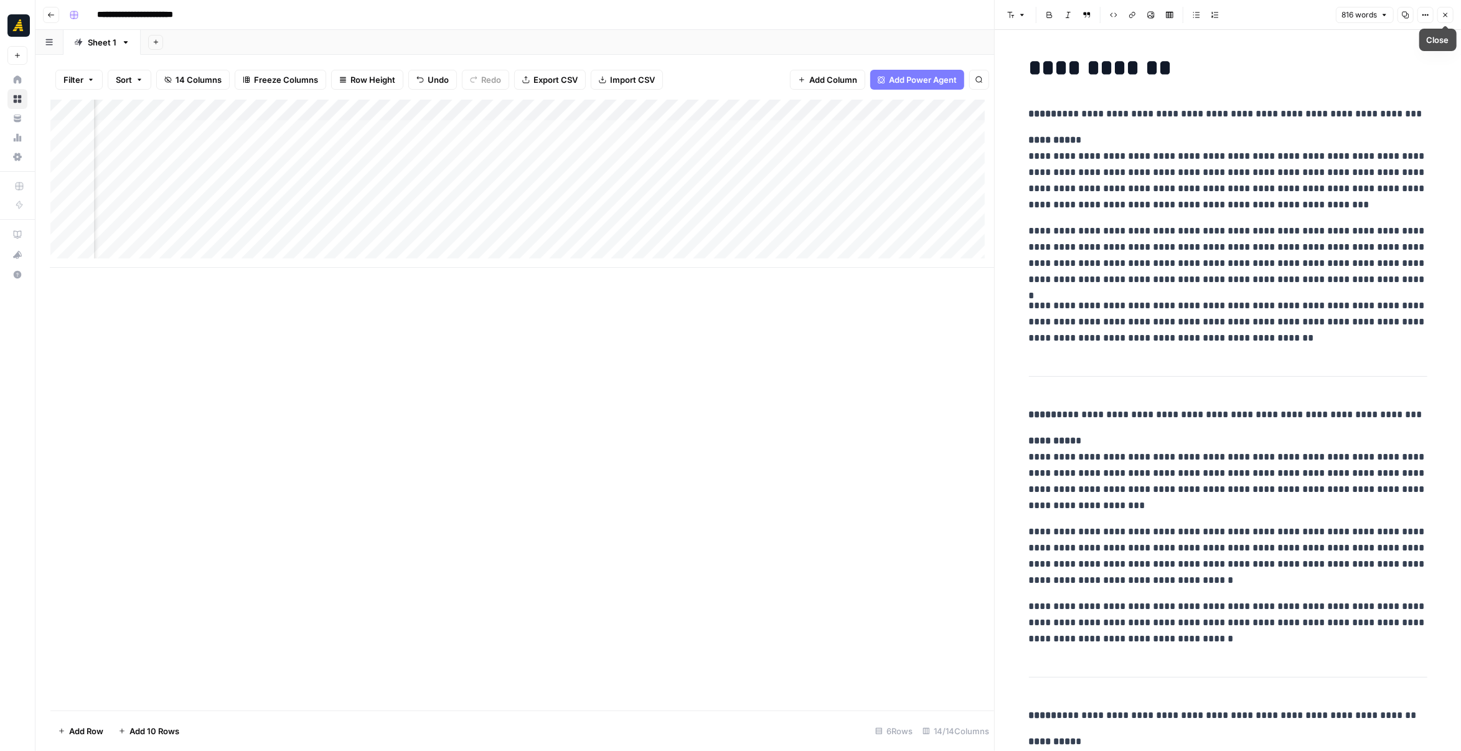
click at [1450, 13] on button "Close" at bounding box center [1446, 15] width 16 height 16
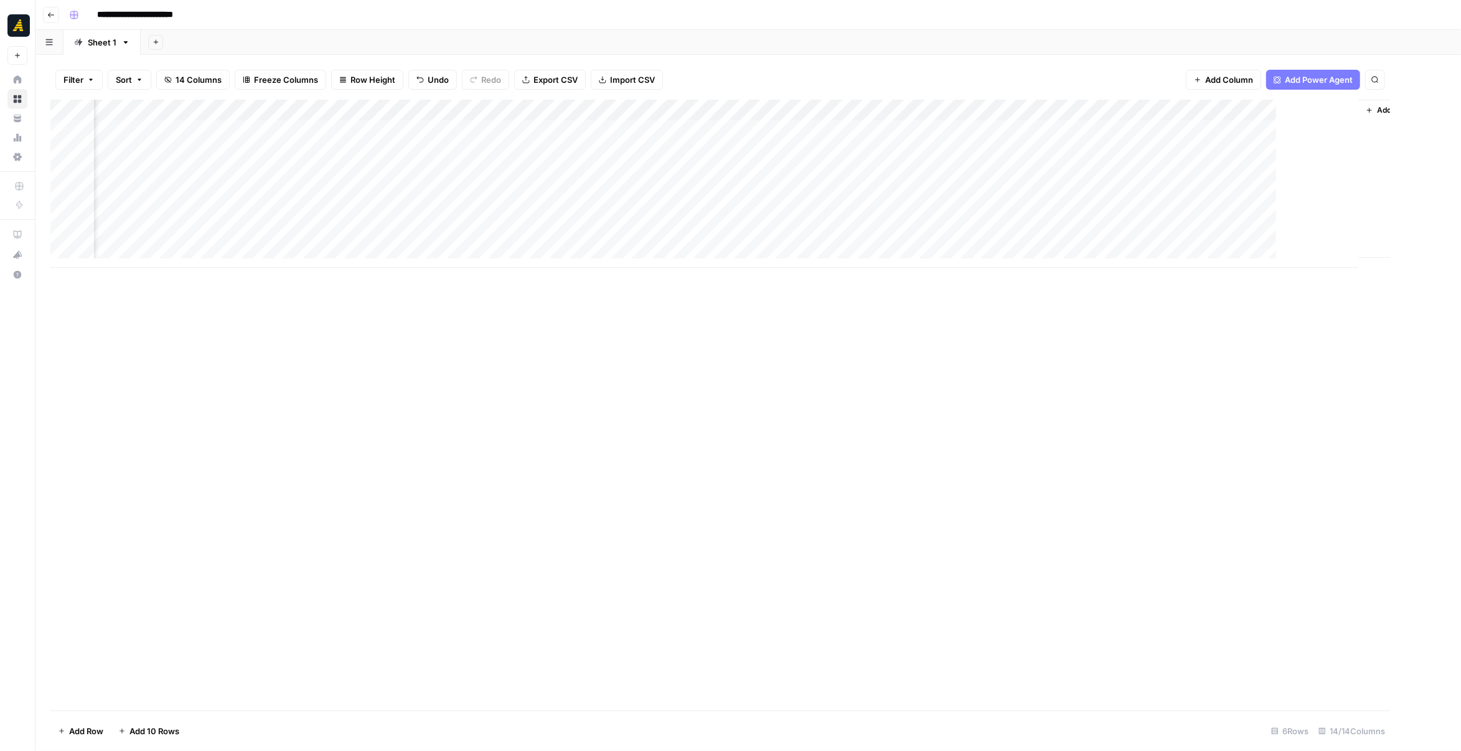
scroll to position [0, 587]
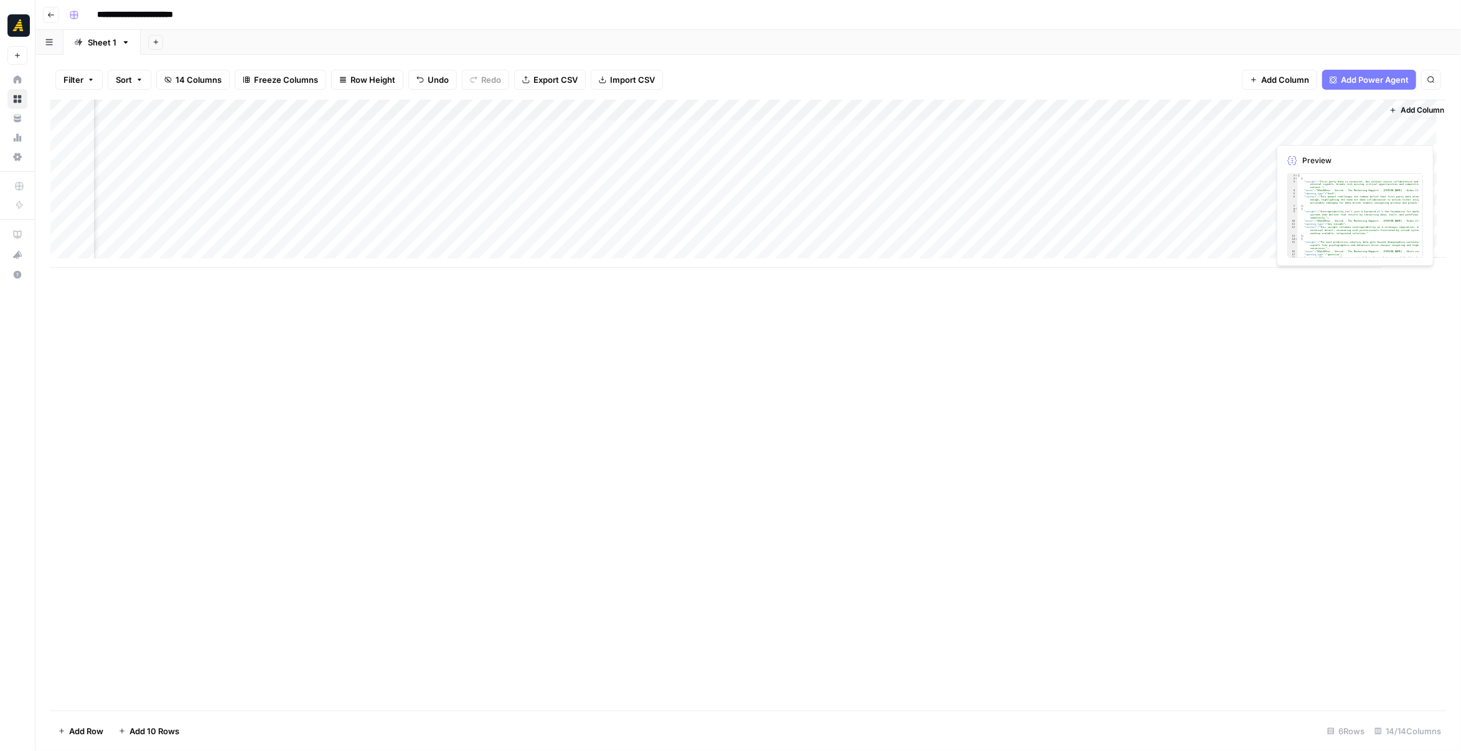
click at [1340, 134] on div "Add Column" at bounding box center [748, 184] width 1396 height 168
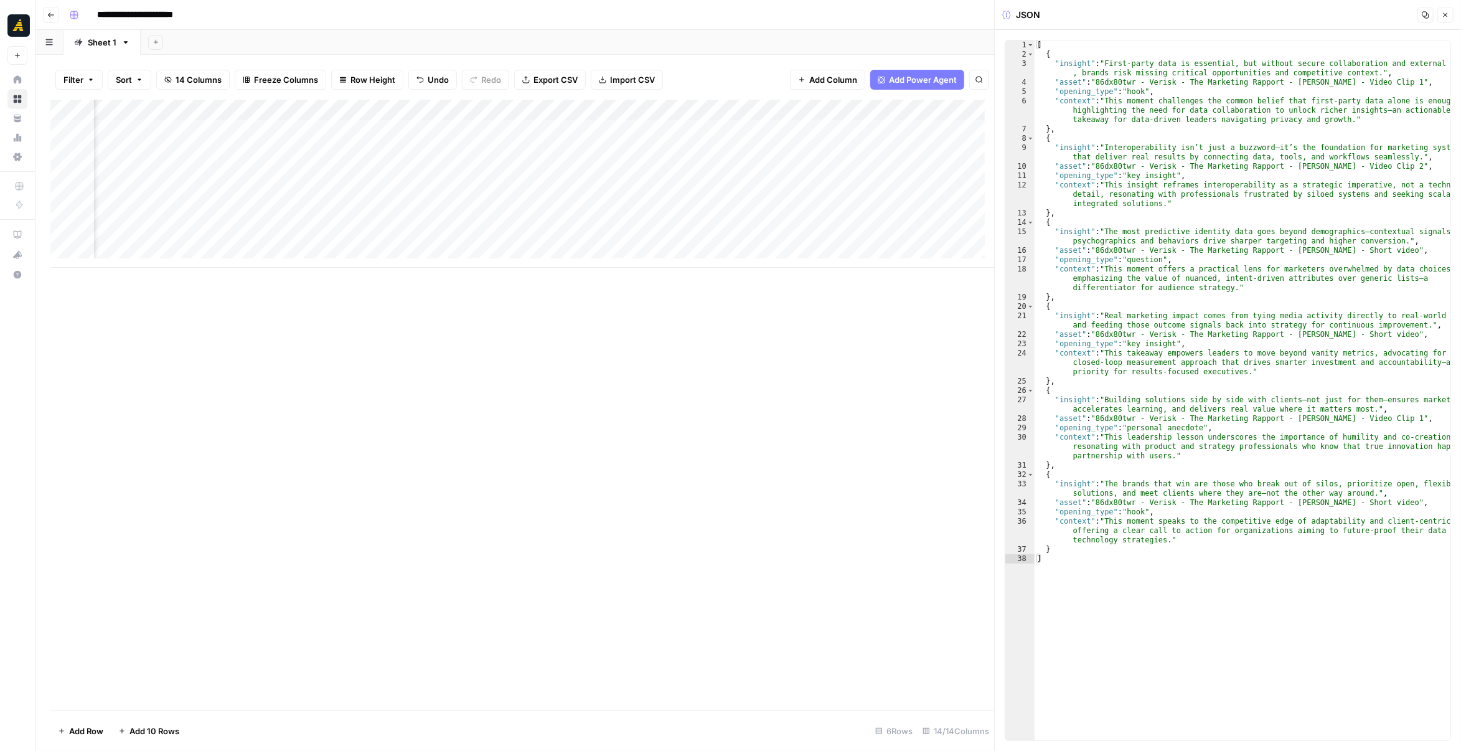
click at [1443, 19] on button "Close" at bounding box center [1446, 15] width 16 height 16
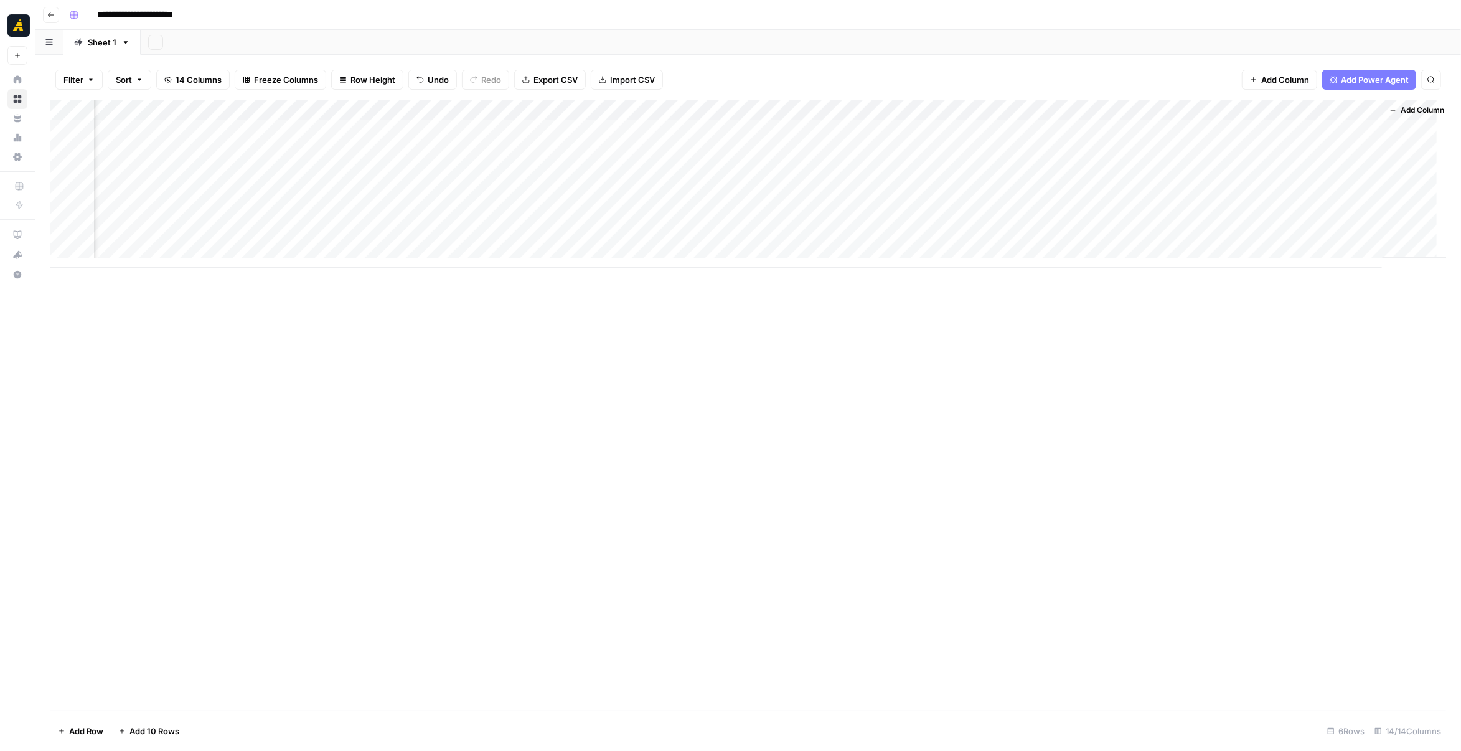
click at [1319, 106] on div "Add Column" at bounding box center [748, 184] width 1396 height 168
click at [1321, 219] on span "Hide Column" at bounding box center [1348, 215] width 109 height 12
drag, startPoint x: 1366, startPoint y: 111, endPoint x: 1407, endPoint y: 118, distance: 40.9
click at [1407, 118] on div "Add Column" at bounding box center [748, 184] width 1396 height 168
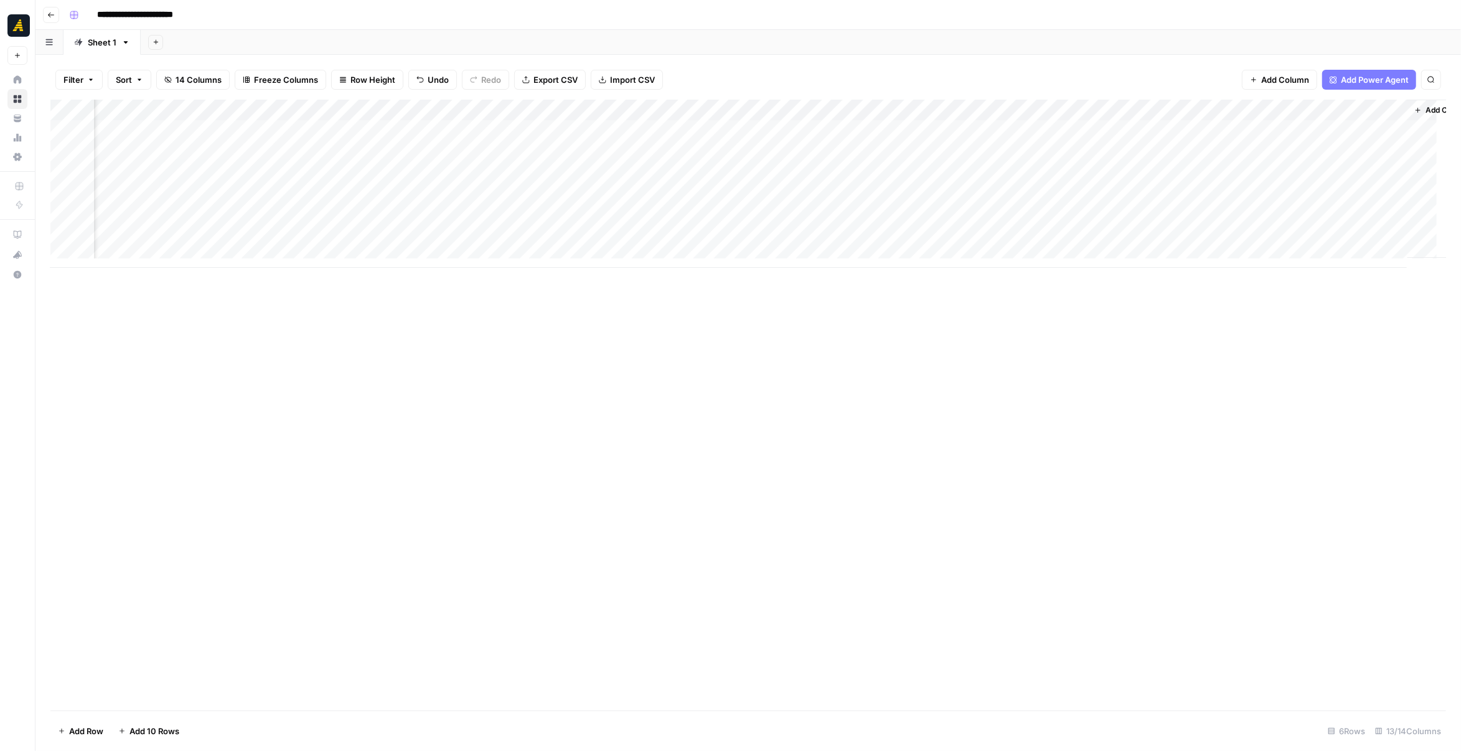
click at [950, 394] on div "Add Column" at bounding box center [748, 405] width 1396 height 611
click at [1281, 125] on div "Add Column" at bounding box center [748, 184] width 1396 height 168
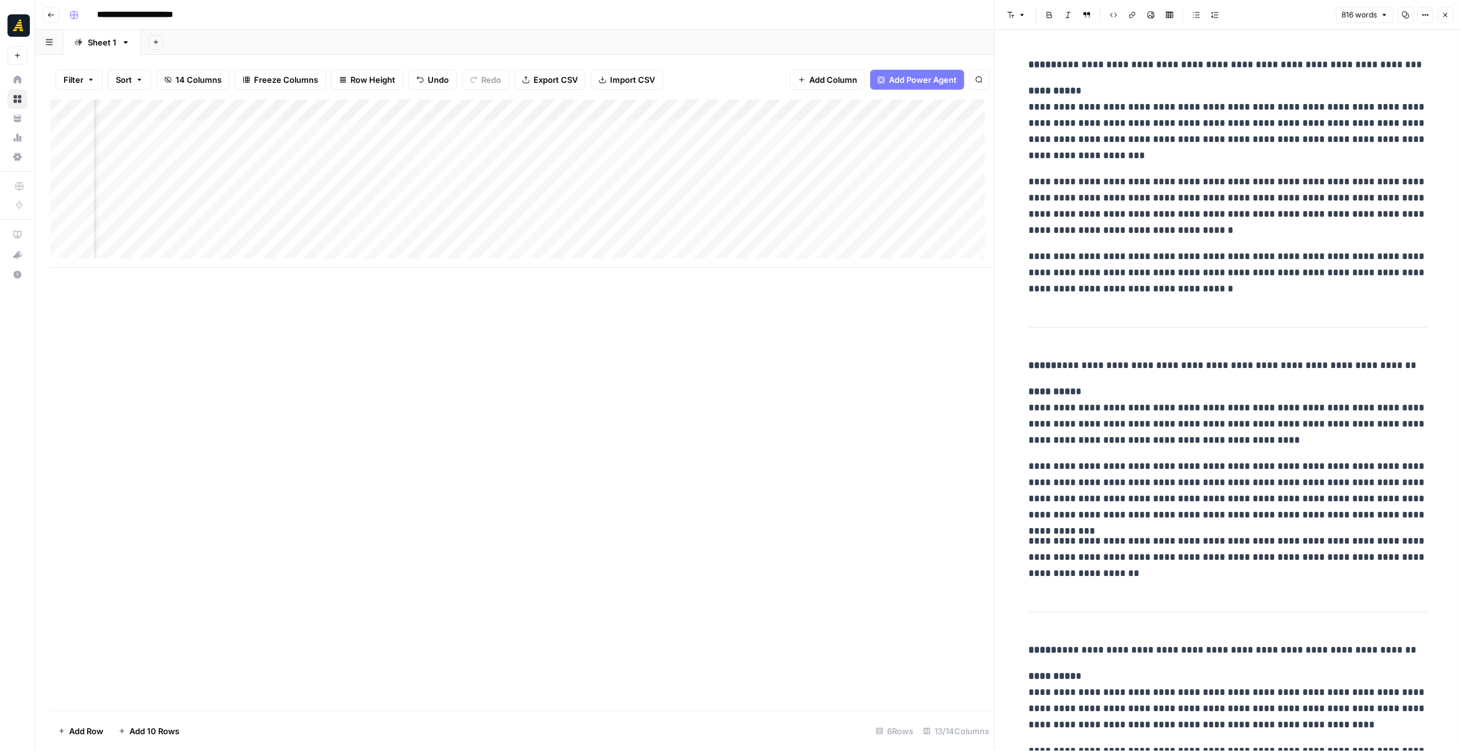
scroll to position [252, 0]
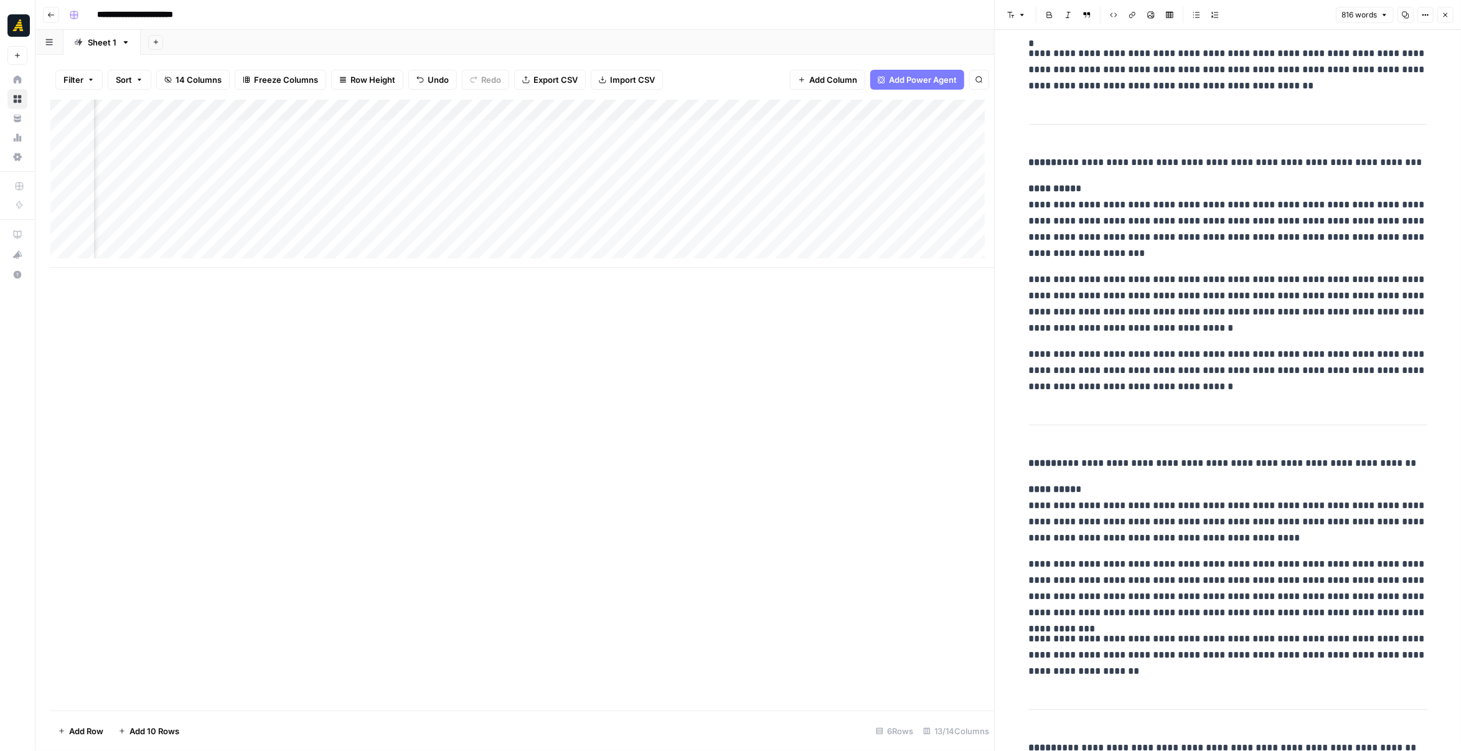
click at [1445, 18] on icon "button" at bounding box center [1445, 14] width 7 height 7
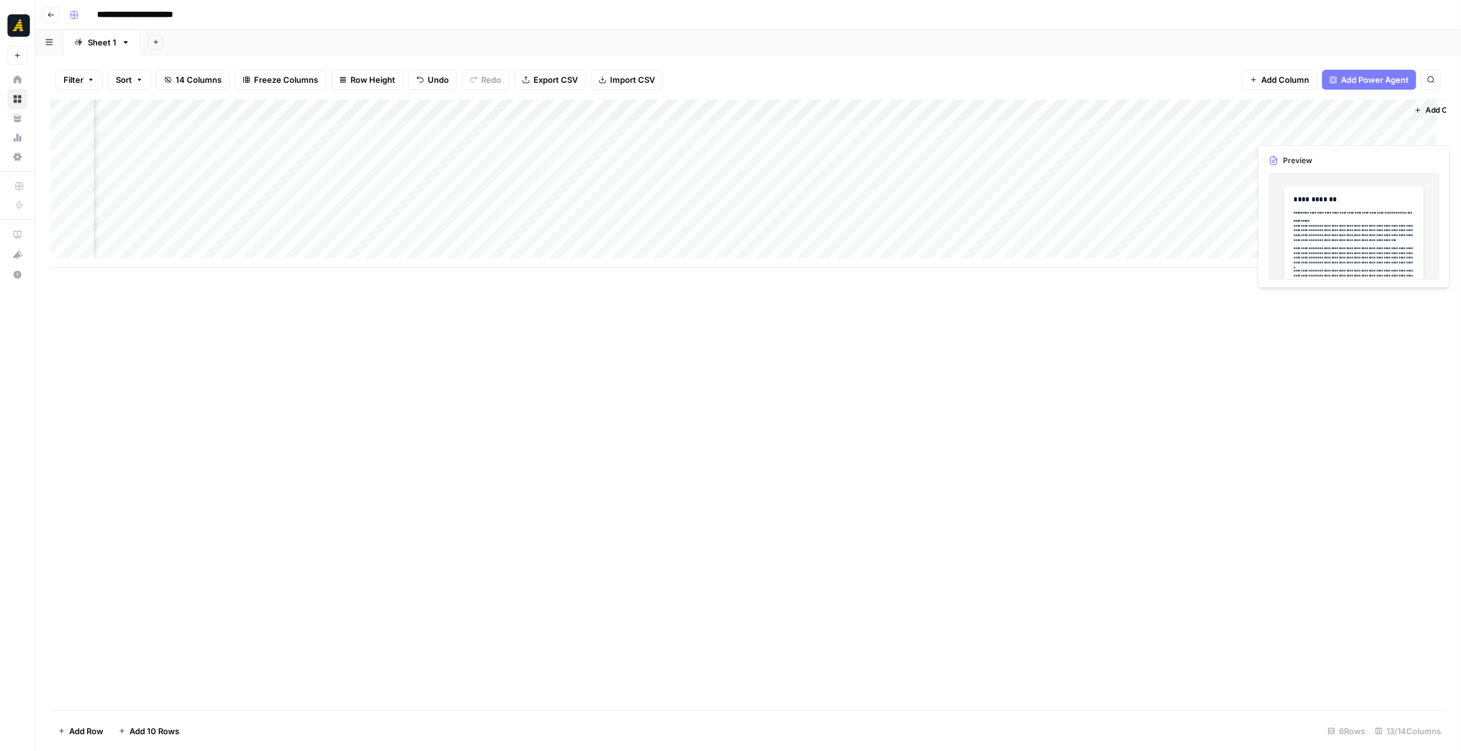
click at [1268, 125] on div "Add Column" at bounding box center [748, 184] width 1396 height 168
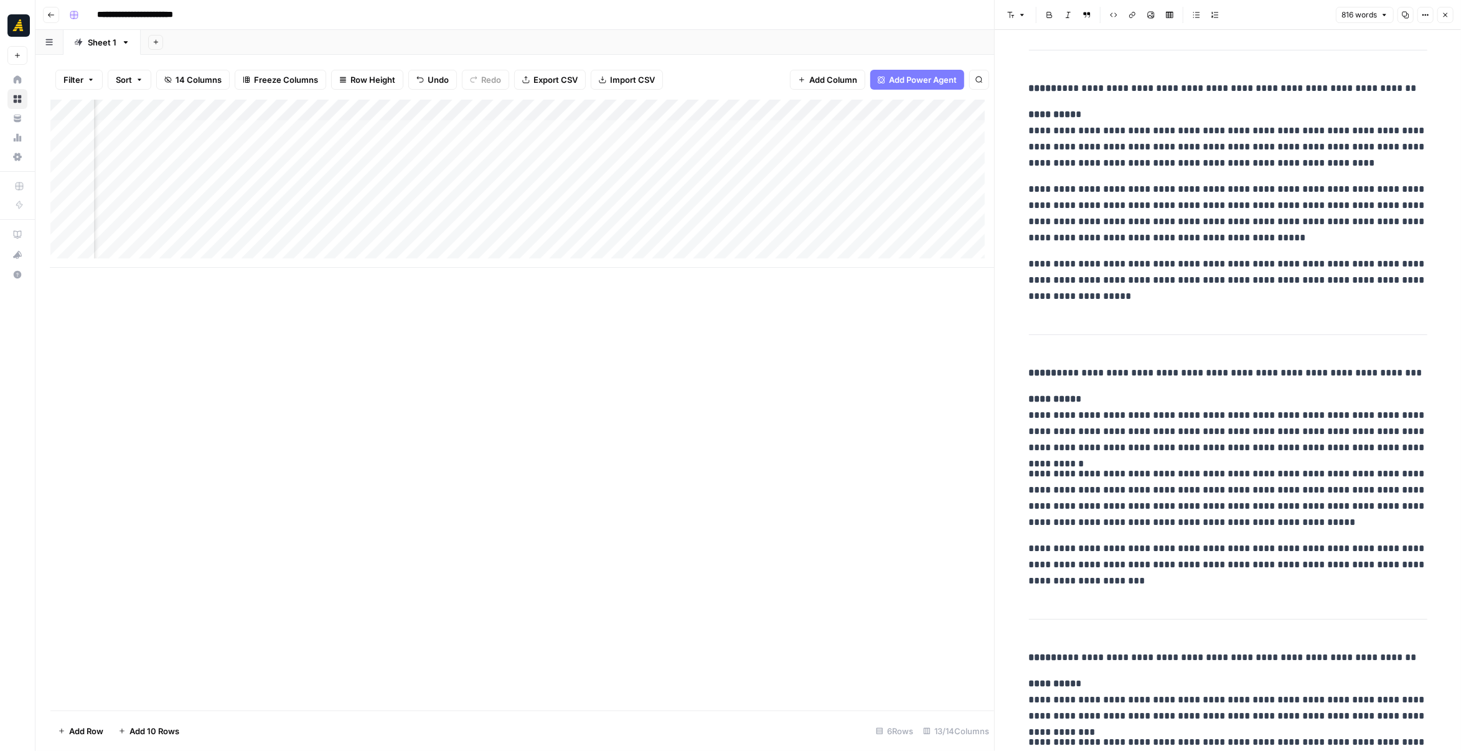
scroll to position [1062, 0]
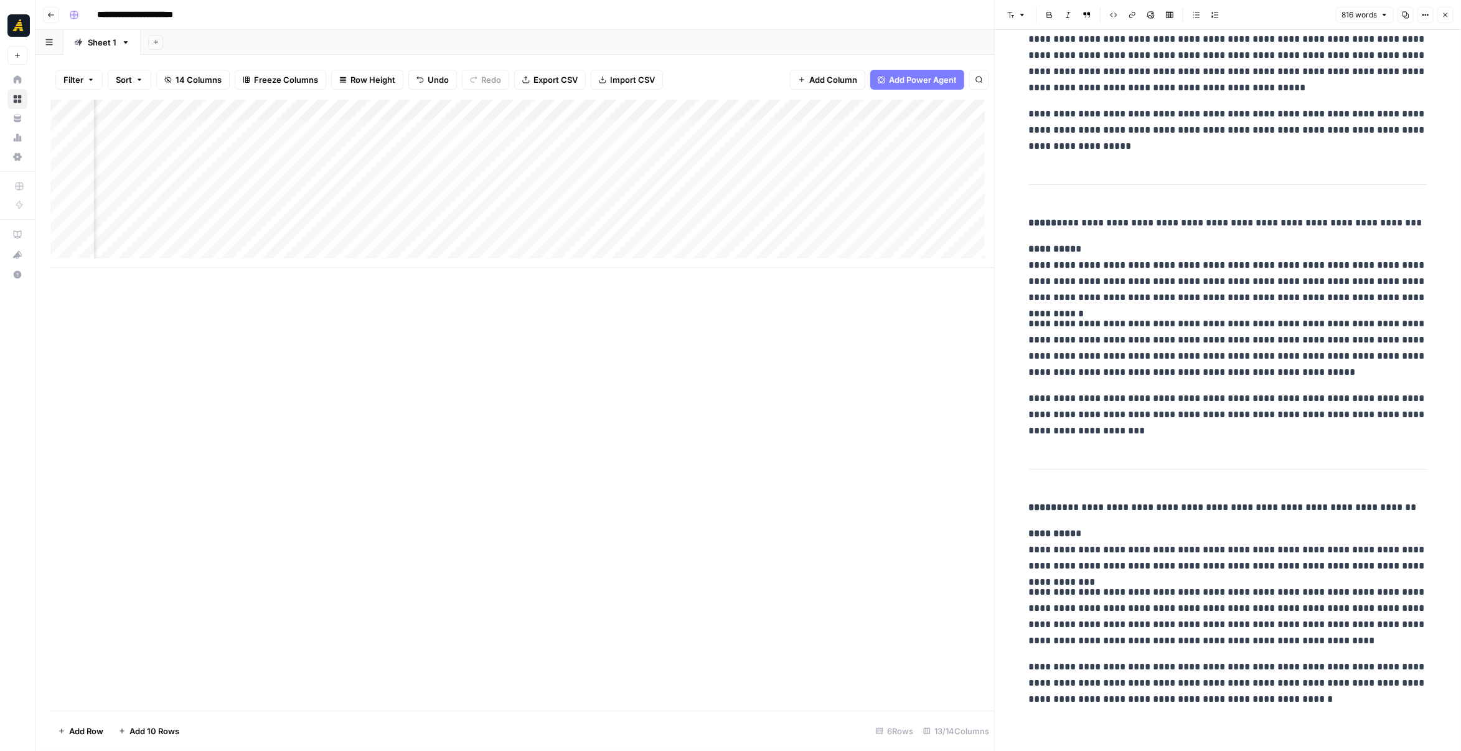
click at [1446, 14] on icon "button" at bounding box center [1445, 14] width 7 height 7
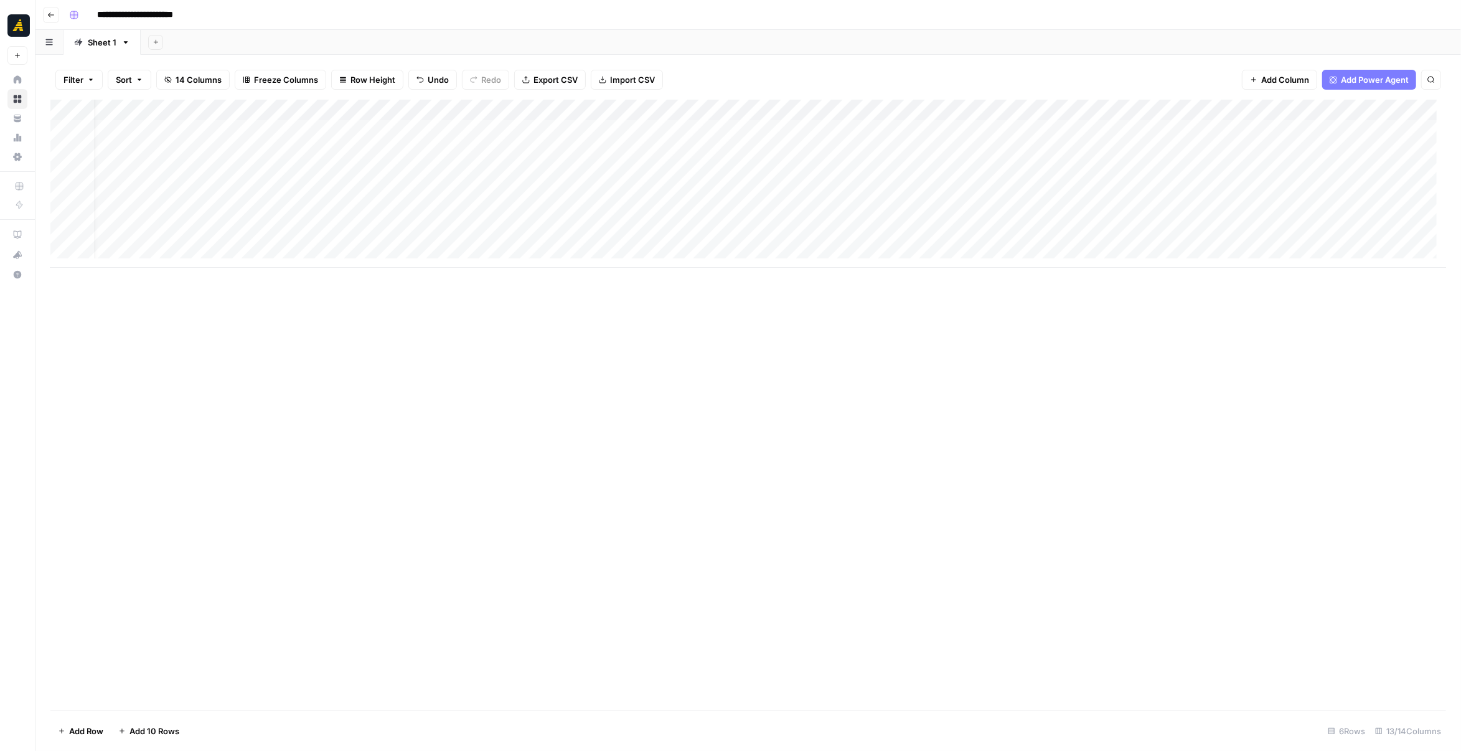
scroll to position [0, 16]
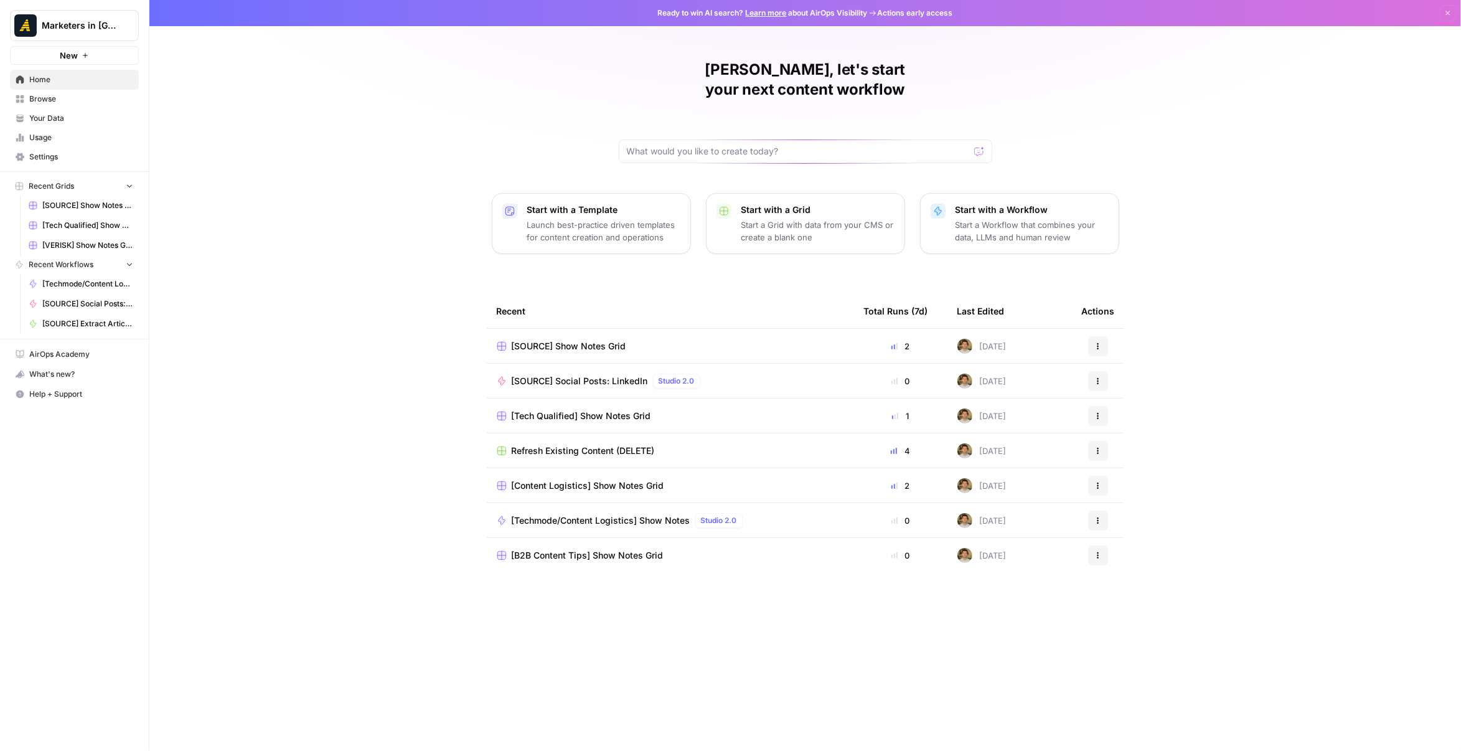
click at [76, 106] on link "Browse" at bounding box center [74, 99] width 129 height 20
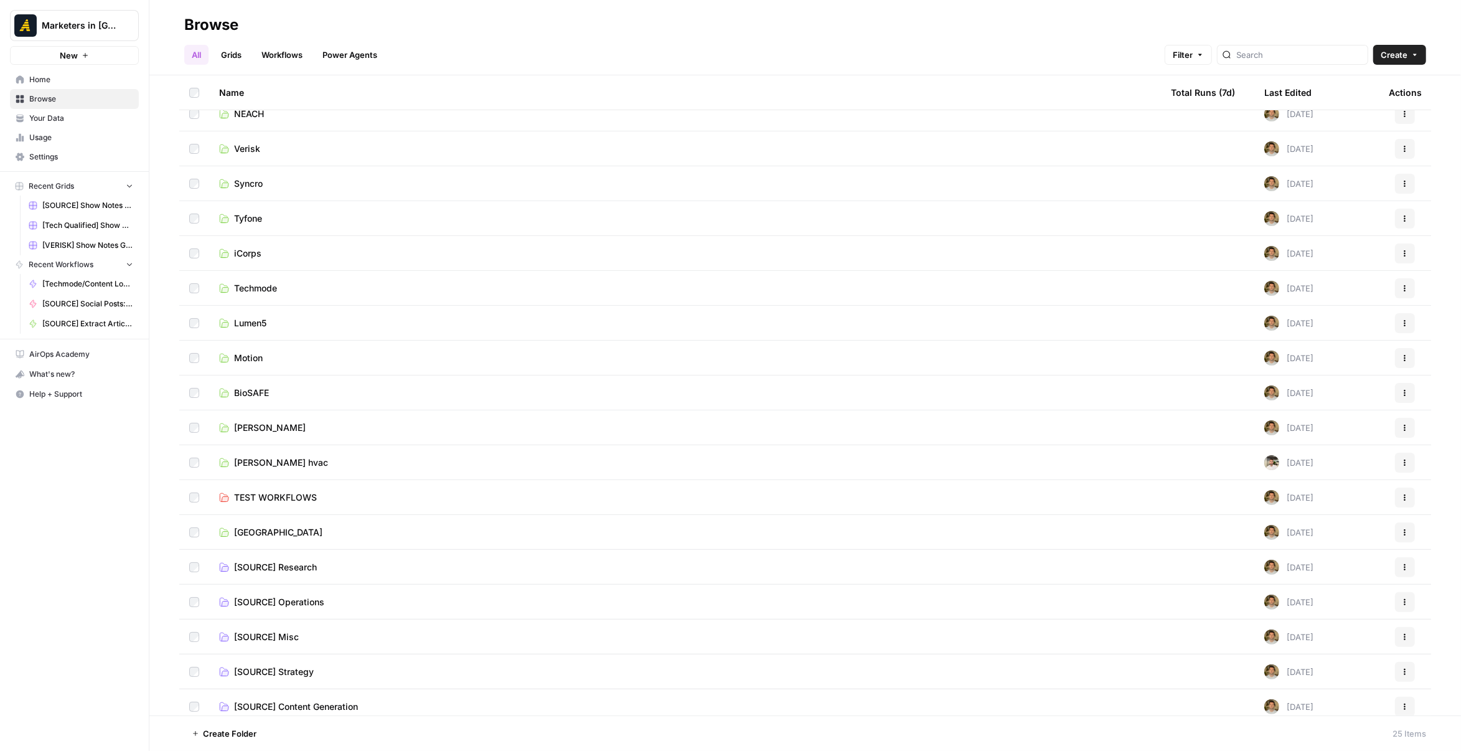
scroll to position [266, 0]
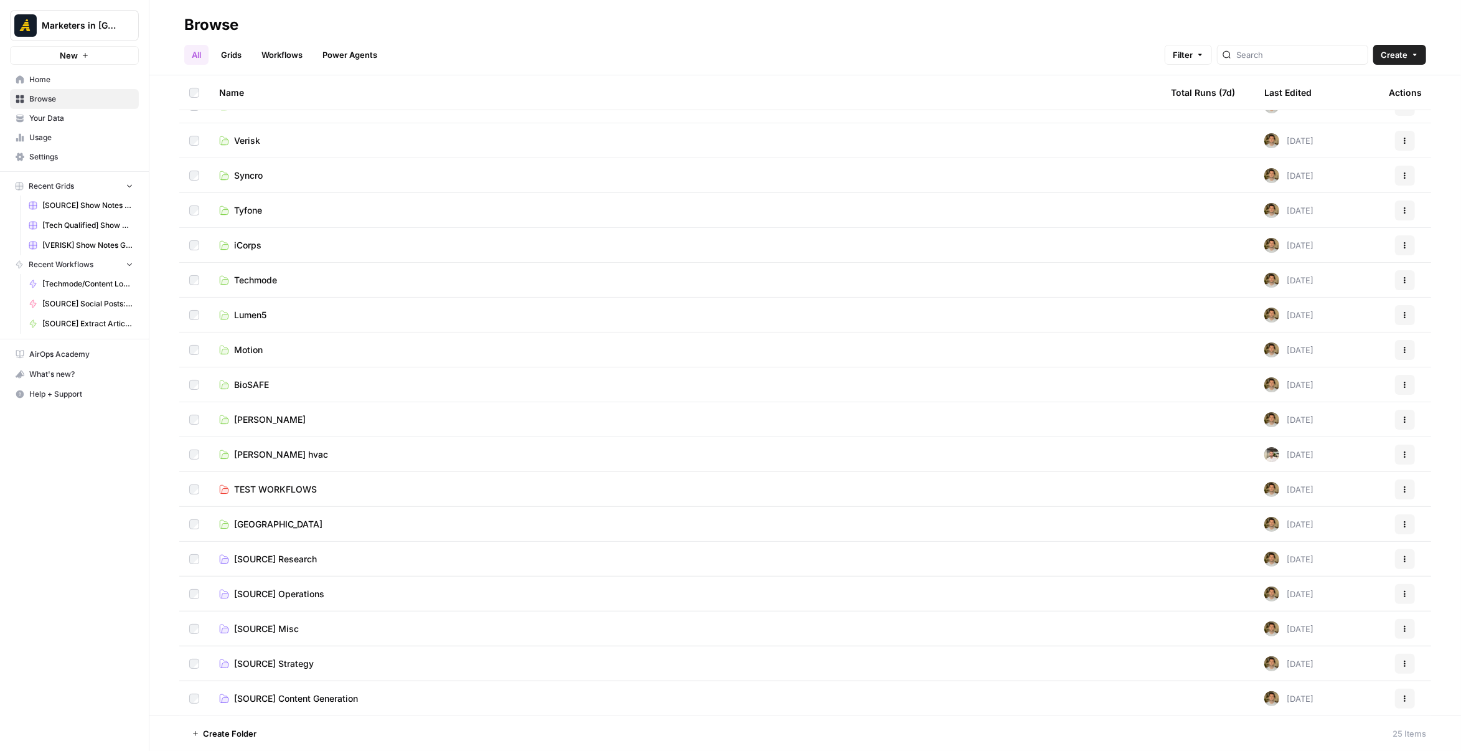
click at [334, 695] on span "[SOURCE] Content Generation" at bounding box center [296, 698] width 124 height 12
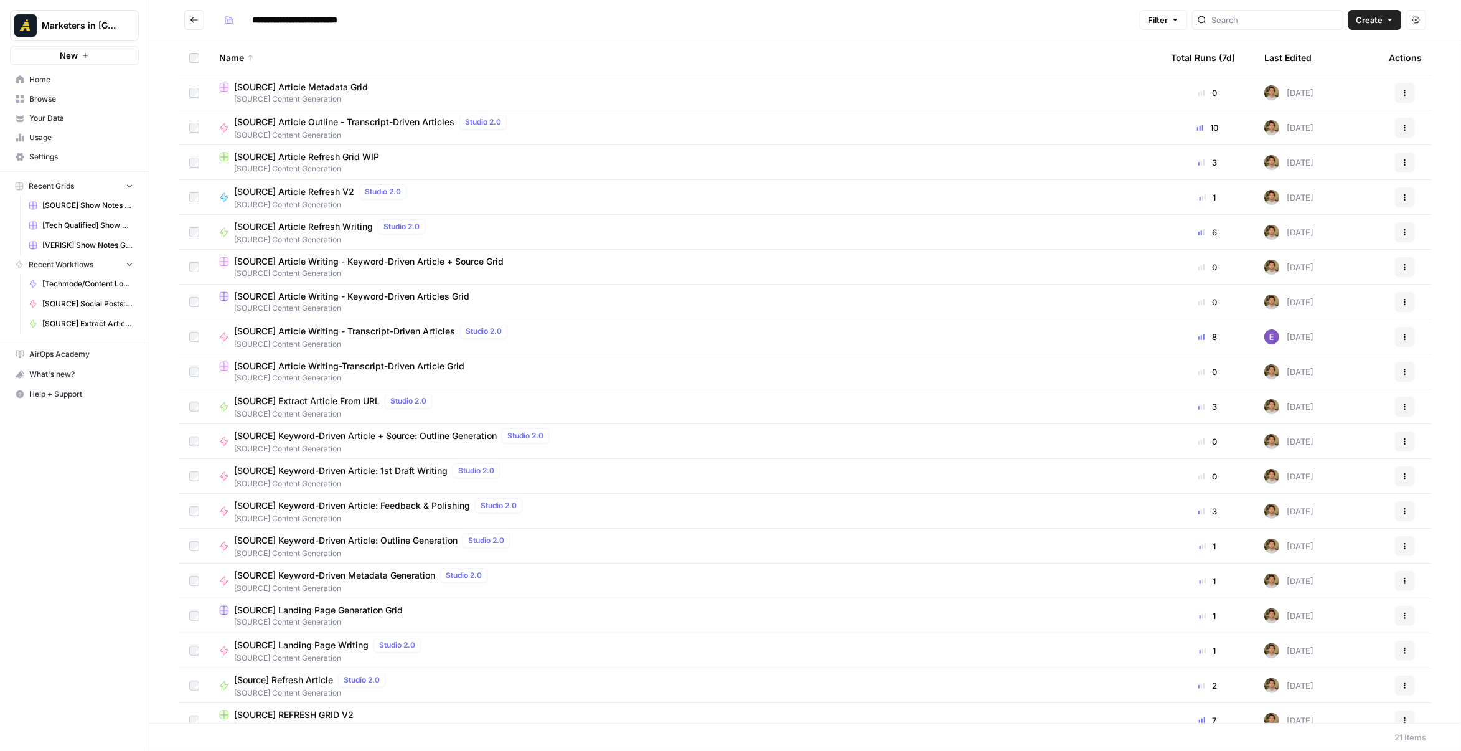
click at [398, 367] on span "[SOURCE] Article Writing-Transcript-Driven Article Grid" at bounding box center [349, 366] width 230 height 12
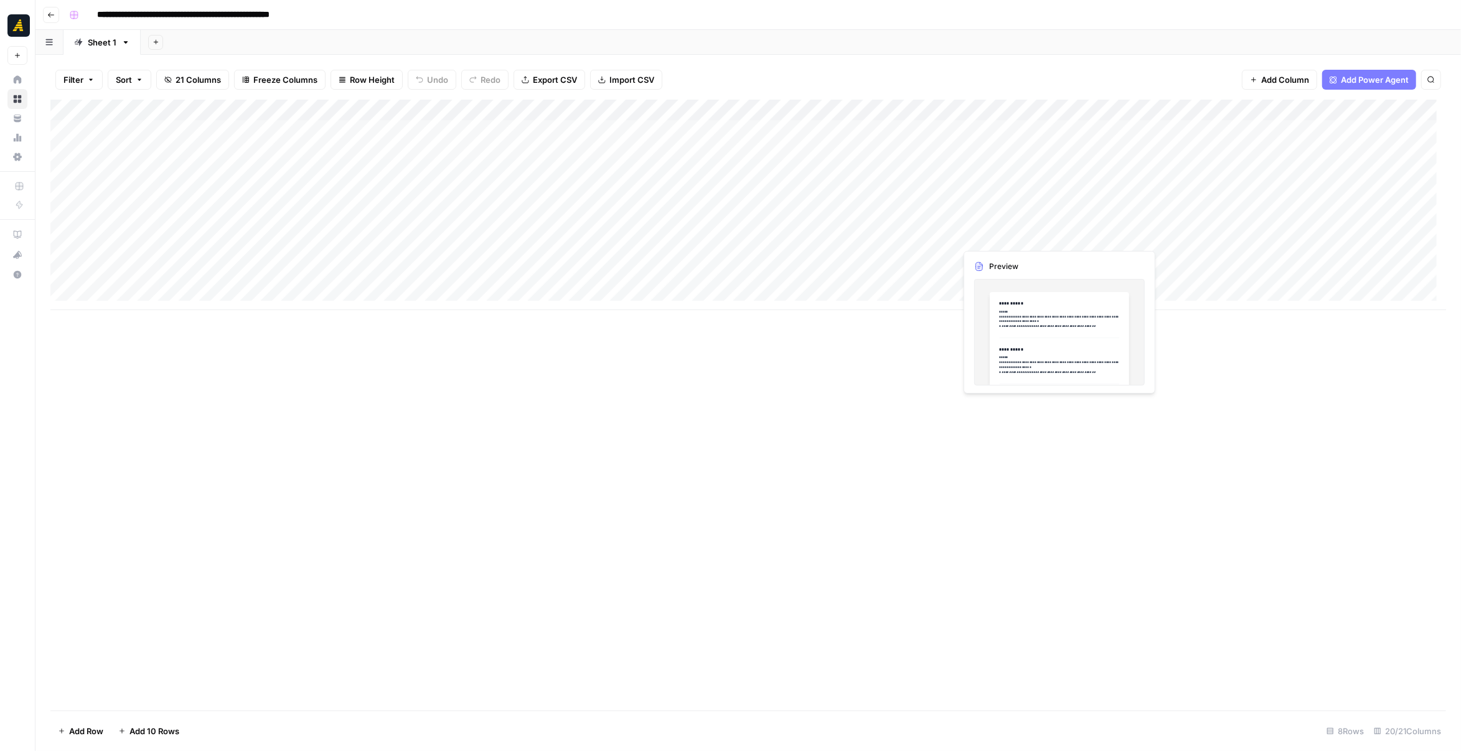
click at [991, 234] on div "Add Column" at bounding box center [748, 205] width 1396 height 210
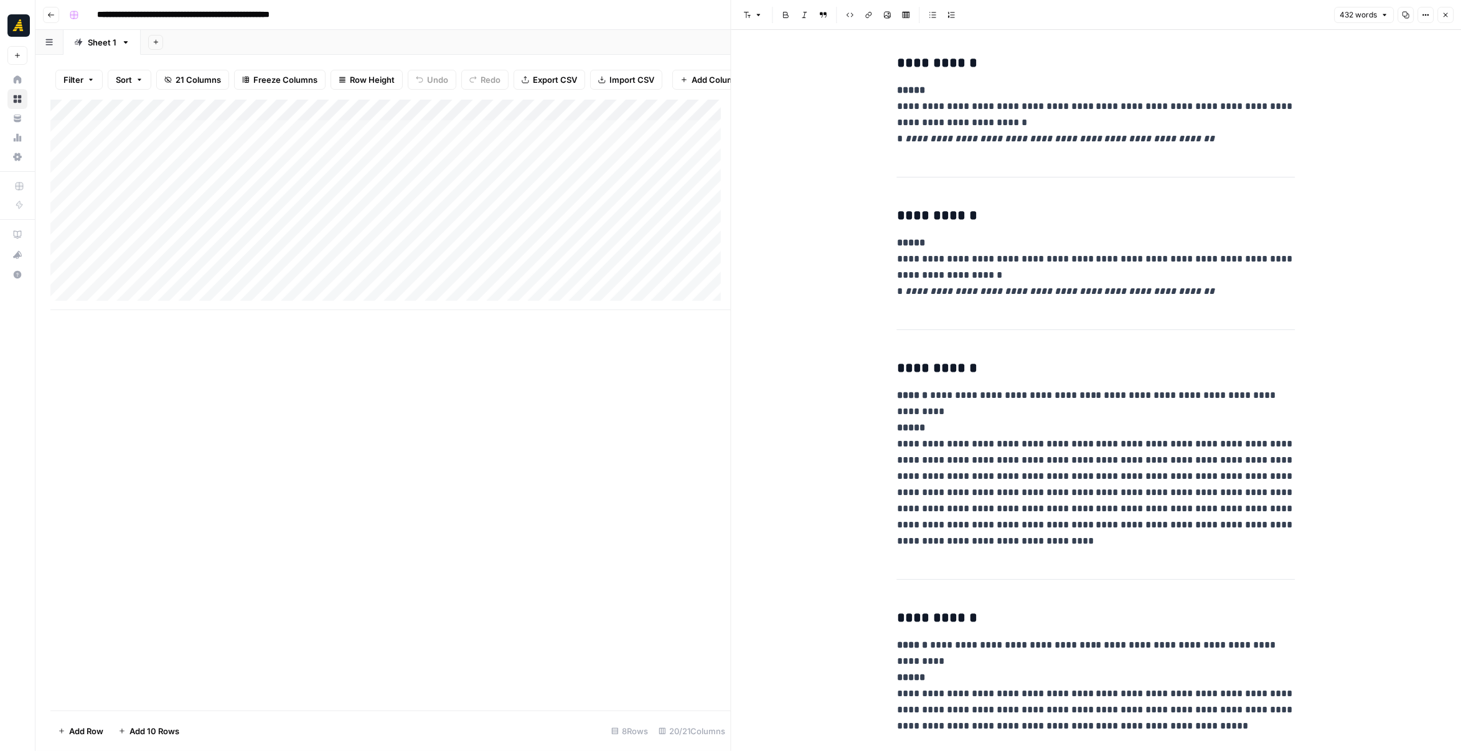
click at [1444, 16] on icon "button" at bounding box center [1445, 14] width 7 height 7
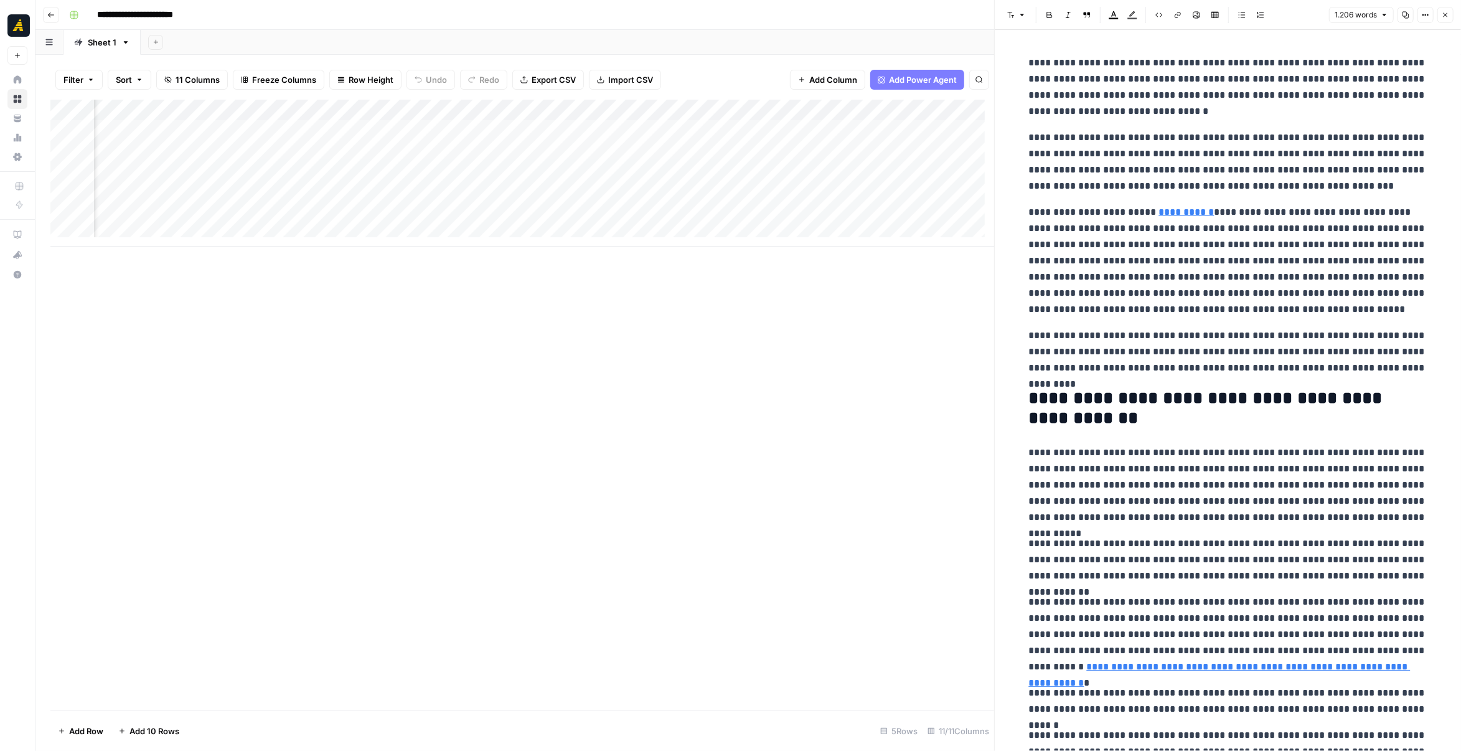
scroll to position [0, 621]
click at [1454, 13] on header "Font style Bold Italic Block quote Text color Highlight color Code block Link I…" at bounding box center [1228, 15] width 466 height 30
click at [1441, 13] on button "Close" at bounding box center [1446, 15] width 16 height 16
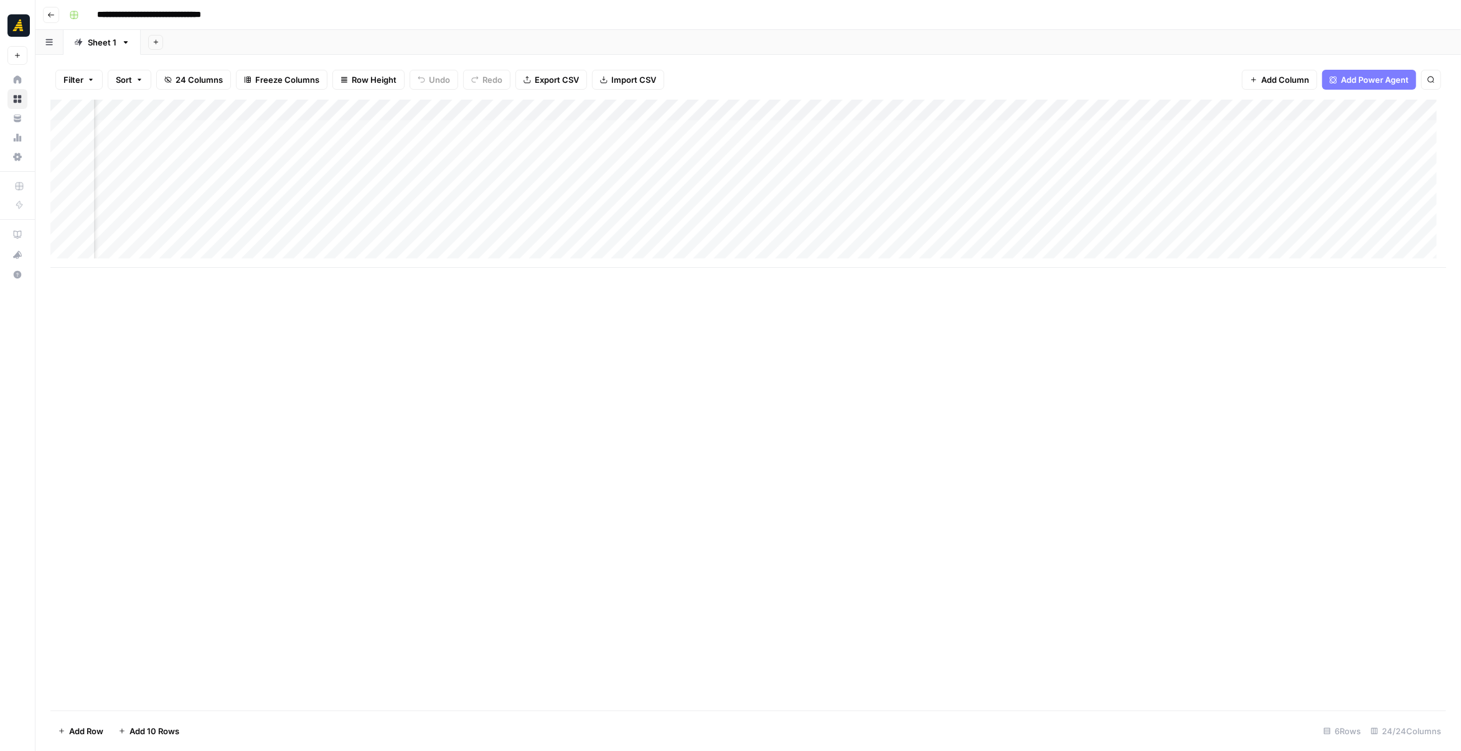
scroll to position [0, 1753]
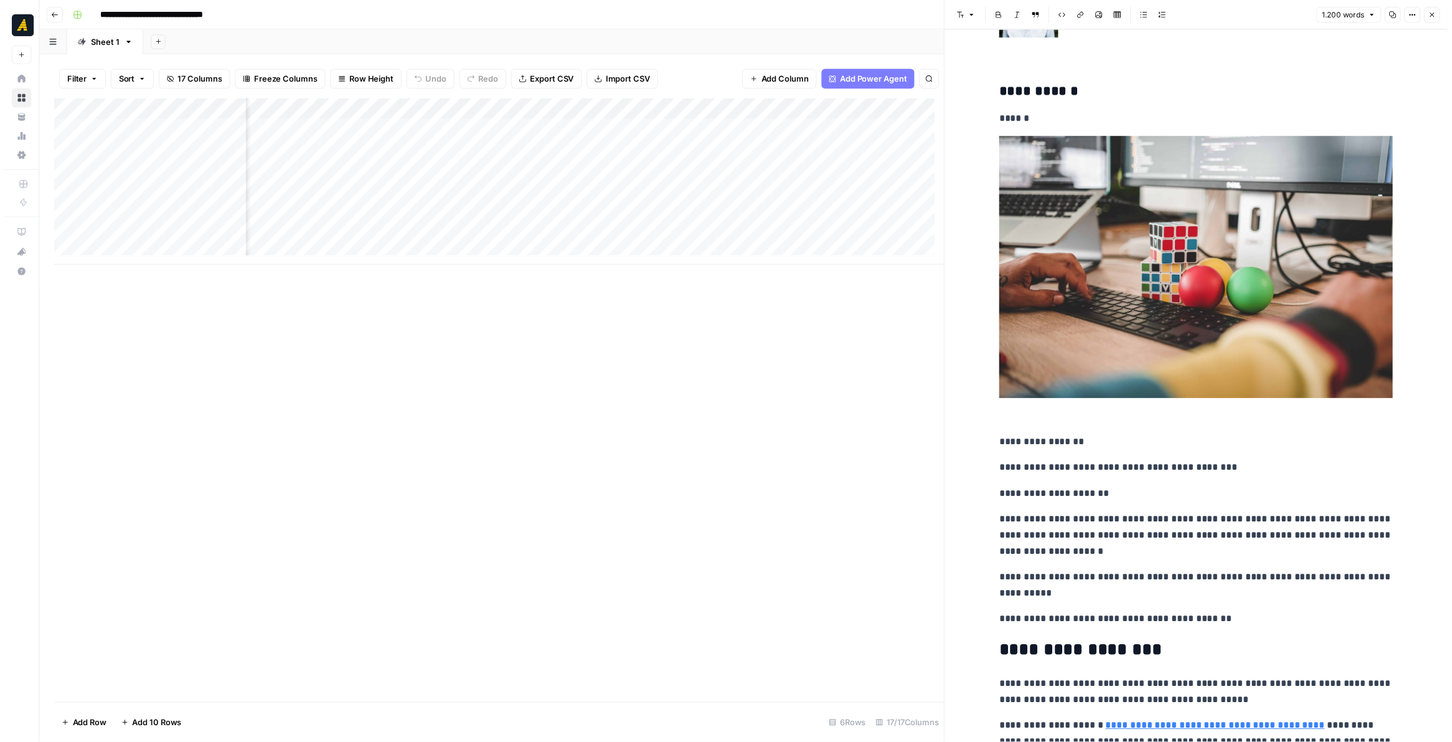
scroll to position [560, 0]
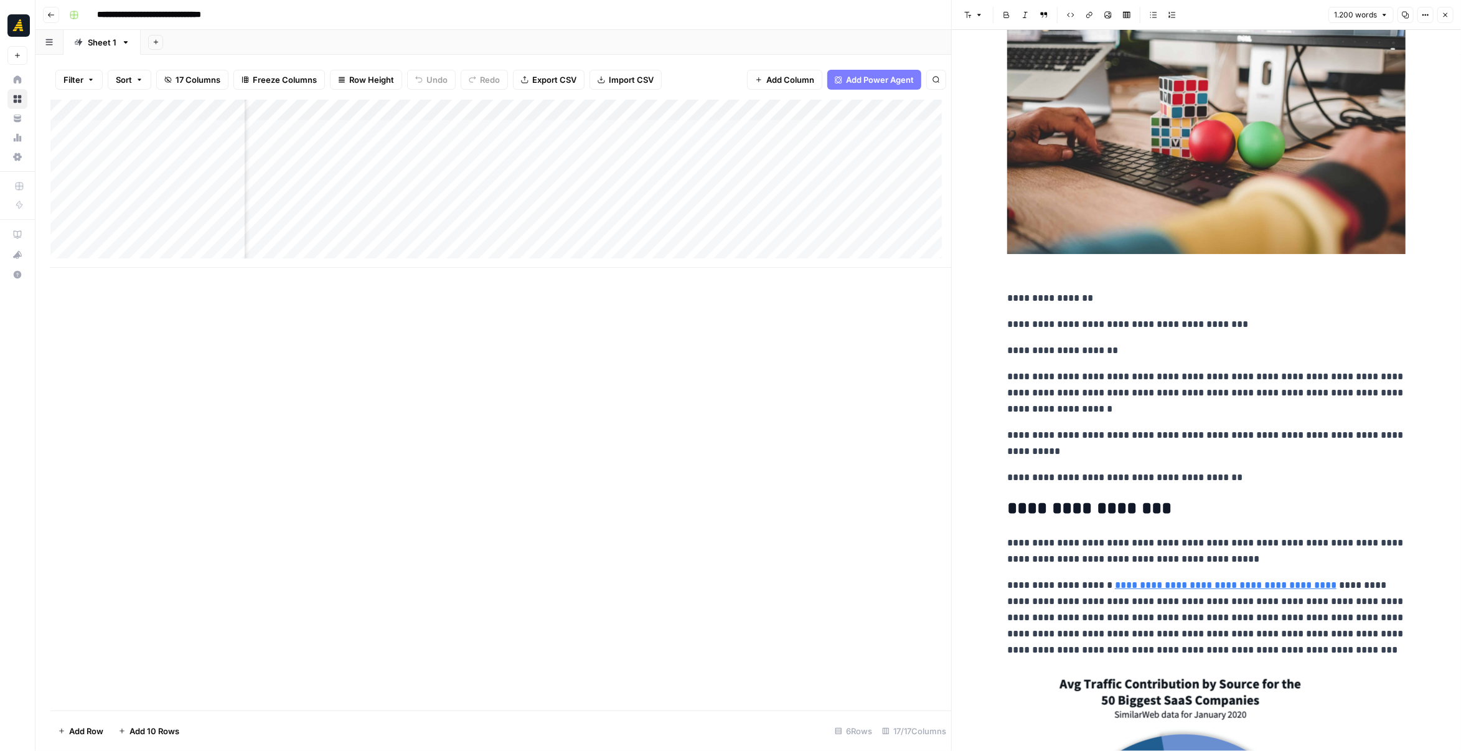
click at [1446, 11] on icon "button" at bounding box center [1445, 14] width 7 height 7
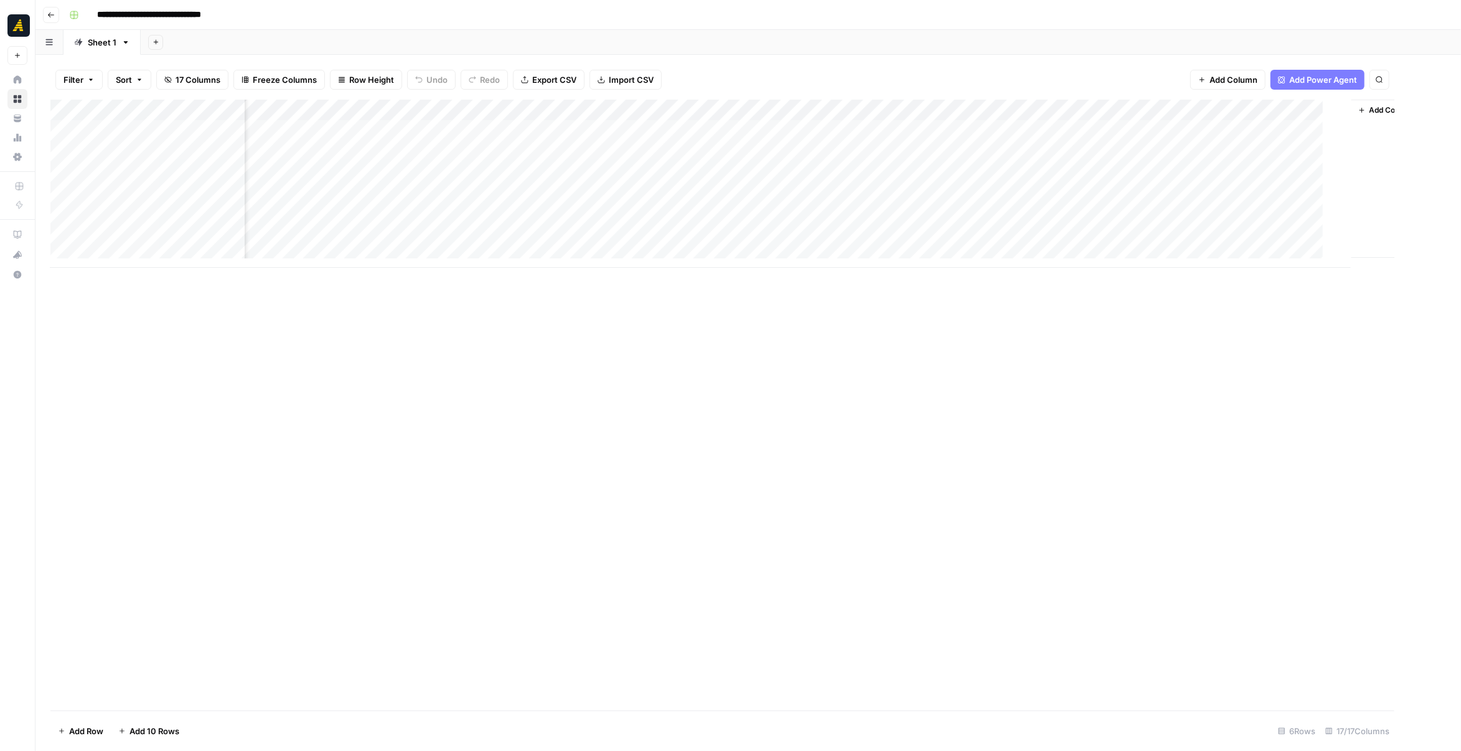
scroll to position [0, 950]
click at [1231, 108] on div "Add Column" at bounding box center [748, 184] width 1396 height 168
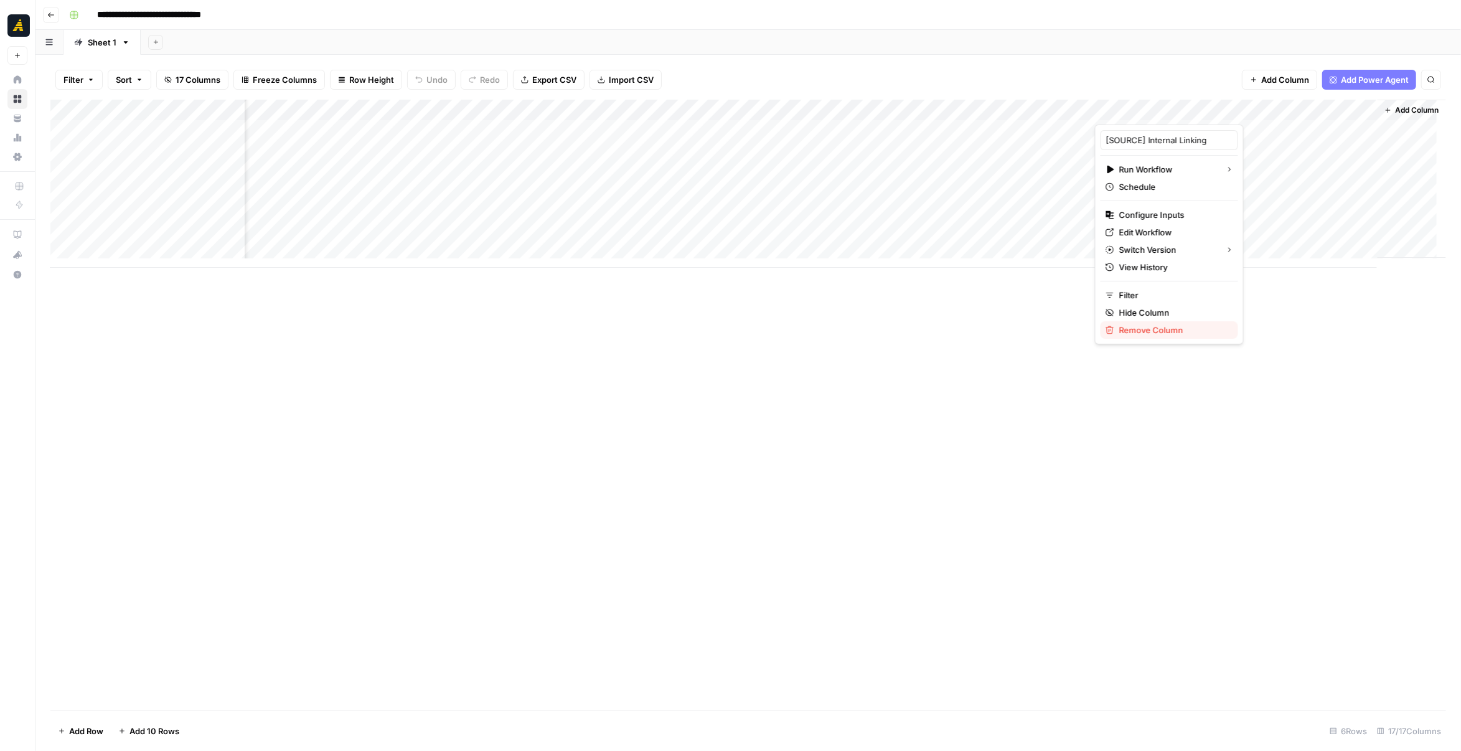
click at [1158, 326] on span "Remove Column" at bounding box center [1174, 330] width 109 height 12
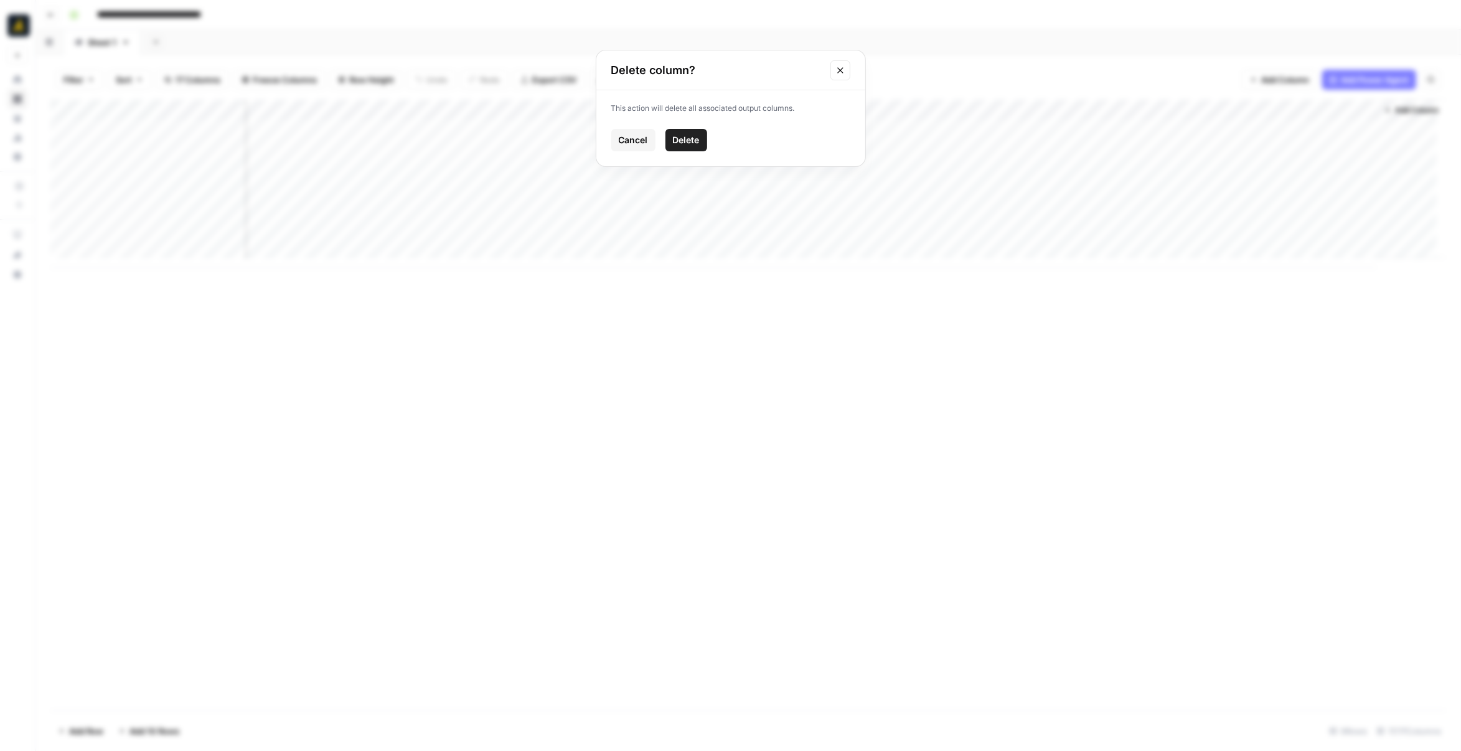
drag, startPoint x: 834, startPoint y: 73, endPoint x: 867, endPoint y: 70, distance: 32.5
click at [835, 73] on button "Close modal" at bounding box center [841, 70] width 20 height 20
click at [1400, 112] on span "Add Column" at bounding box center [1418, 110] width 44 height 11
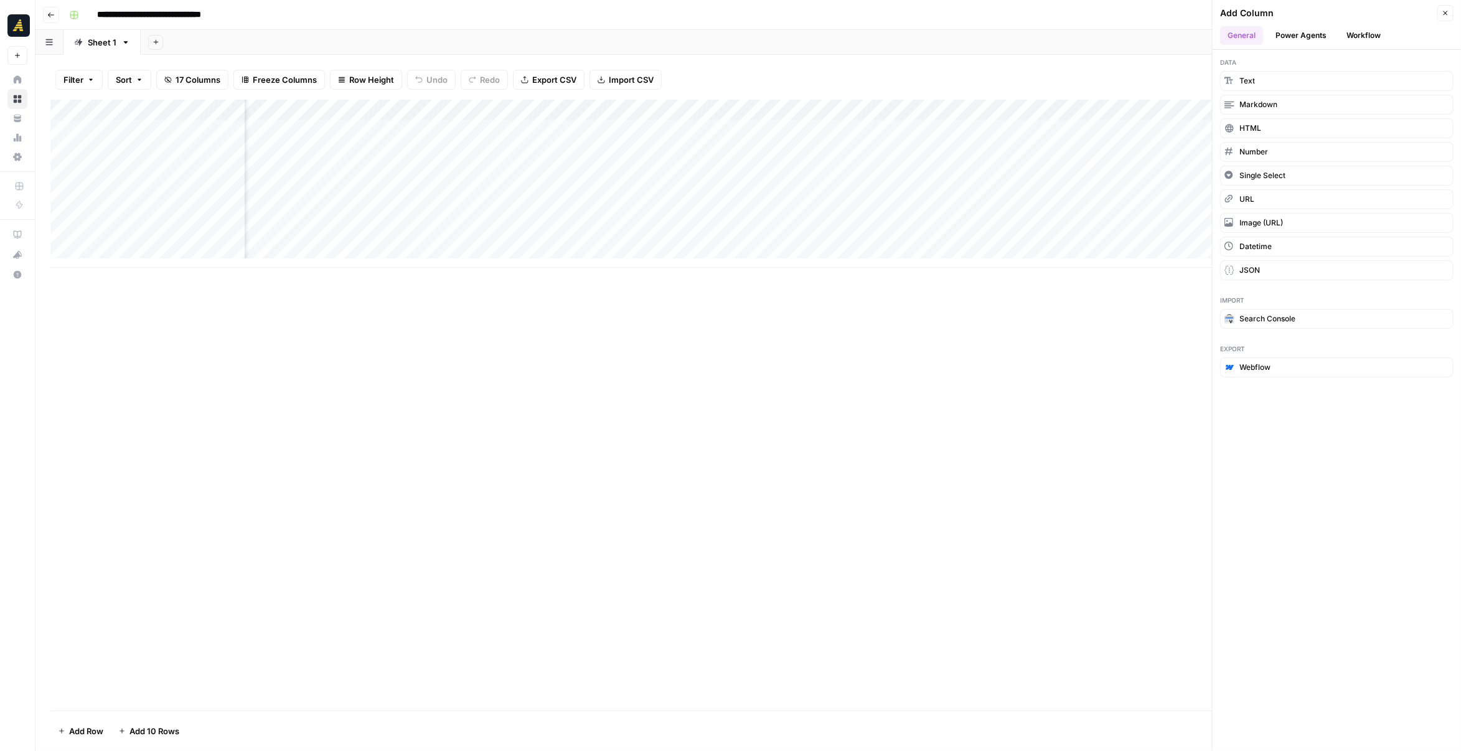
click at [1313, 31] on button "Power Agents" at bounding box center [1301, 35] width 66 height 19
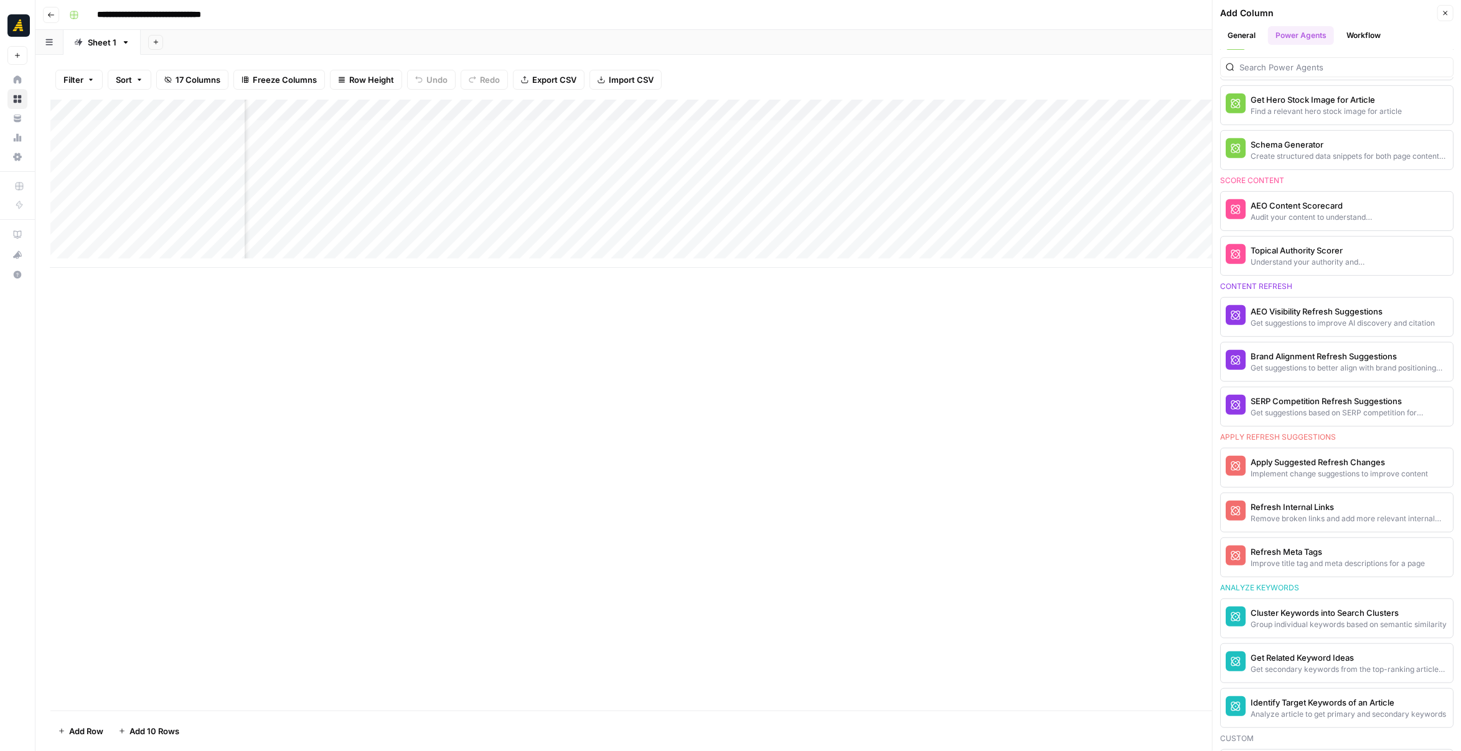
scroll to position [498, 0]
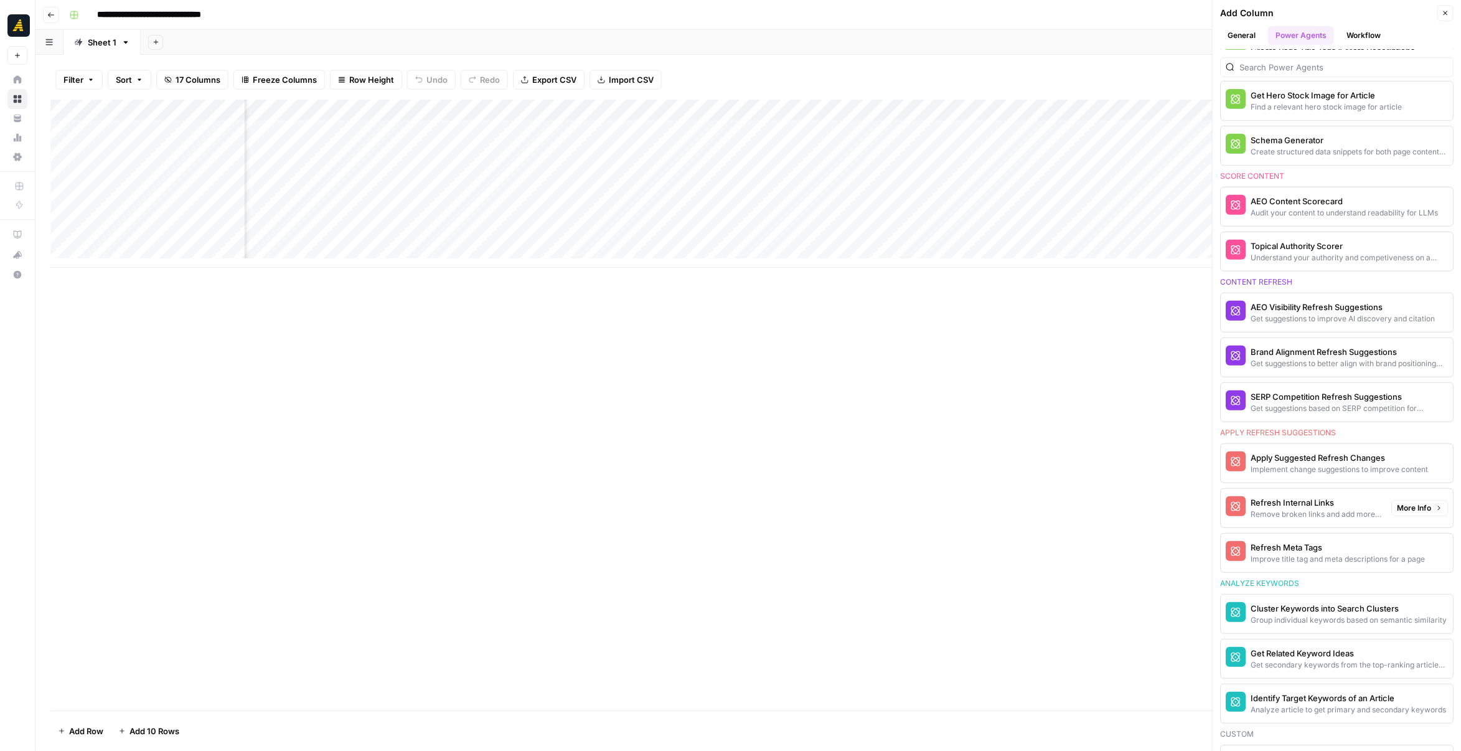
click at [1321, 509] on div "Remove broken links and add more relevant internal links" at bounding box center [1316, 514] width 131 height 11
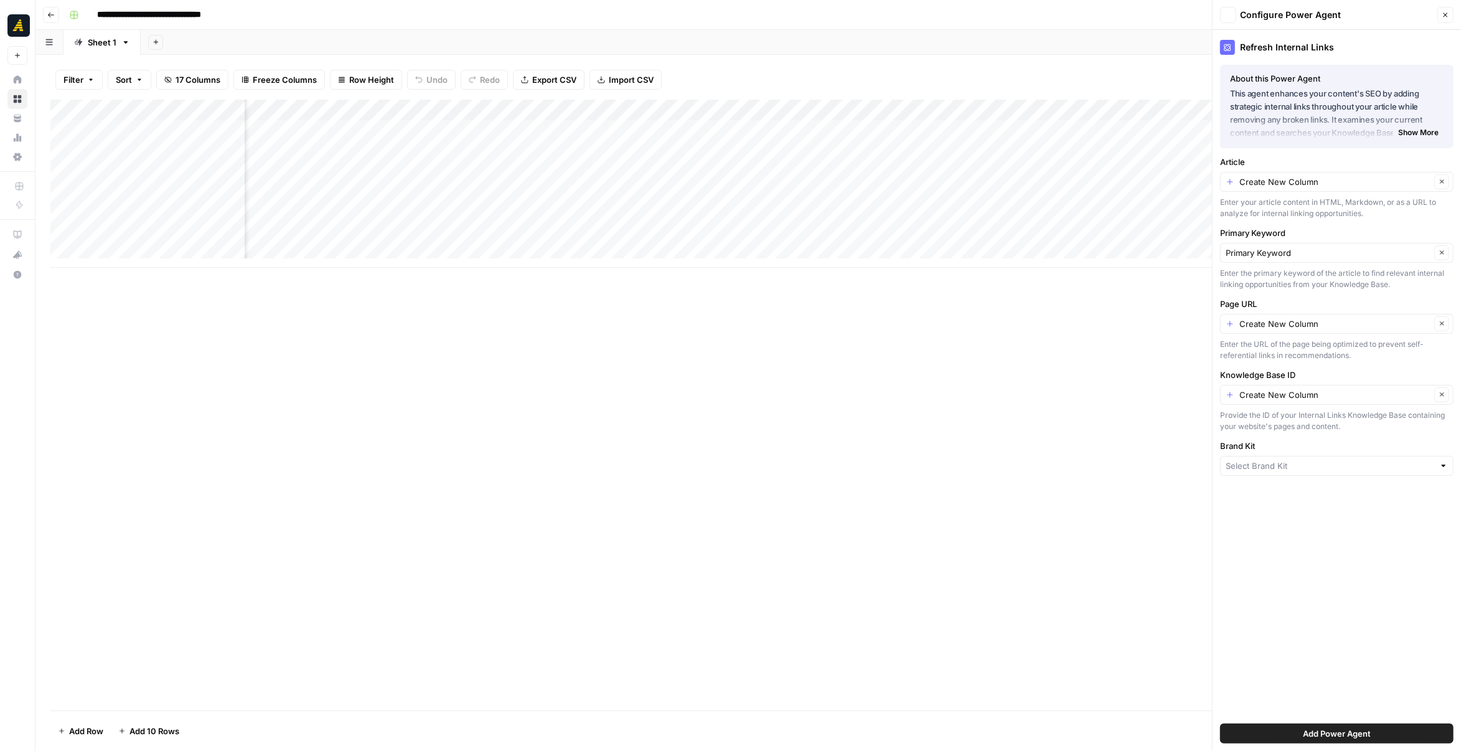
type input "[GEOGRAPHIC_DATA]"
click at [1442, 183] on icon "button" at bounding box center [1442, 186] width 7 height 7
click at [1443, 332] on button "Clear" at bounding box center [1442, 328] width 15 height 15
click at [1443, 397] on icon "button" at bounding box center [1442, 399] width 7 height 7
click at [1403, 393] on input "Knowledge Base ID" at bounding box center [1330, 399] width 209 height 12
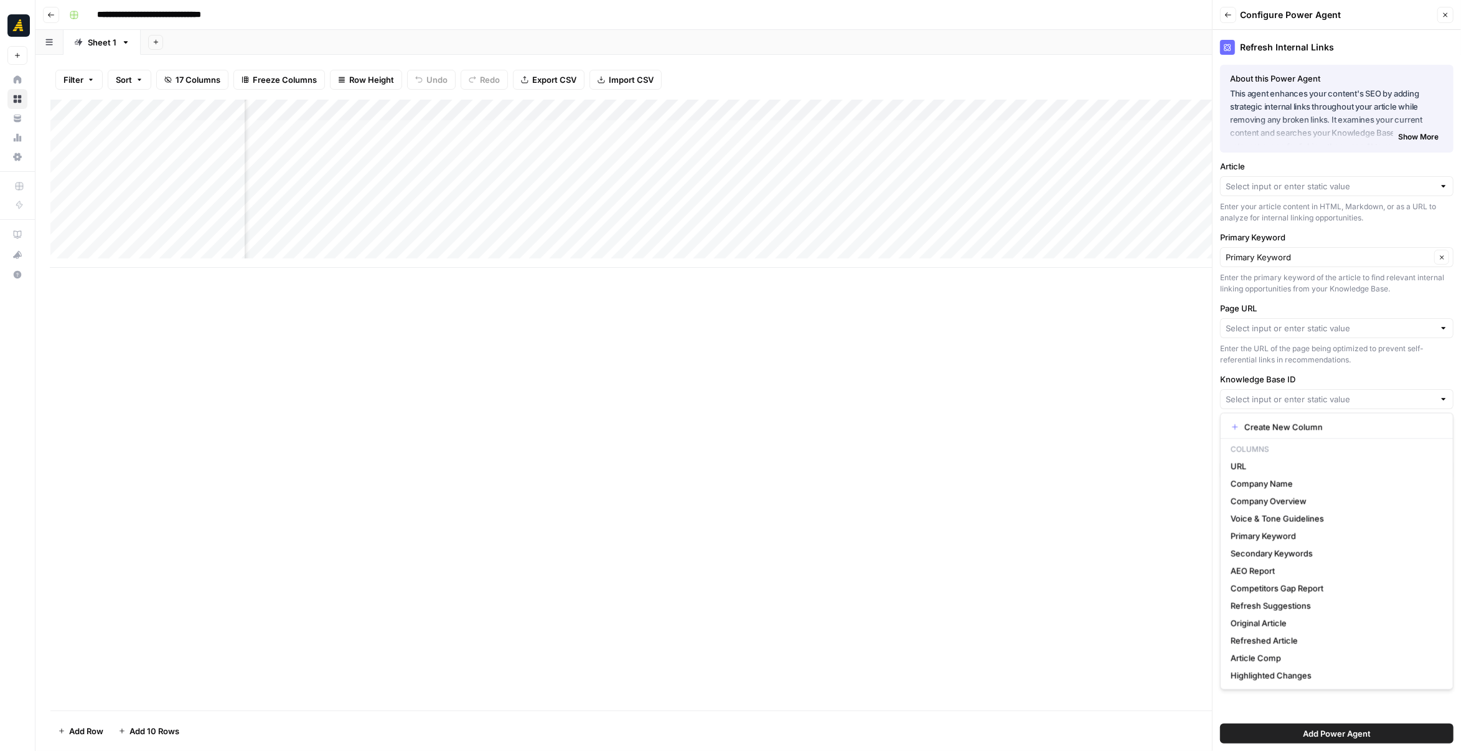
click at [1443, 181] on div at bounding box center [1444, 186] width 9 height 12
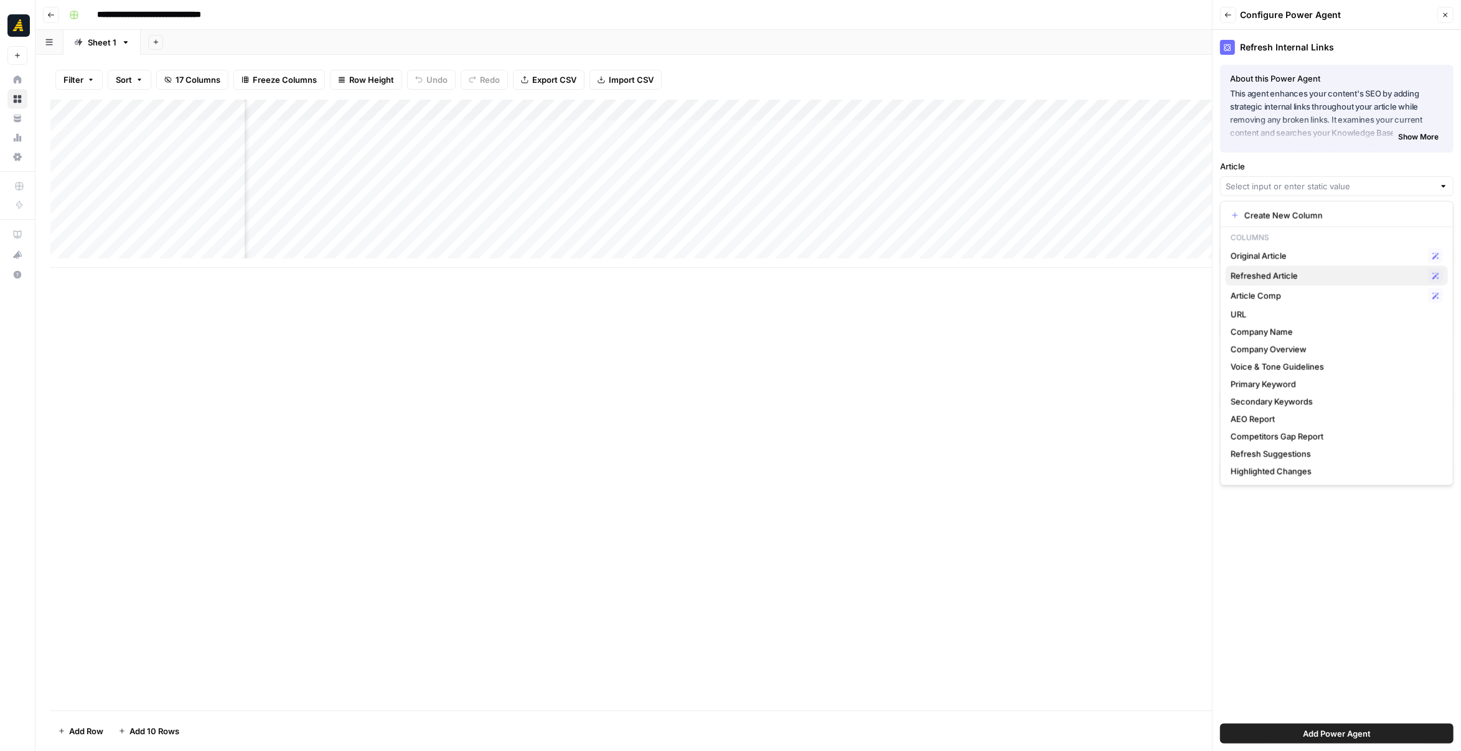
click at [1355, 280] on span "Refreshed Article" at bounding box center [1327, 276] width 192 height 12
type input "Refreshed Article"
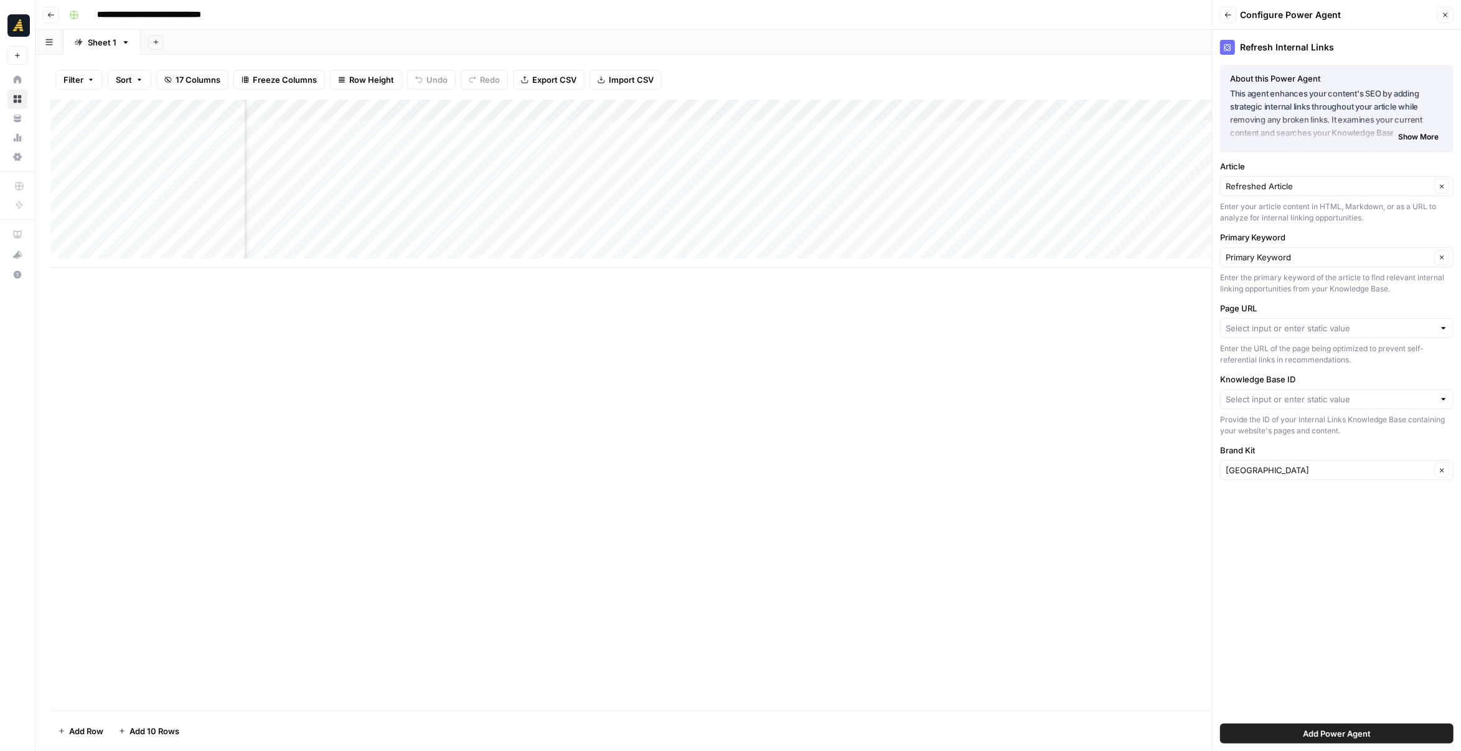
click at [503, 127] on div "Add Column" at bounding box center [748, 184] width 1396 height 168
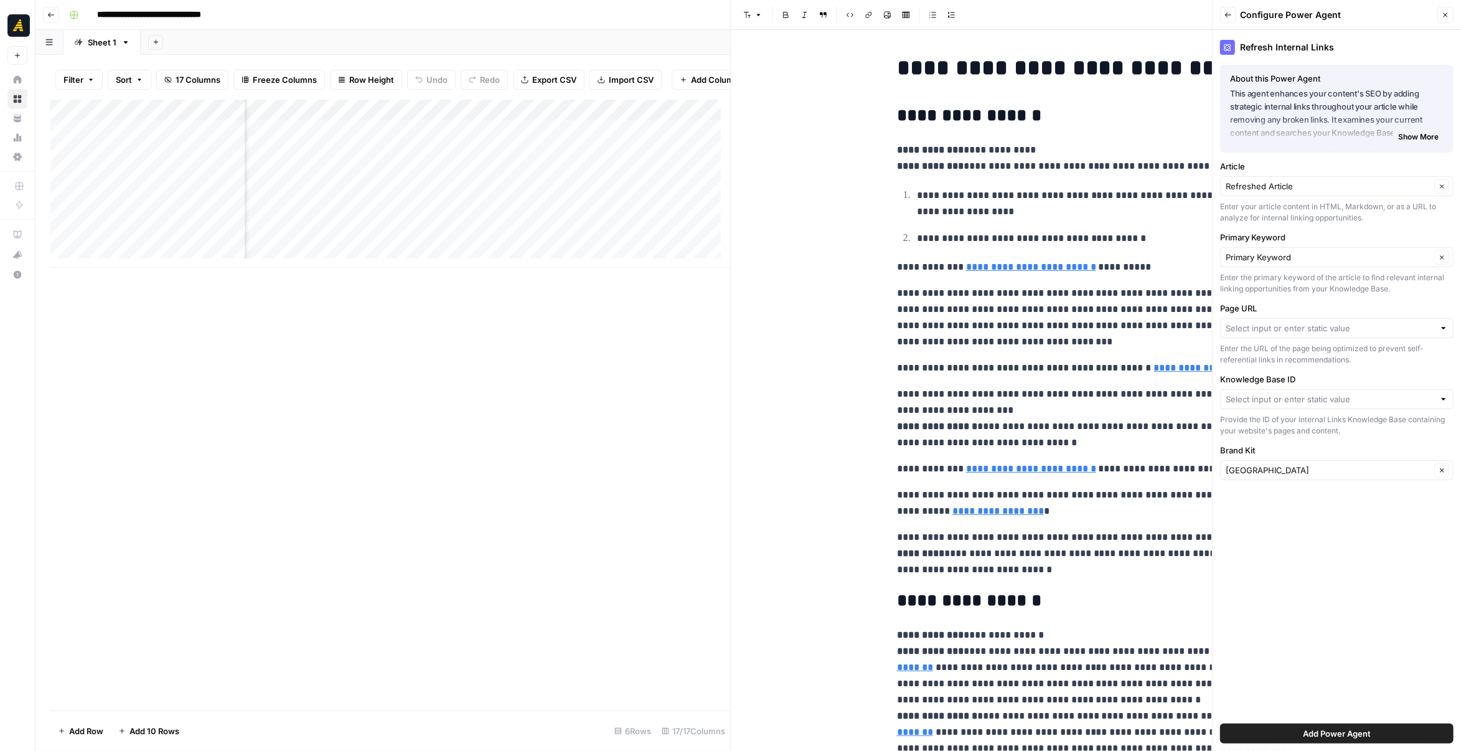
click at [1445, 16] on icon "button" at bounding box center [1445, 14] width 7 height 7
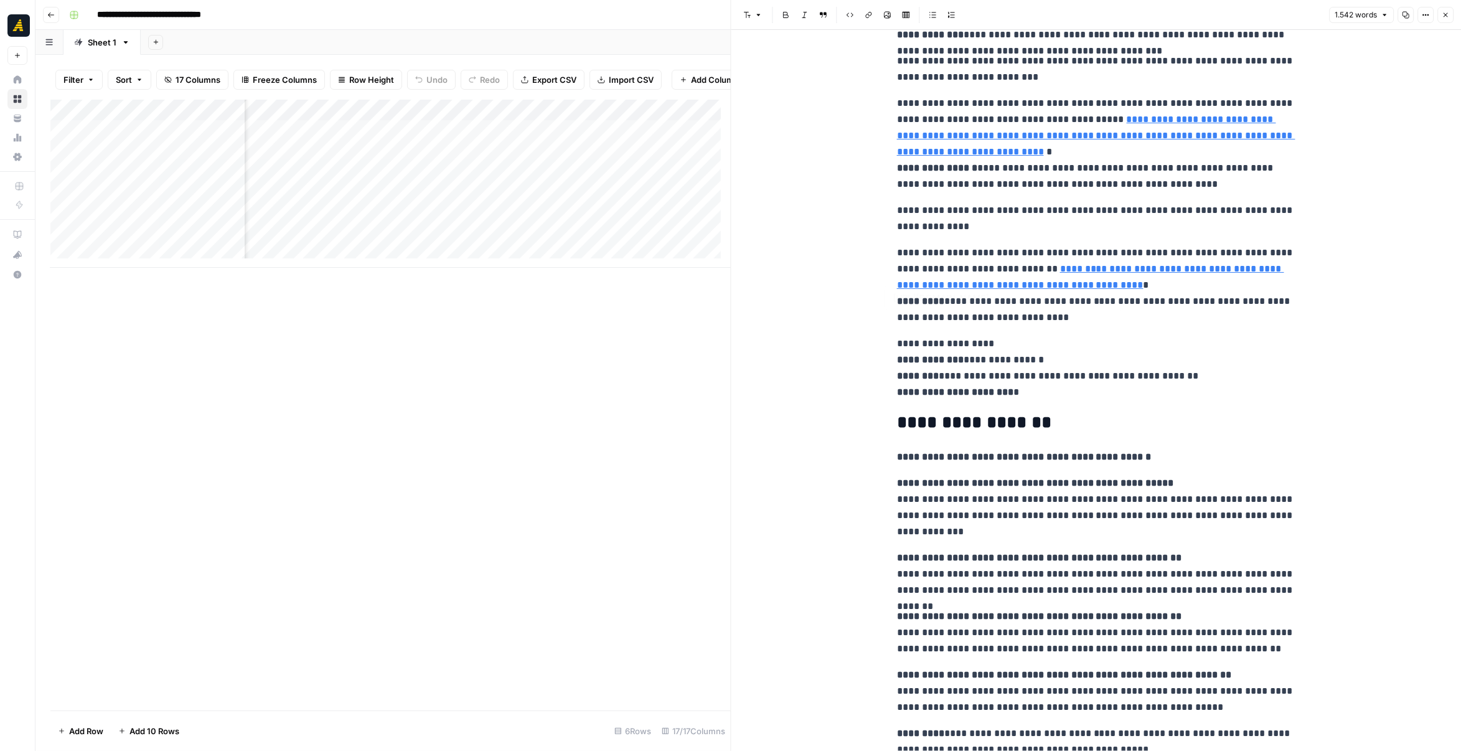
scroll to position [2670, 0]
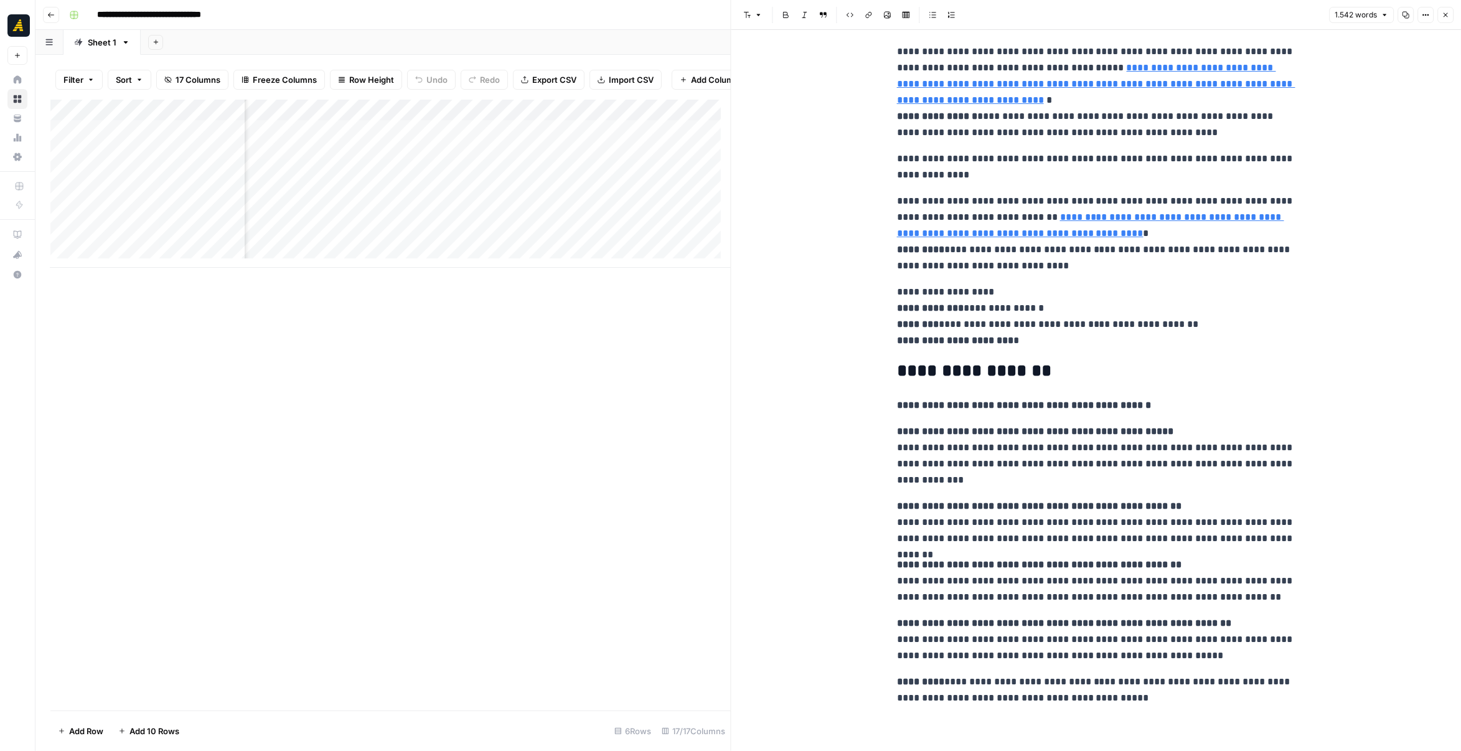
click at [1443, 15] on icon "button" at bounding box center [1445, 14] width 7 height 7
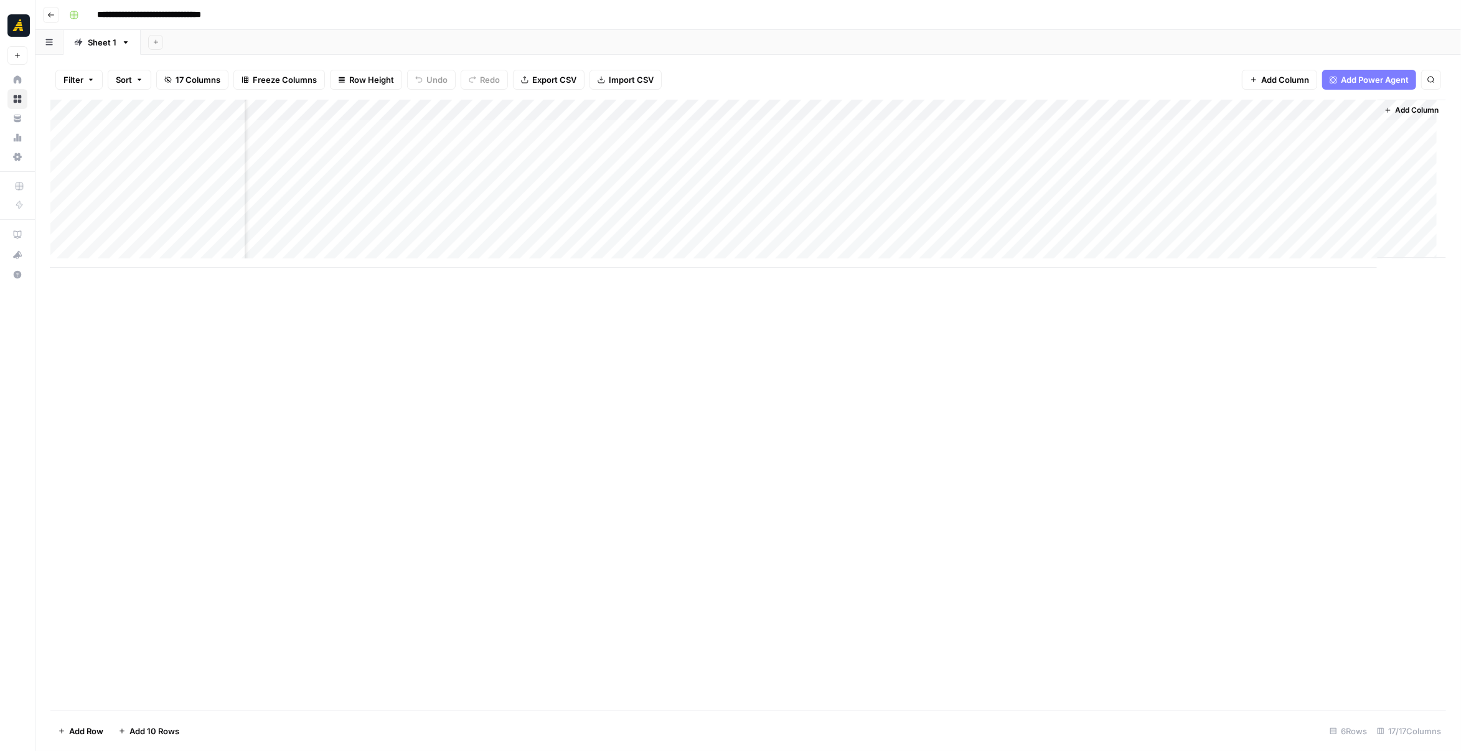
scroll to position [0, 949]
